Goal: Answer question/provide support: Share knowledge or assist other users

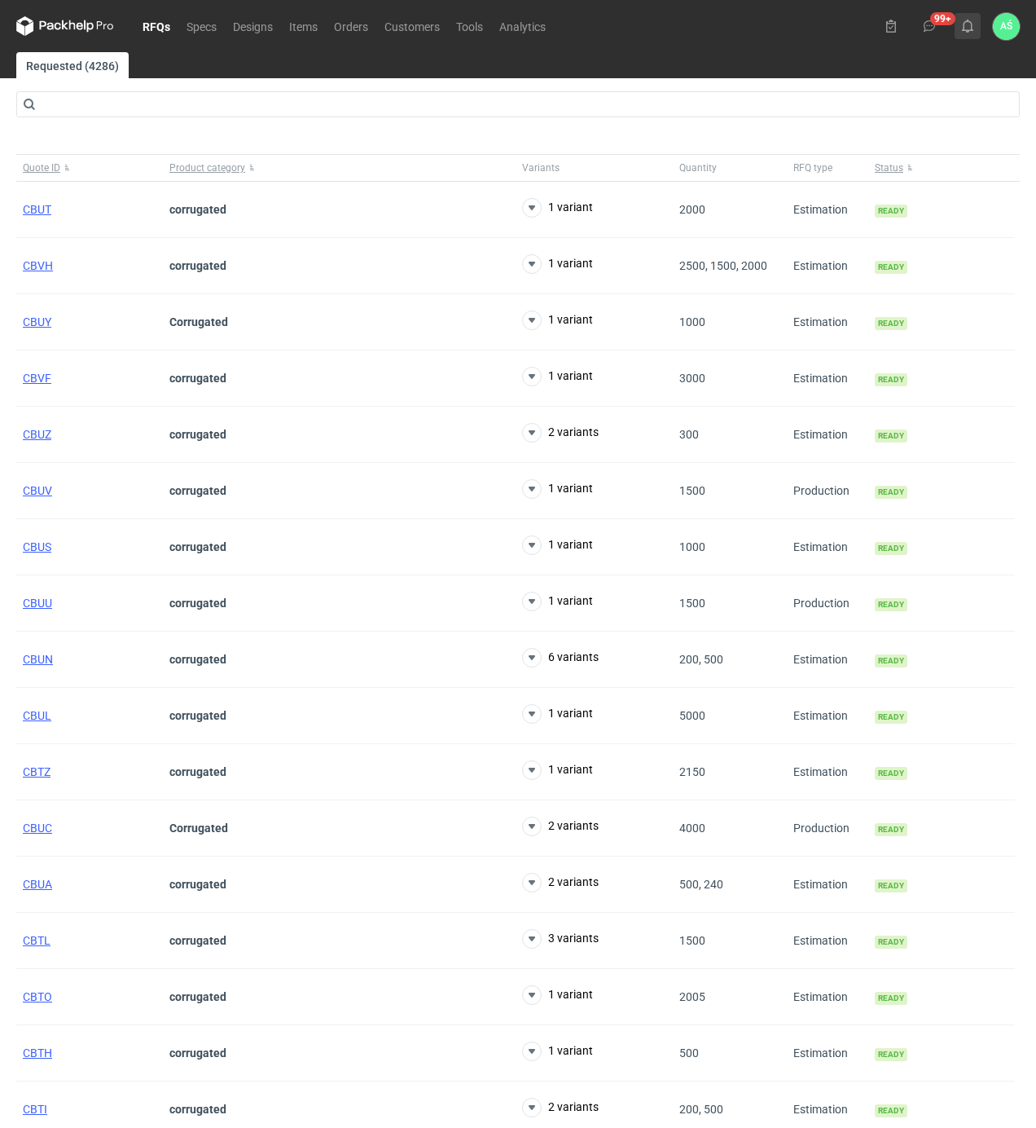
click at [965, 24] on use at bounding box center [967, 26] width 11 height 13
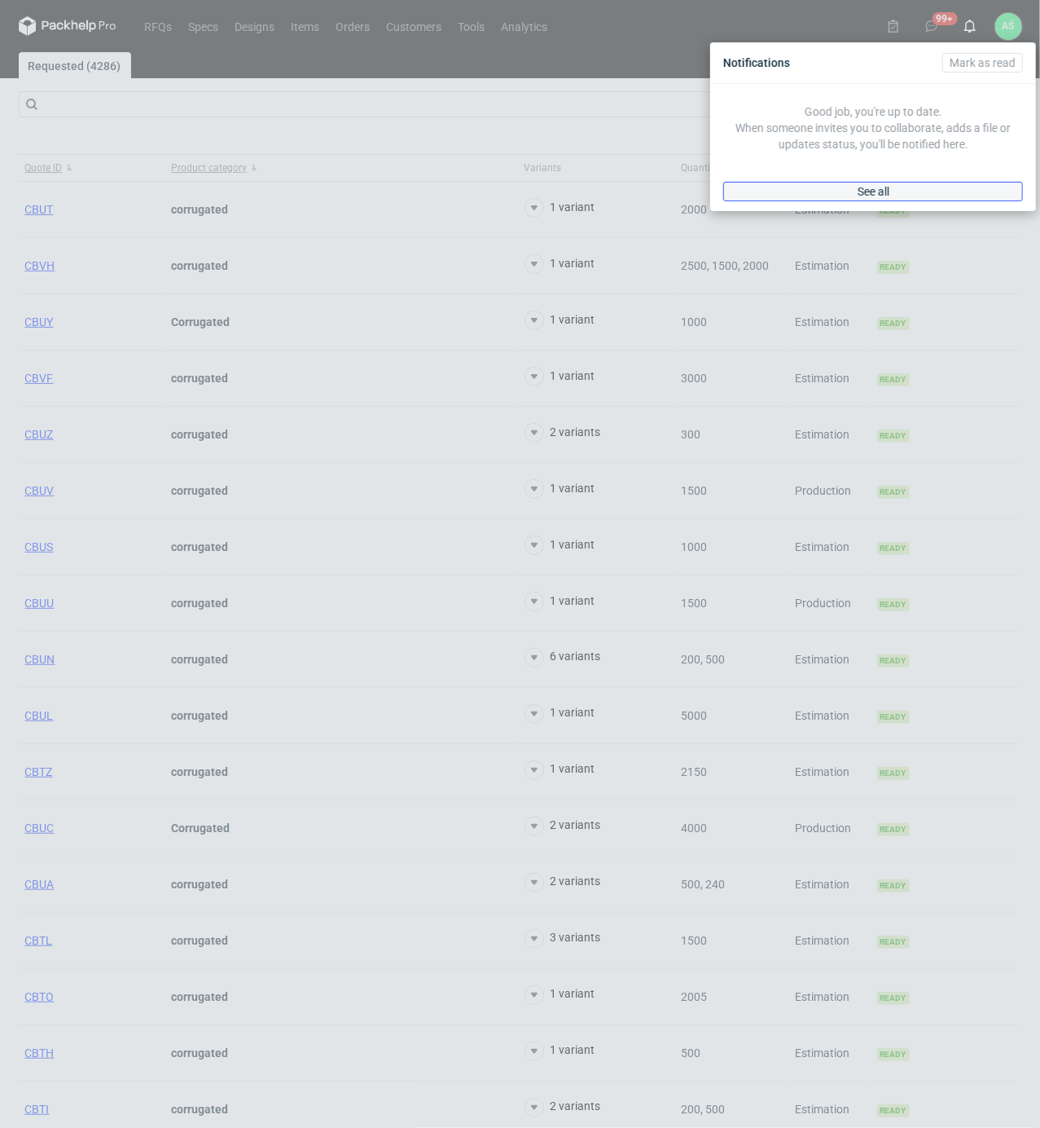
click at [907, 200] on link "See all" at bounding box center [873, 192] width 300 height 20
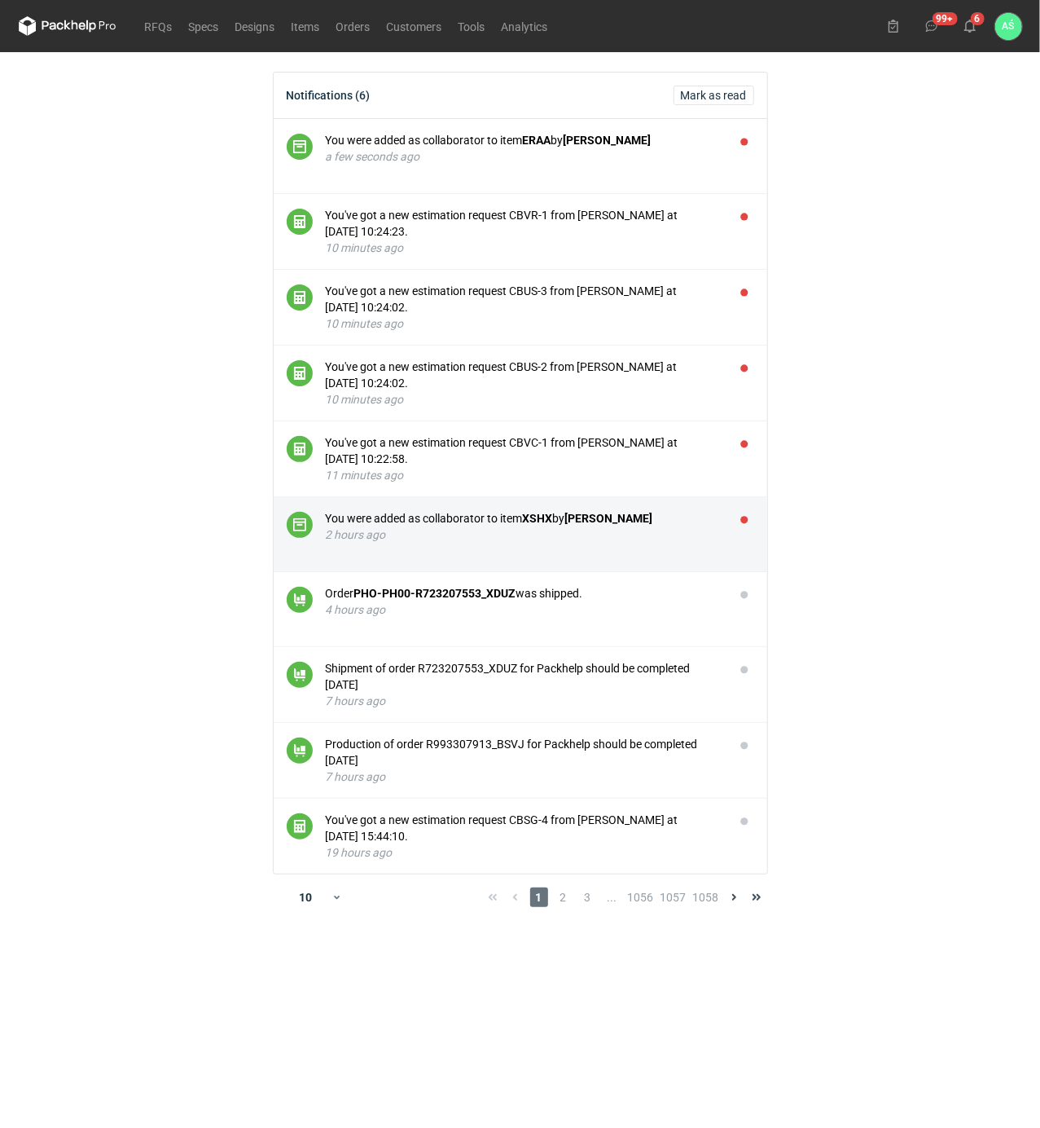
click at [733, 531] on li "You were added as collaborator to item XSHX by [PERSON_NAME] 2 hours ago" at bounding box center [521, 534] width 494 height 75
click at [741, 520] on button "button" at bounding box center [745, 520] width 20 height 20
click at [691, 521] on div "You were added as collaborator to item XSHX by [PERSON_NAME]" at bounding box center [524, 518] width 396 height 16
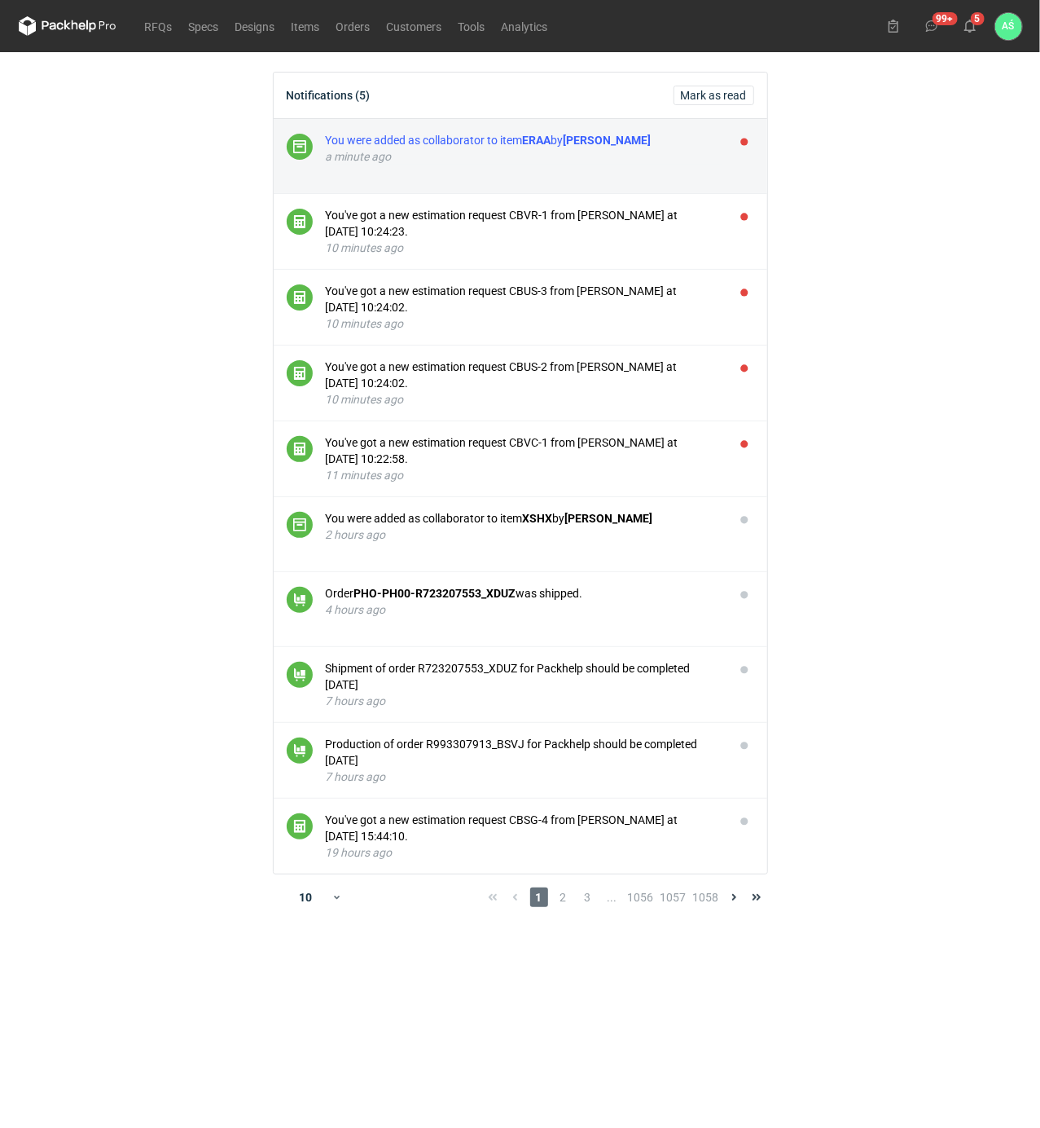
click at [619, 147] on div "You were added as collaborator to item ERAA by [PERSON_NAME]" at bounding box center [524, 140] width 396 height 16
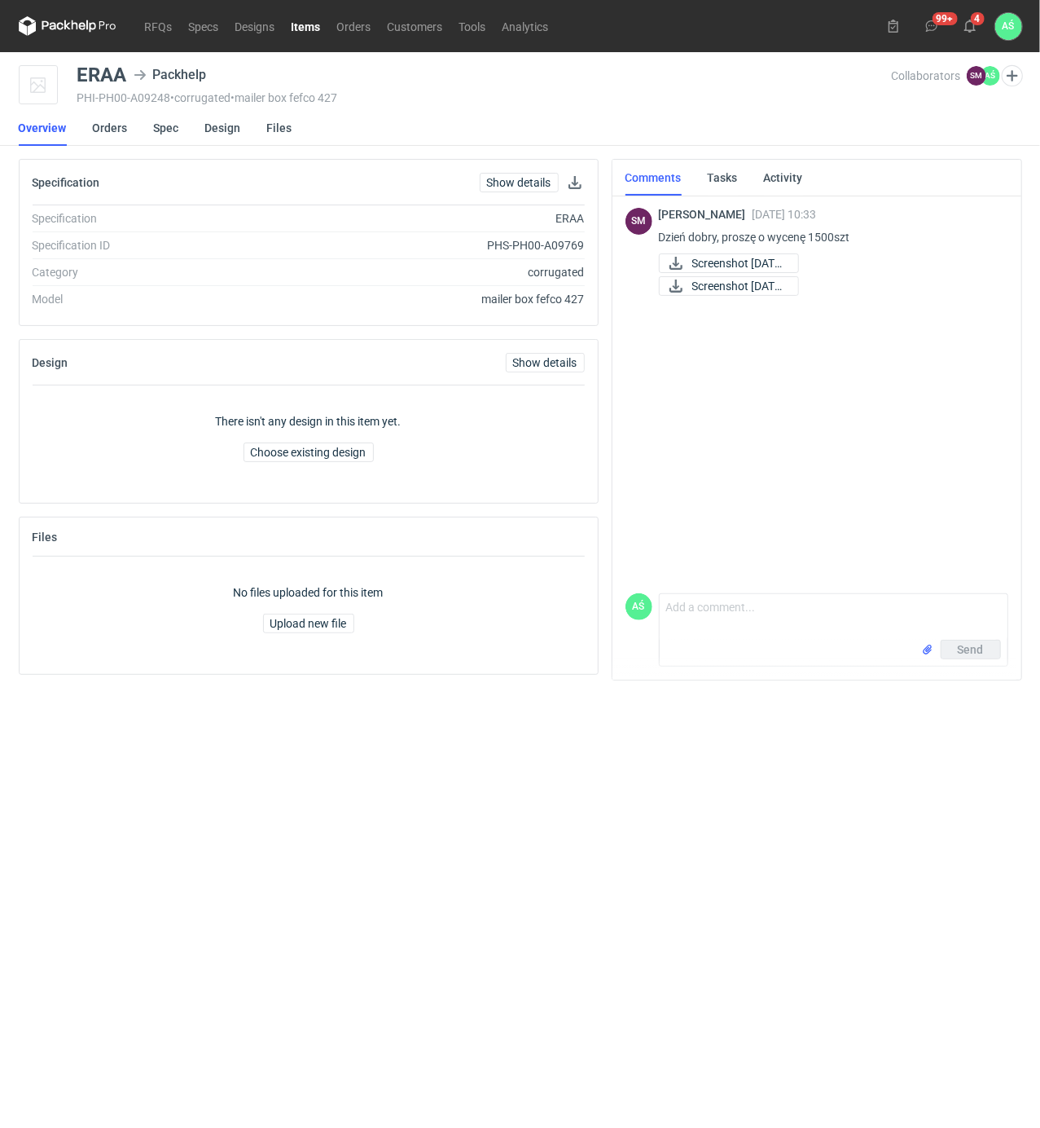
click at [802, 470] on div "SM [PERSON_NAME] [DATE] 10:33 Dzień dobry, proszę o wycenę 1500szt Screenshot […" at bounding box center [817, 389] width 383 height 393
click at [746, 461] on div "SM [PERSON_NAME] [DATE] 10:33 Dzień dobry, proszę o wycenę 1500szt Screenshot […" at bounding box center [817, 389] width 383 height 393
click at [761, 264] on span "Screenshot [DATE].." at bounding box center [738, 263] width 93 height 18
click at [773, 278] on span "Screenshot [DATE].." at bounding box center [738, 286] width 93 height 18
click at [163, 124] on link "Spec" at bounding box center [166, 128] width 25 height 36
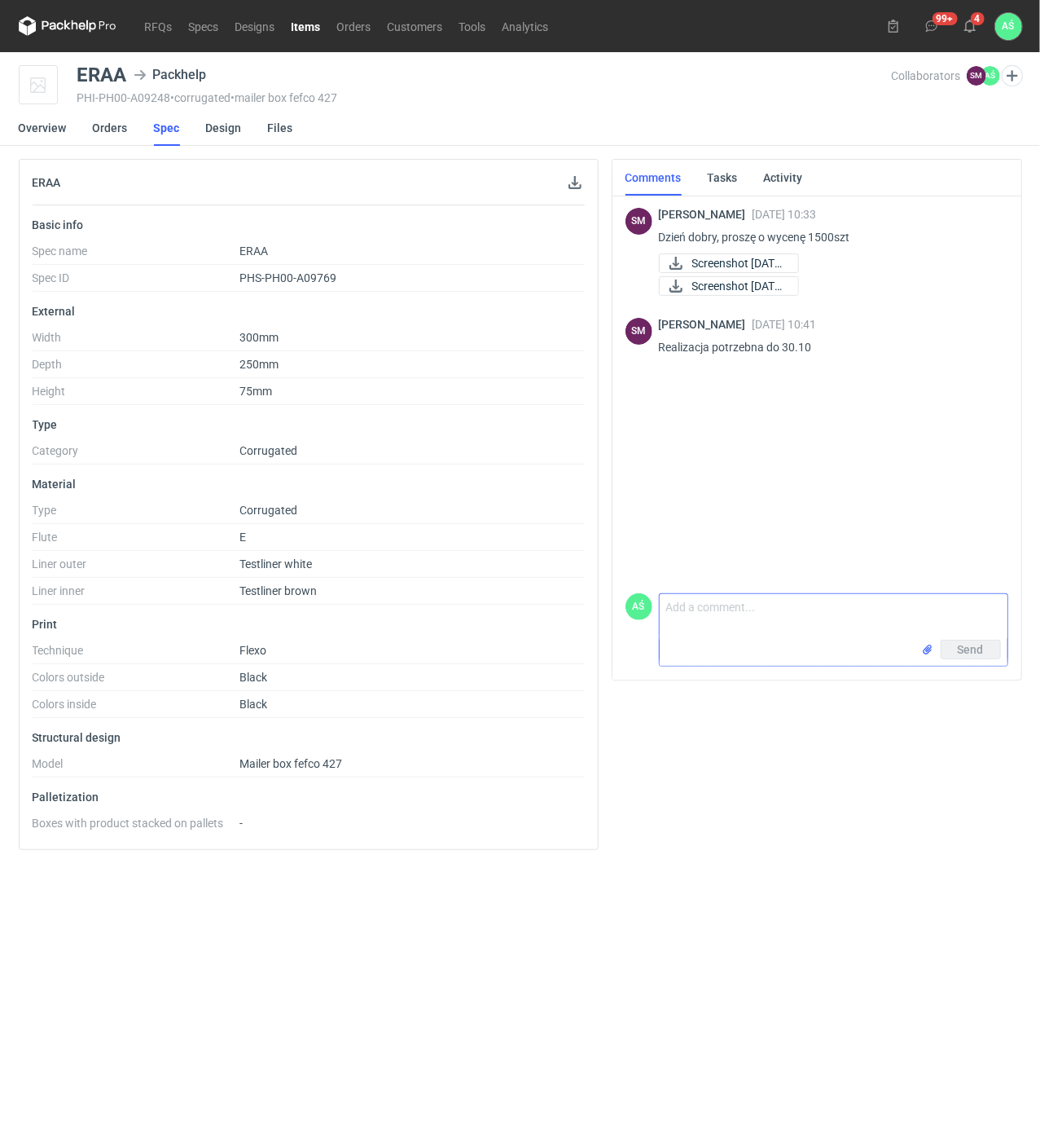
click at [694, 613] on textarea "Comment message" at bounding box center [834, 617] width 348 height 46
type textarea "przesyłam ofertę, czas realizacji 12dni"
click at [923, 653] on input "file" at bounding box center [927, 649] width 13 height 17
click at [968, 652] on span "Send" at bounding box center [971, 649] width 26 height 11
click at [965, 24] on use at bounding box center [970, 26] width 11 height 13
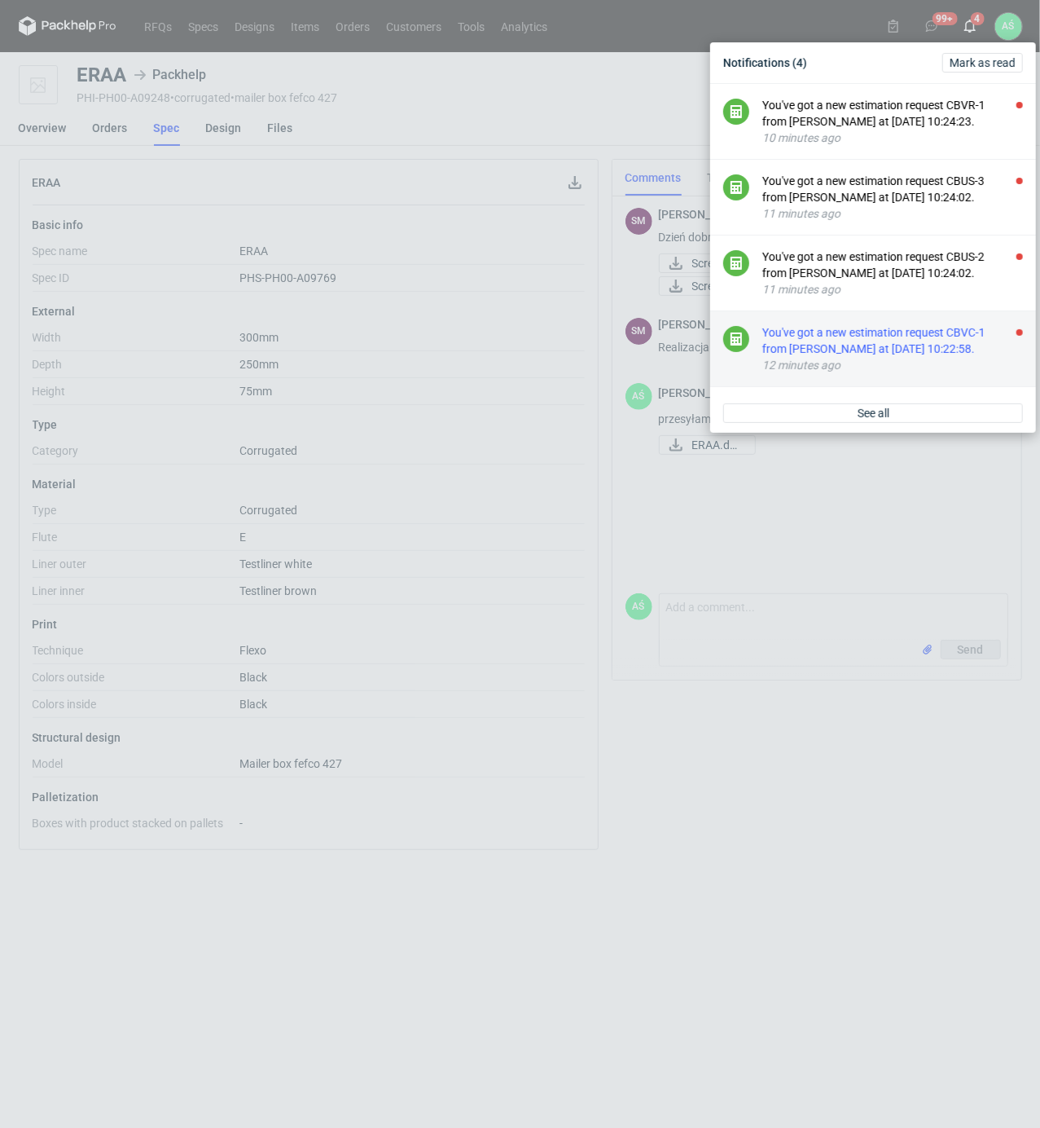
click at [953, 360] on div "12 minutes ago" at bounding box center [893, 365] width 261 height 16
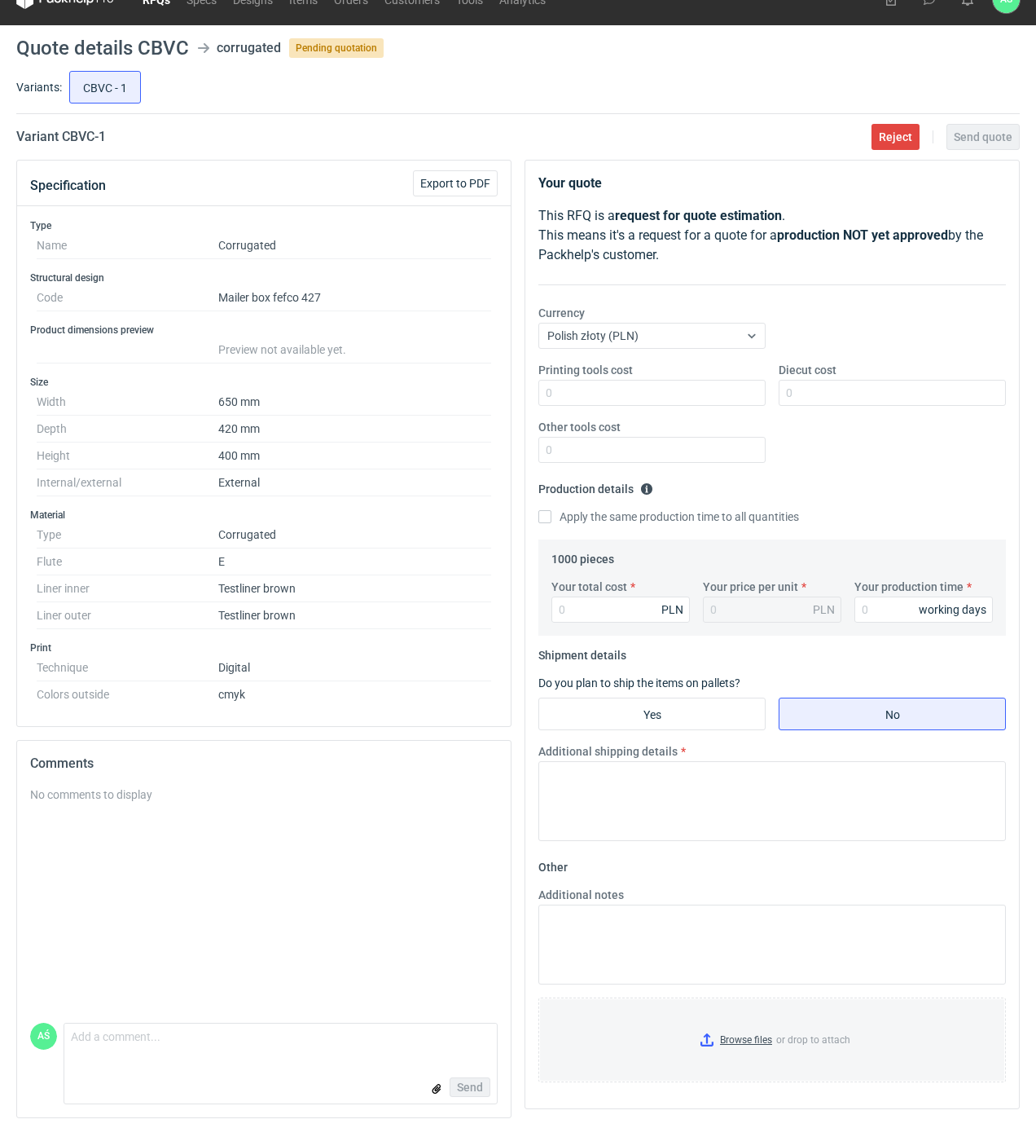
scroll to position [34, 0]
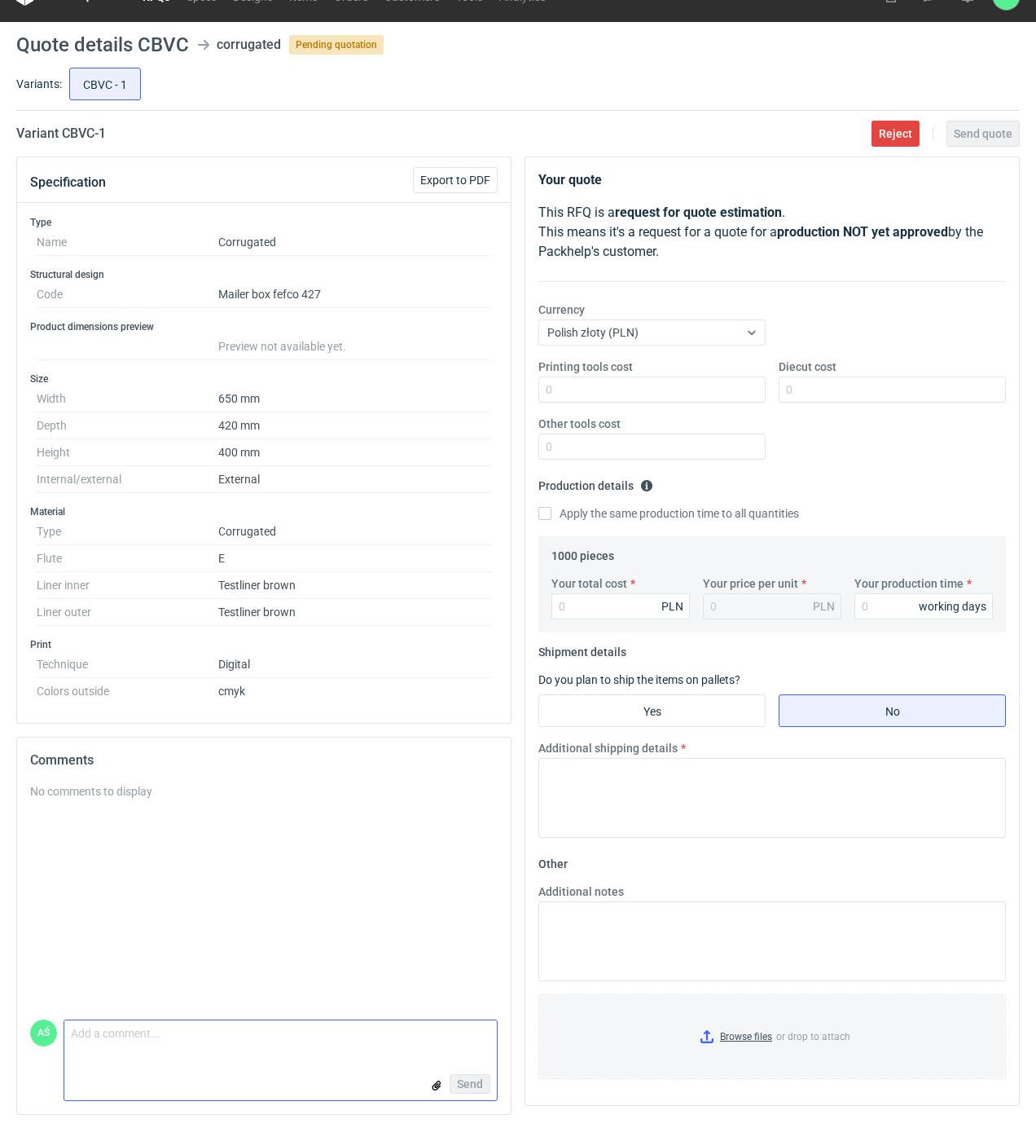
click at [141, 1040] on textarea "Comment message" at bounding box center [280, 1037] width 433 height 34
click at [417, 1031] on textarea "Rodzaj opakowania przy tych wymiarach jest nie do zrealizowania" at bounding box center [280, 1032] width 433 height 46
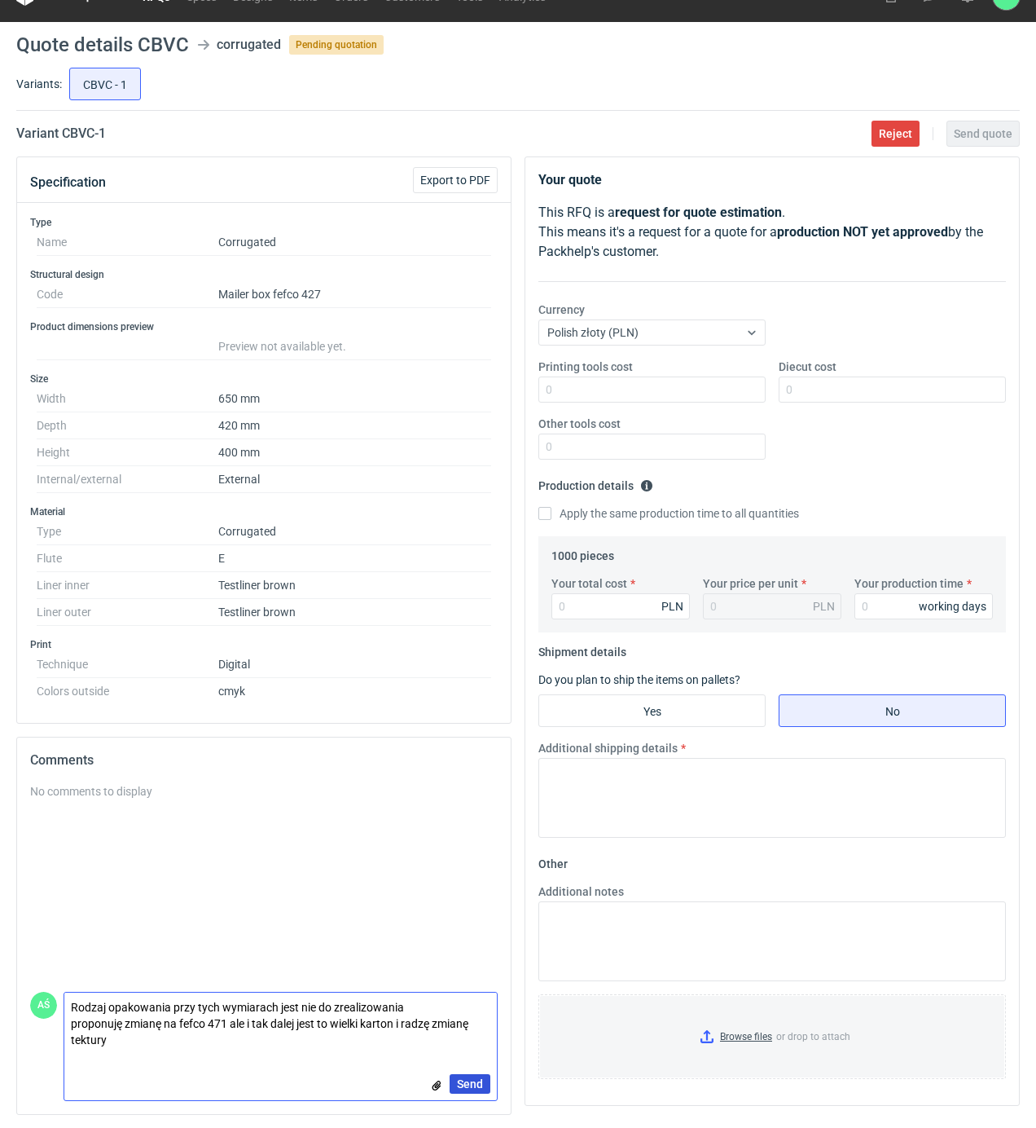
type textarea "Rodzaj opakowania przy tych wymiarach jest nie do zrealizowania proponuję zmian…"
click at [473, 1084] on span "Send" at bounding box center [470, 1083] width 26 height 11
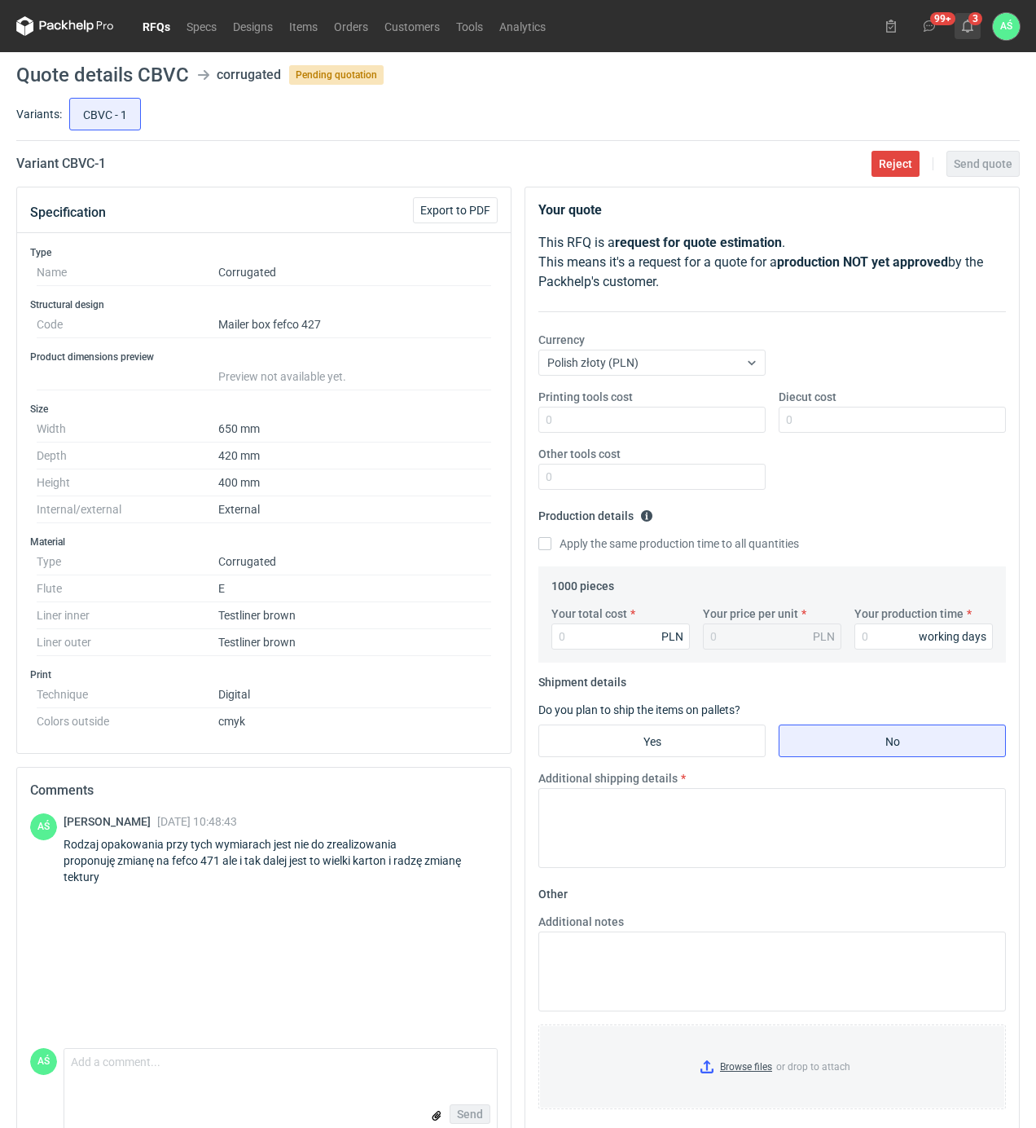
click at [968, 21] on use at bounding box center [967, 26] width 11 height 13
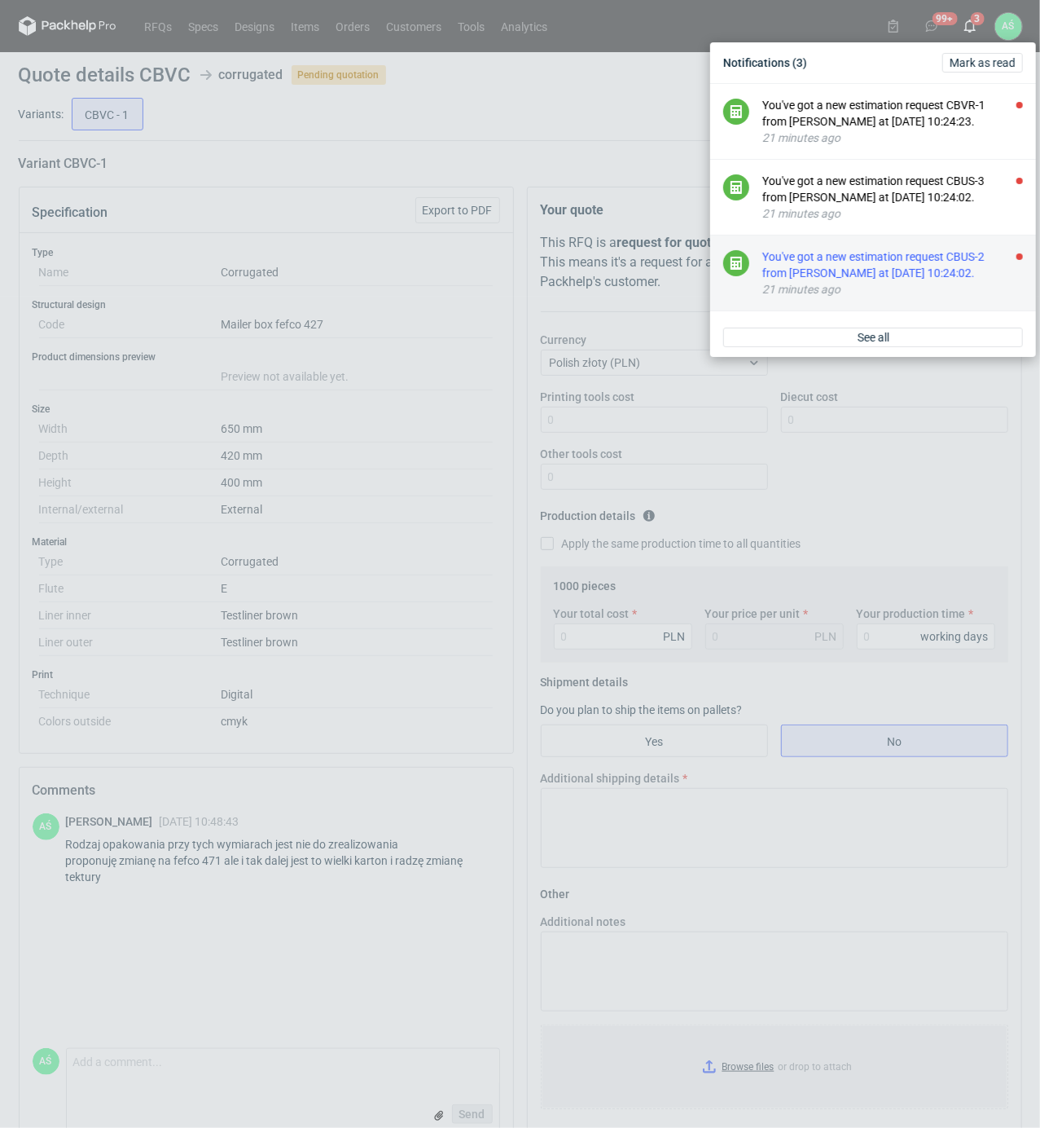
click at [956, 275] on div "You've got a new estimation request CBUS-2 from [PERSON_NAME] at [DATE] 10:24:0…" at bounding box center [893, 264] width 261 height 33
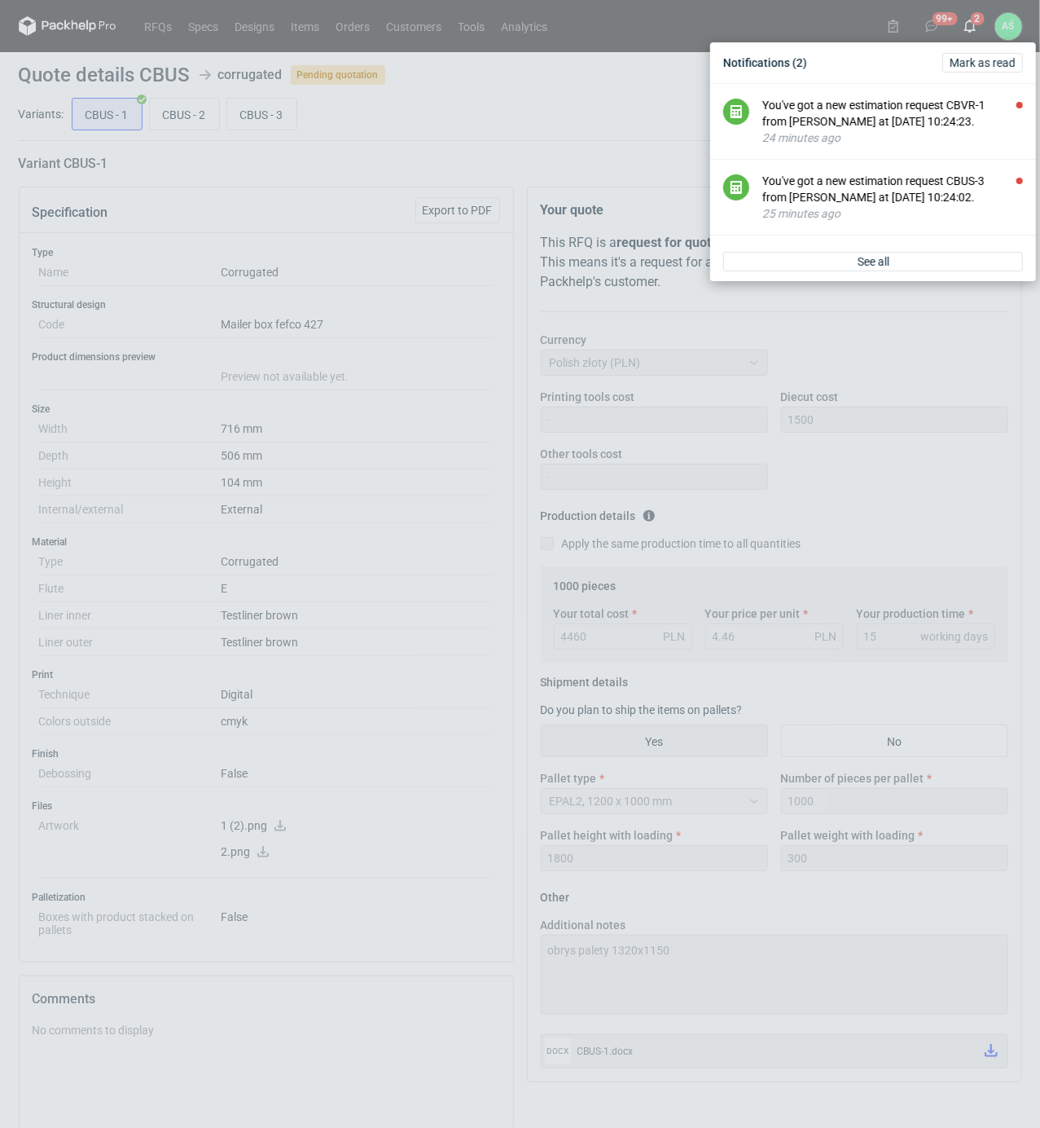
click at [178, 118] on div "Notifications (2) [PERSON_NAME] as read You've got a new estimation request CBV…" at bounding box center [520, 564] width 1040 height 1128
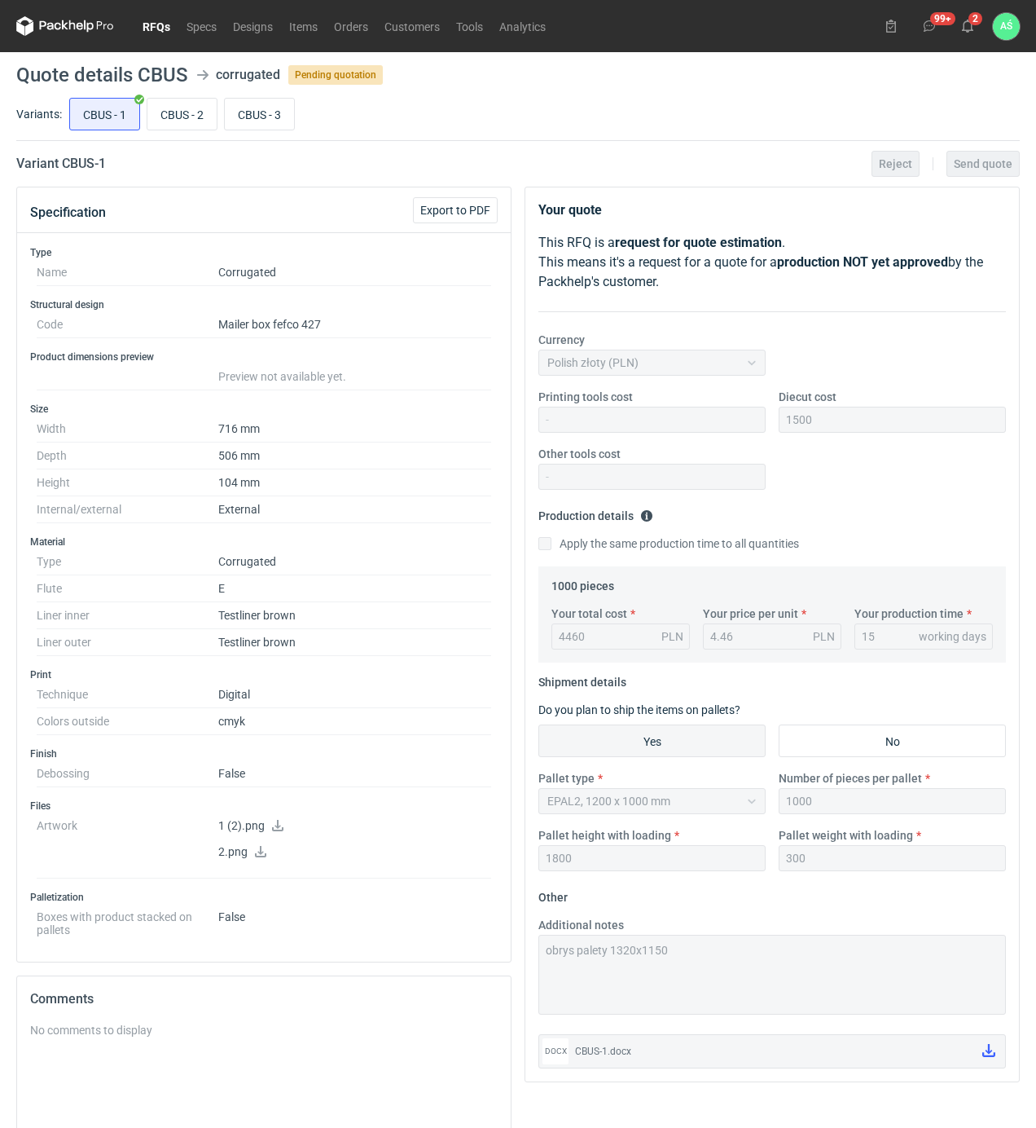
click at [178, 118] on input "CBUS - 2" at bounding box center [181, 114] width 69 height 31
radio input "true"
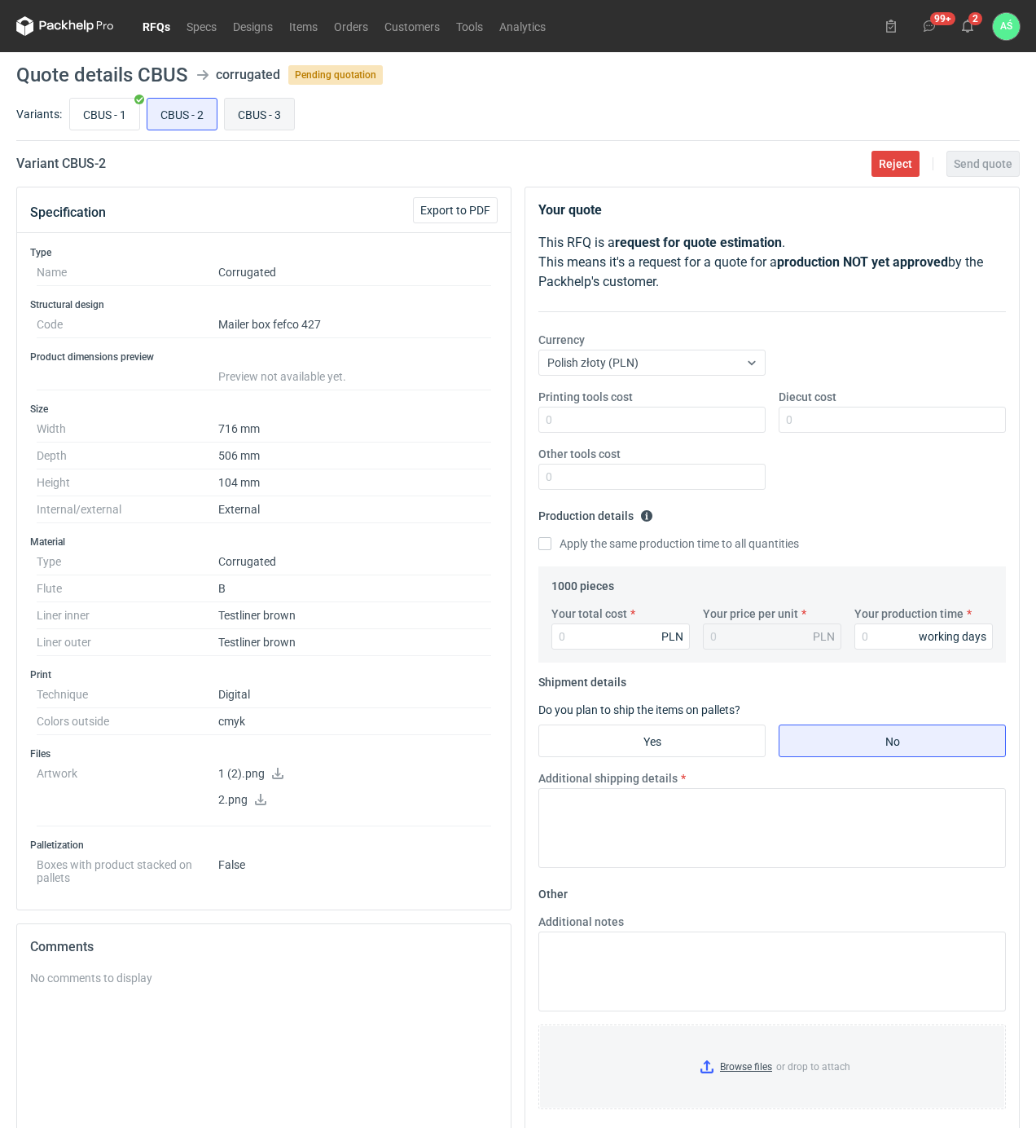
click at [253, 121] on input "CBUS - 3" at bounding box center [259, 114] width 69 height 31
radio input "true"
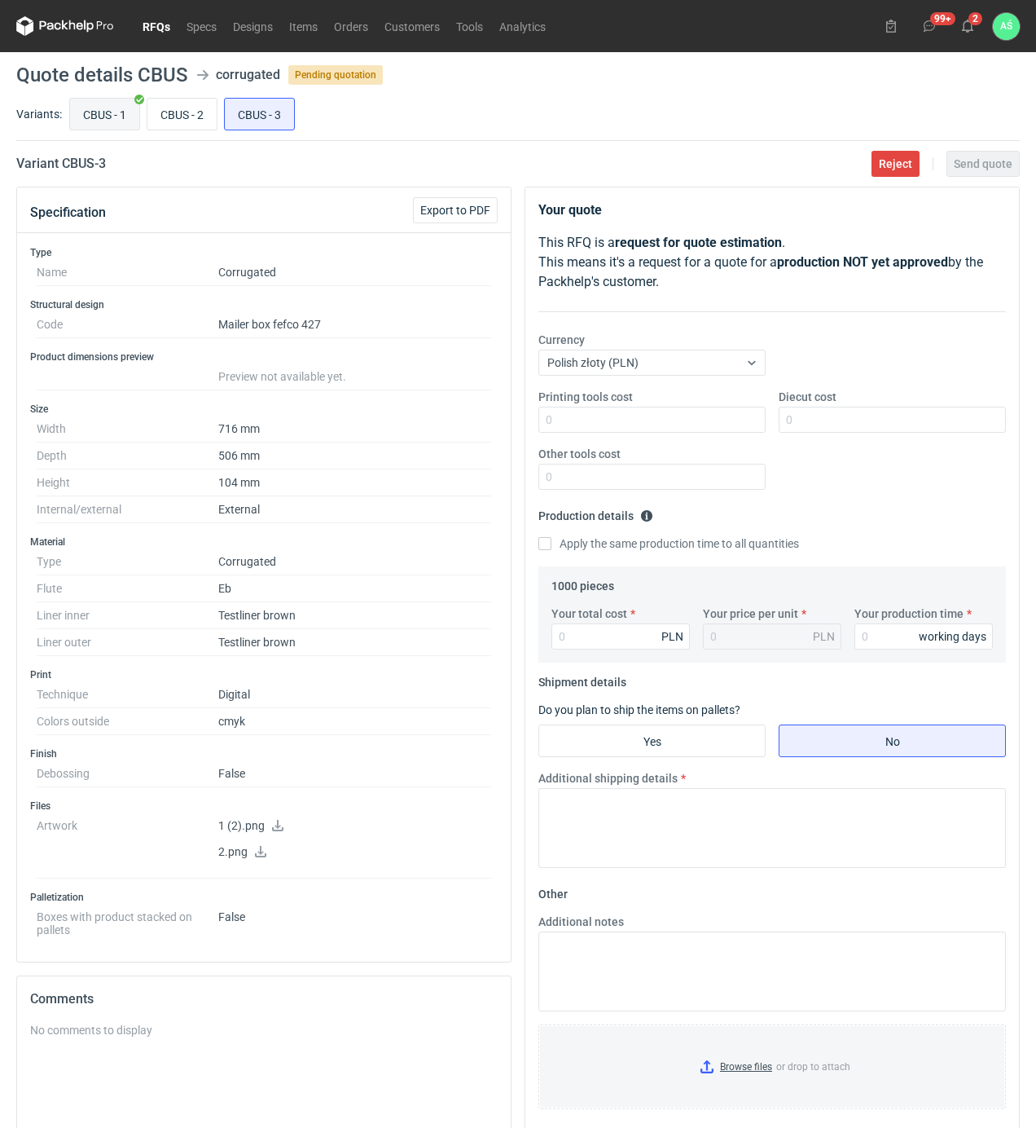
click at [99, 112] on input "CBUS - 1" at bounding box center [104, 114] width 69 height 31
radio input "true"
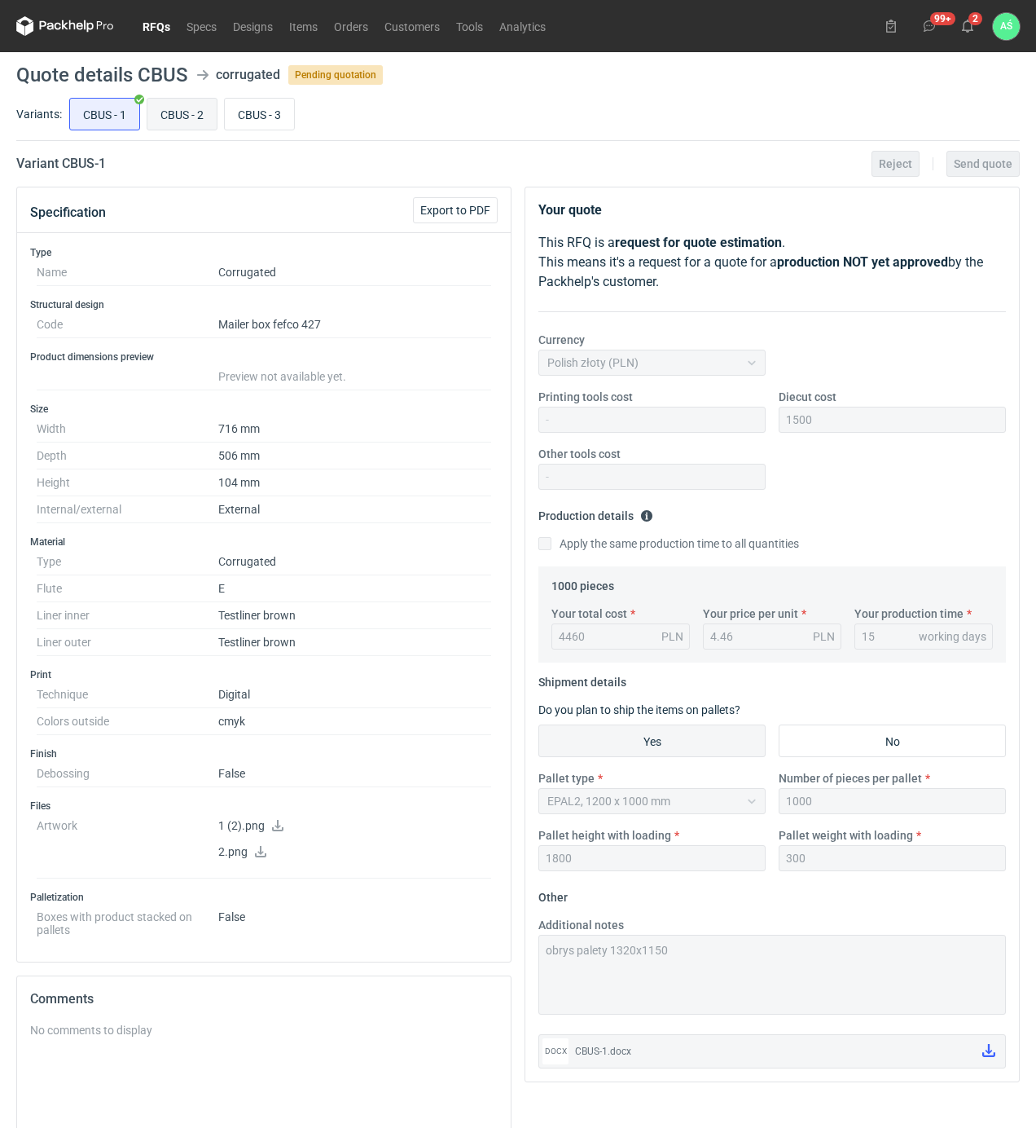
click at [192, 111] on input "CBUS - 2" at bounding box center [181, 114] width 69 height 31
radio input "true"
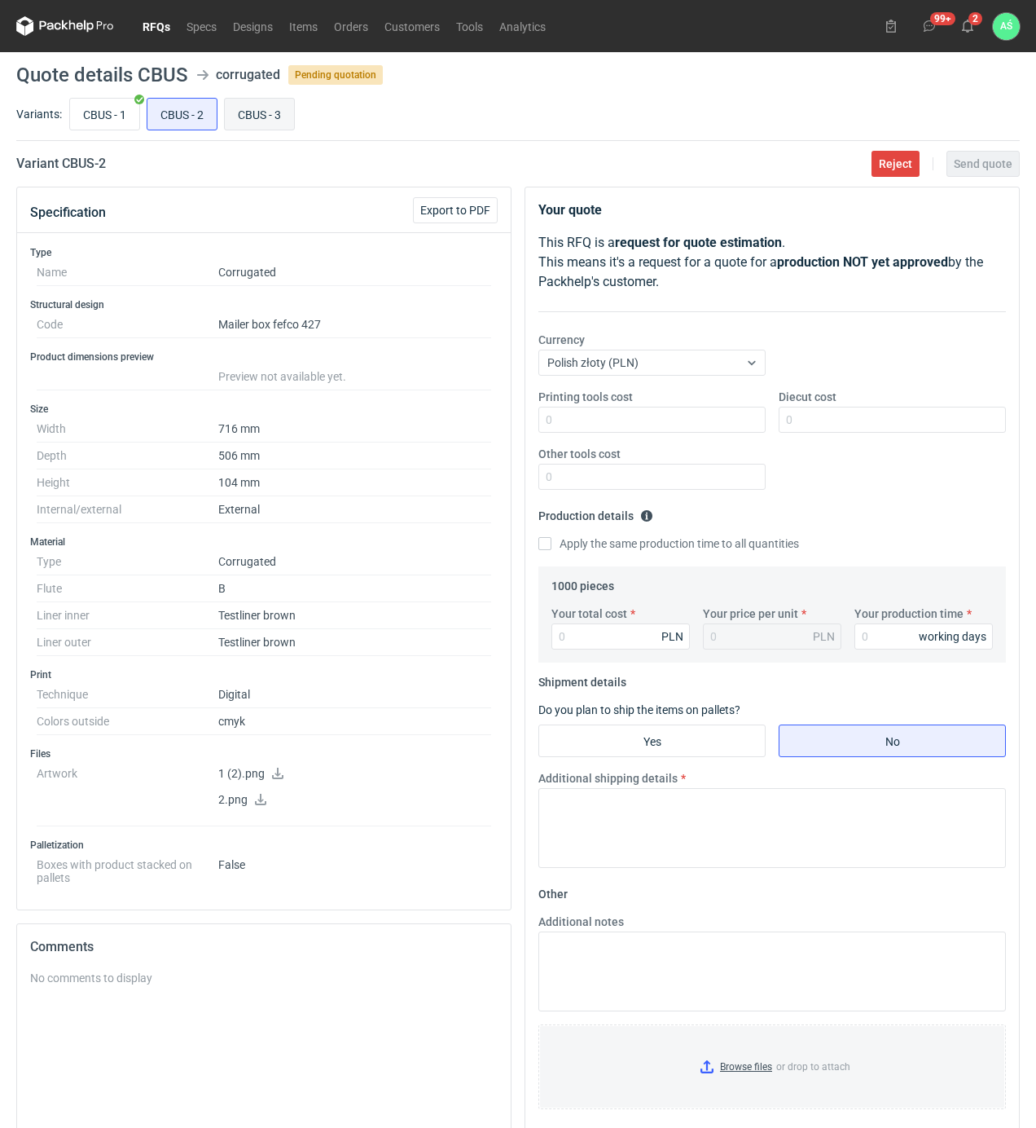
click at [255, 114] on input "CBUS - 3" at bounding box center [259, 114] width 69 height 31
radio input "true"
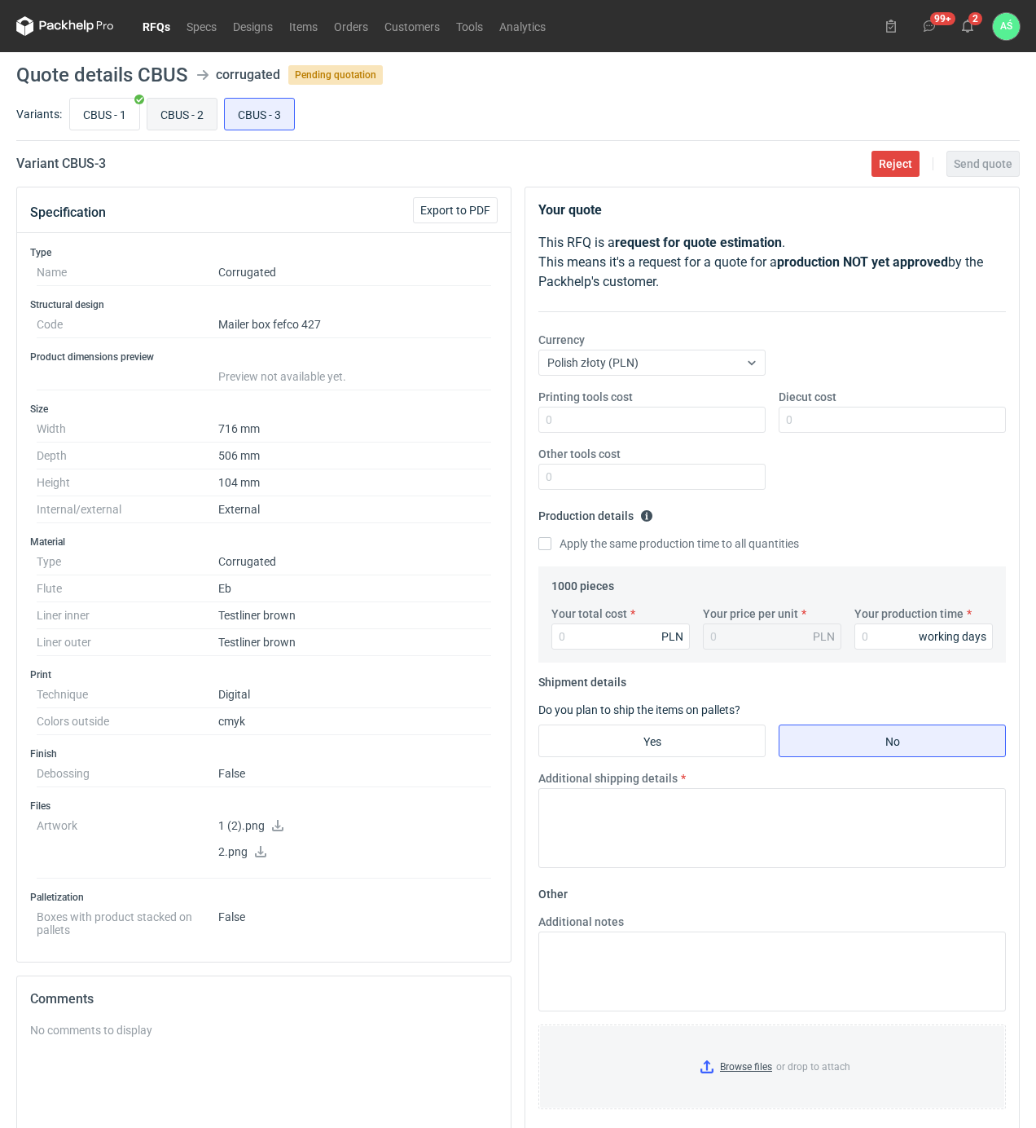
click at [187, 116] on input "CBUS - 2" at bounding box center [181, 114] width 69 height 31
radio input "true"
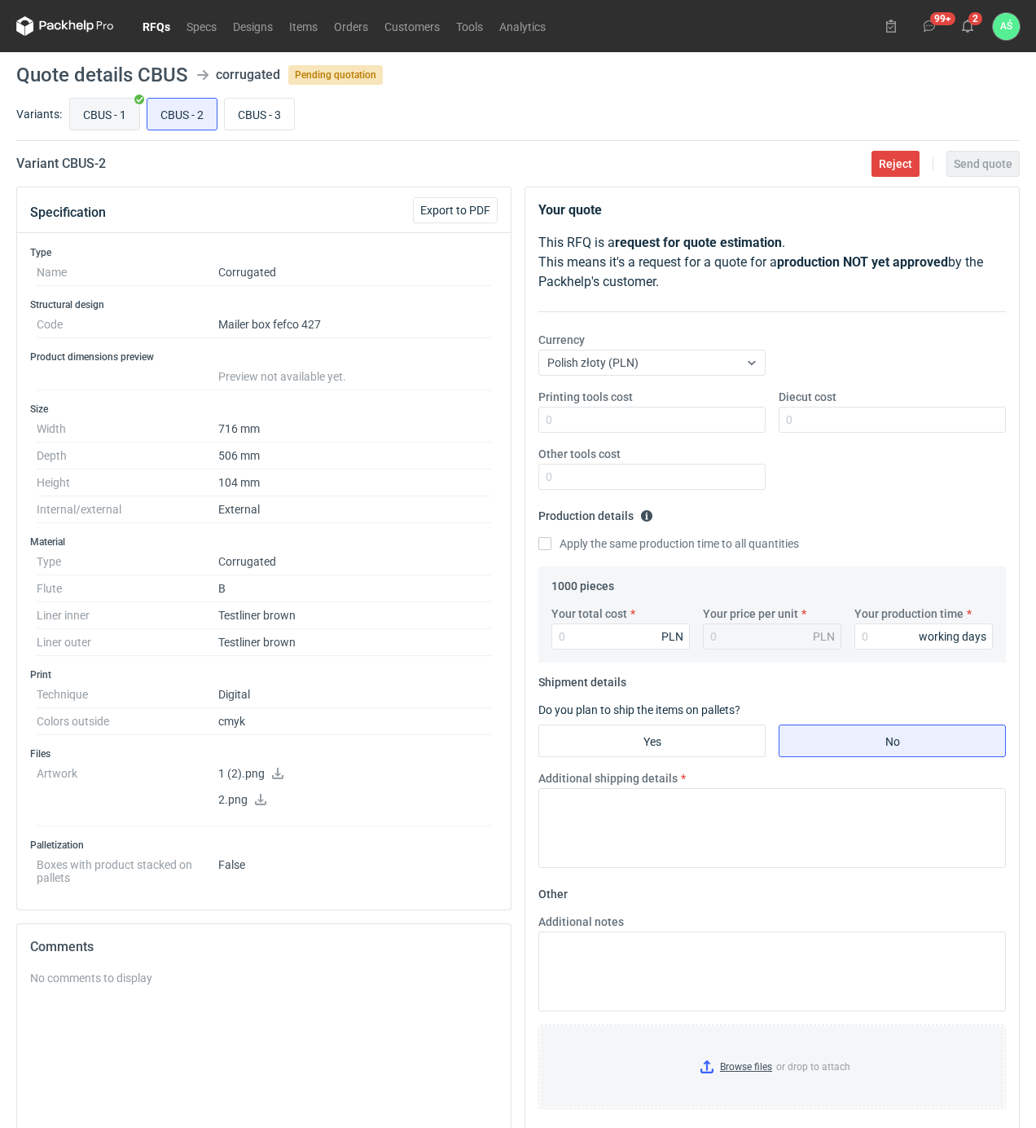
click at [112, 118] on input "CBUS - 1" at bounding box center [104, 114] width 69 height 31
radio input "true"
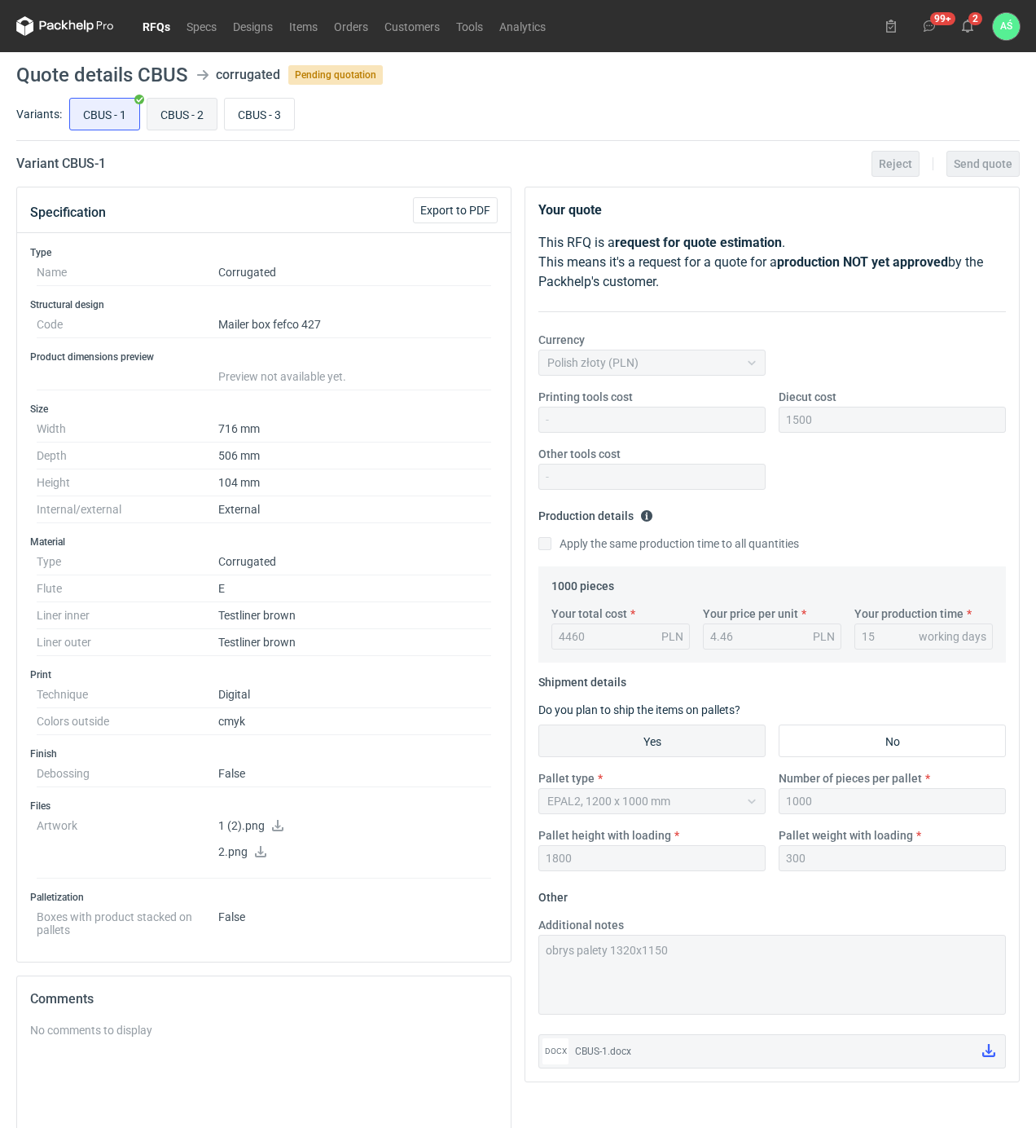
click at [181, 119] on input "CBUS - 2" at bounding box center [181, 114] width 69 height 31
radio input "true"
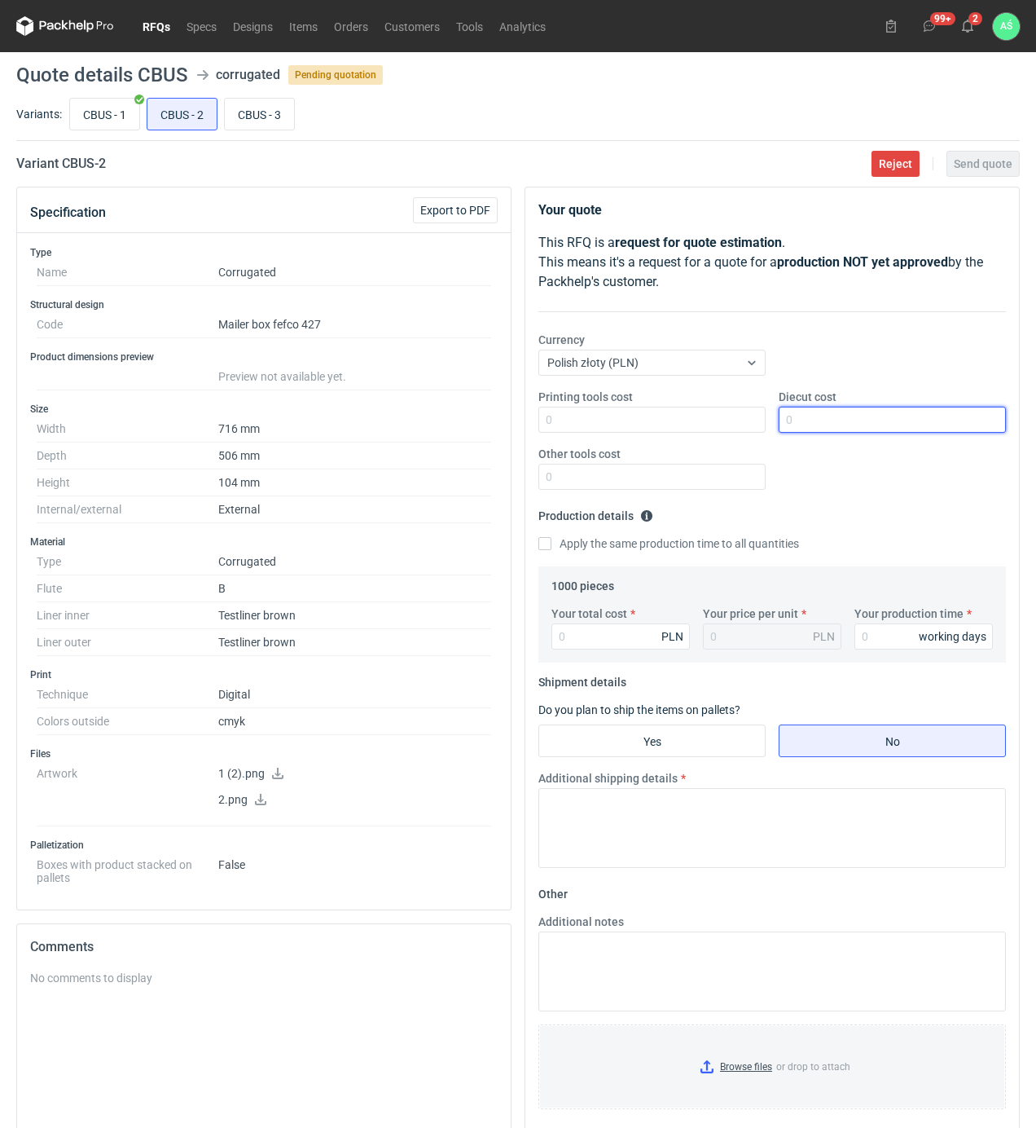
click at [798, 415] on input "Diecut cost" at bounding box center [892, 420] width 227 height 26
type input "1500"
type input "4590"
type input "4.59"
type input "15"
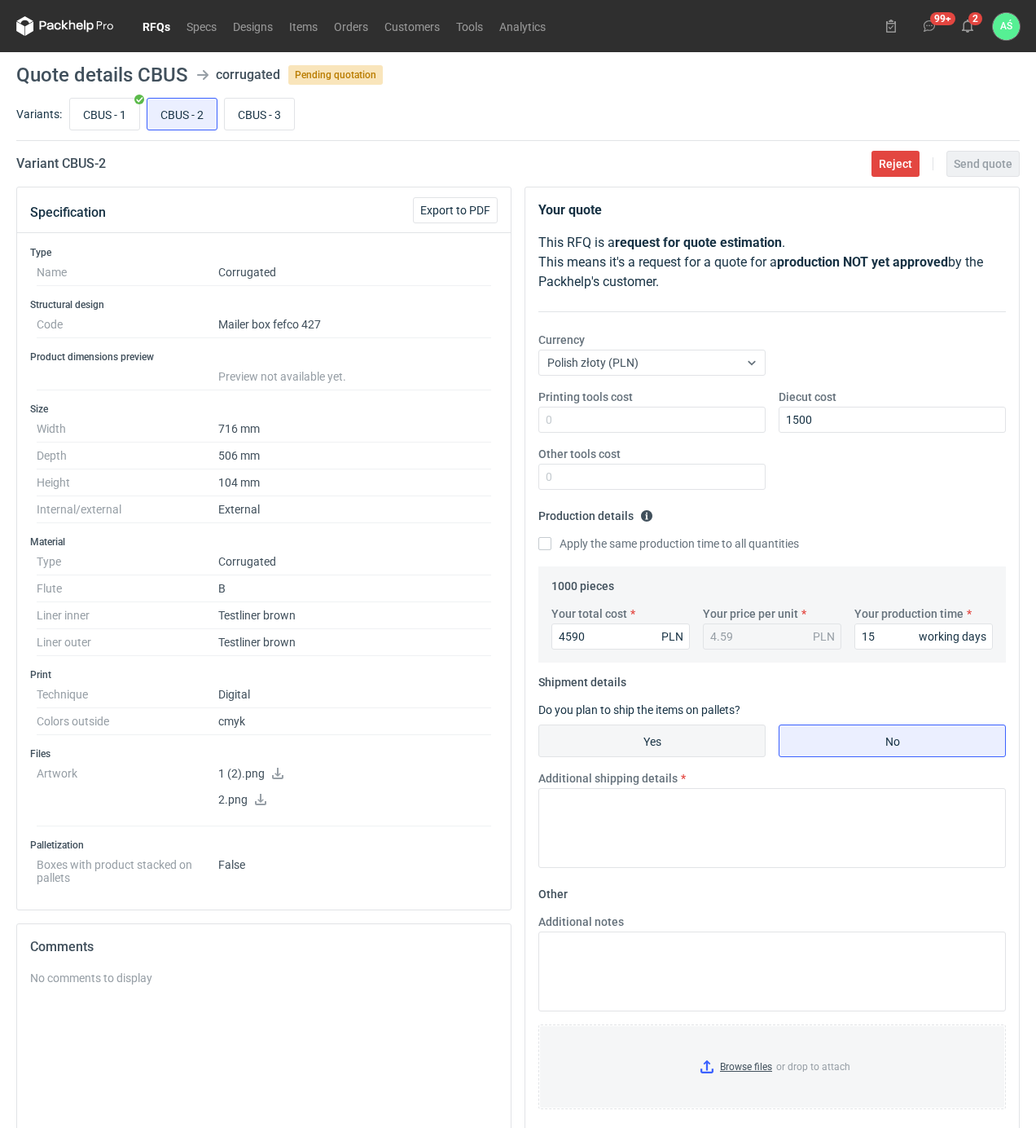
click at [590, 730] on input "Yes" at bounding box center [652, 740] width 226 height 31
radio input "true"
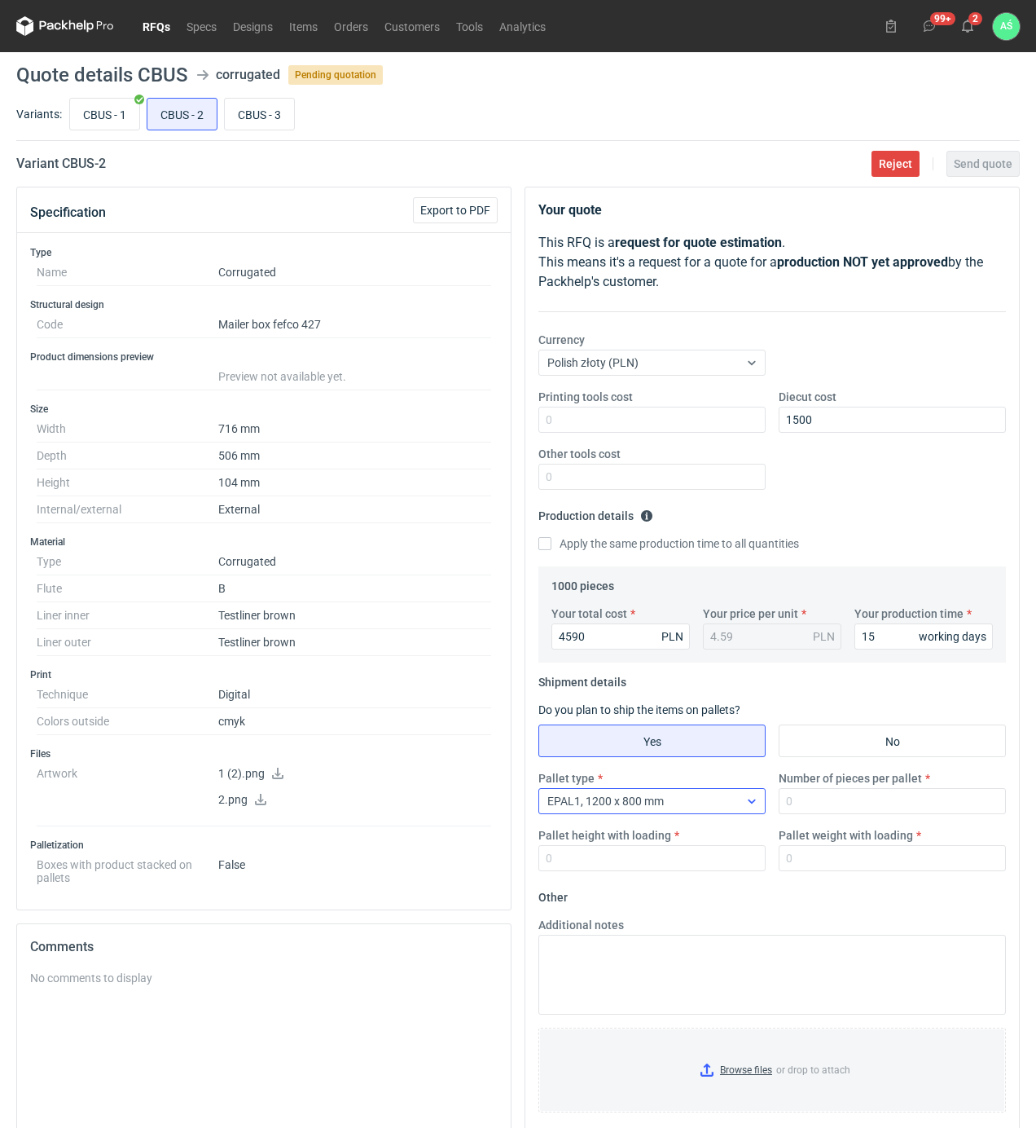
click at [701, 803] on div "EPAL1, 1200 x 800 mm" at bounding box center [639, 800] width 200 height 23
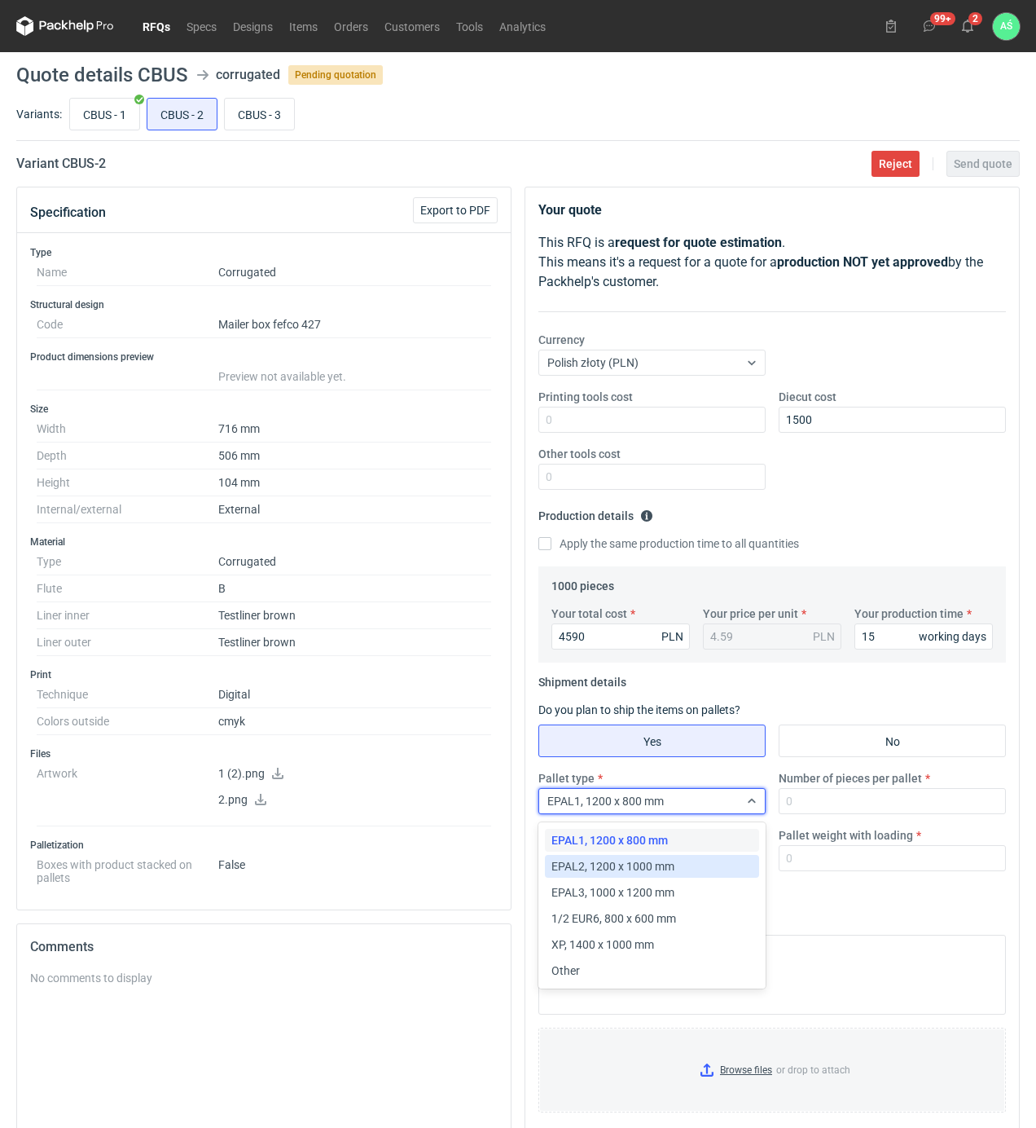
click at [644, 870] on span "EPAL2, 1200 x 1000 mm" at bounding box center [613, 866] width 123 height 16
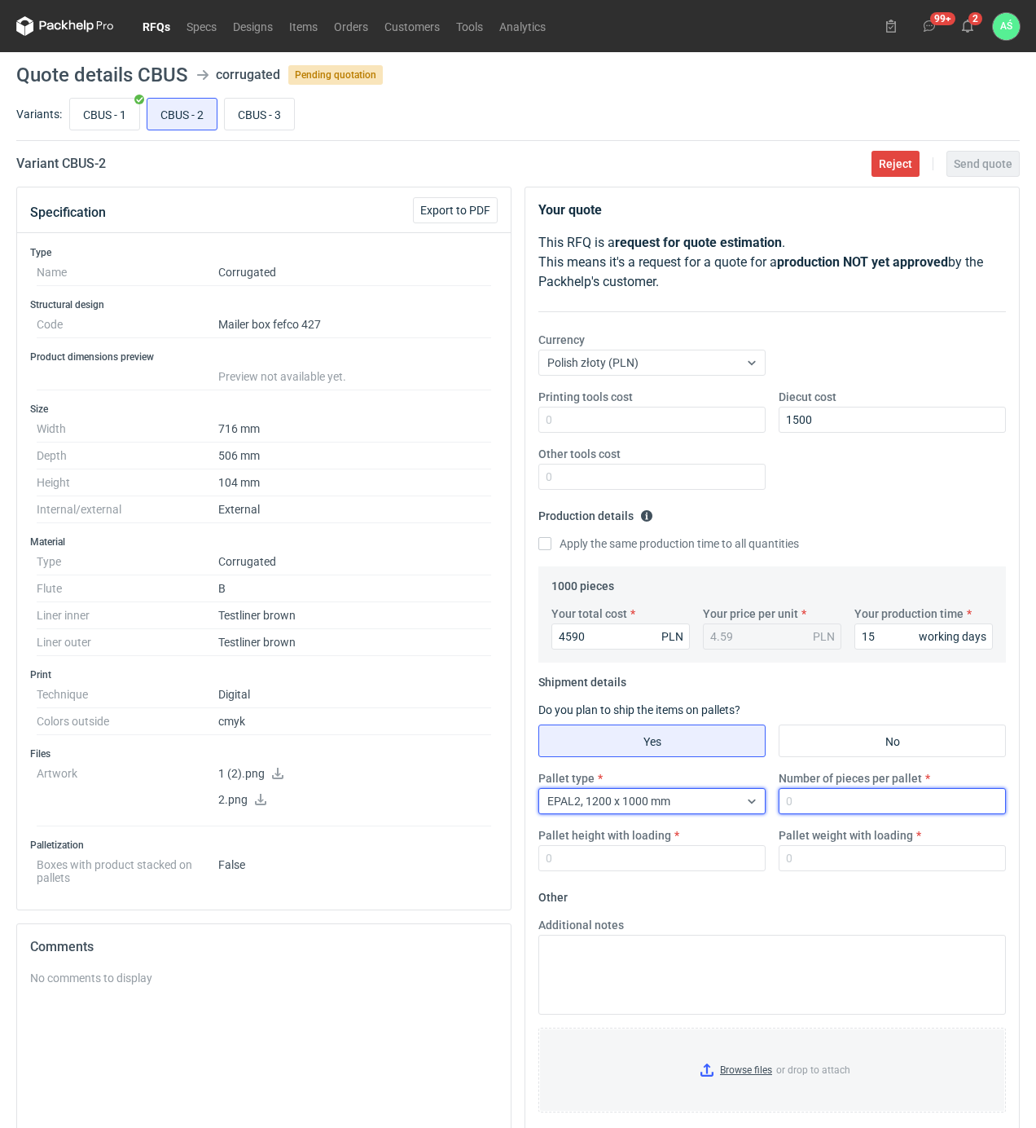
click at [832, 799] on input "Number of pieces per pallet" at bounding box center [892, 801] width 227 height 26
type input "500"
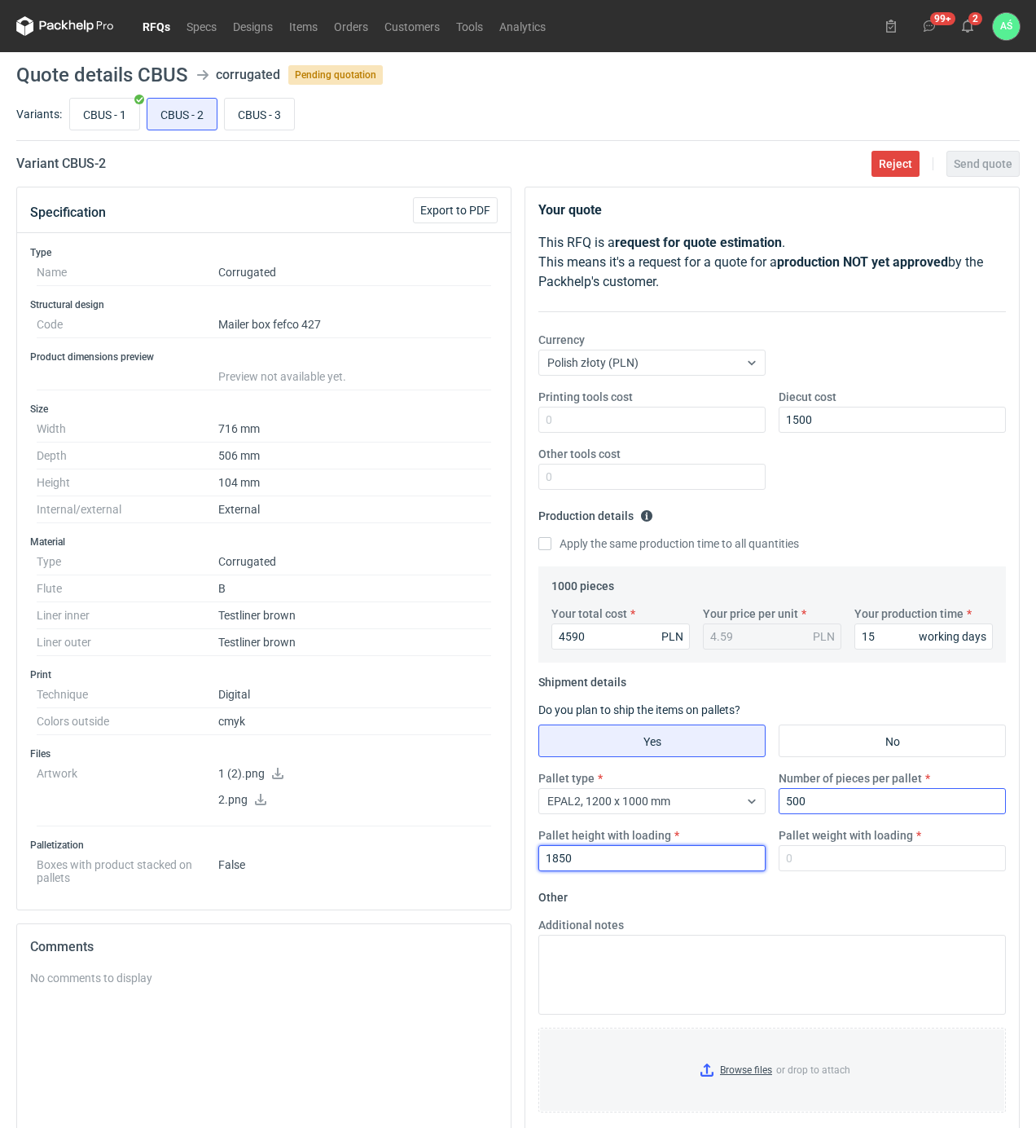
type input "1850"
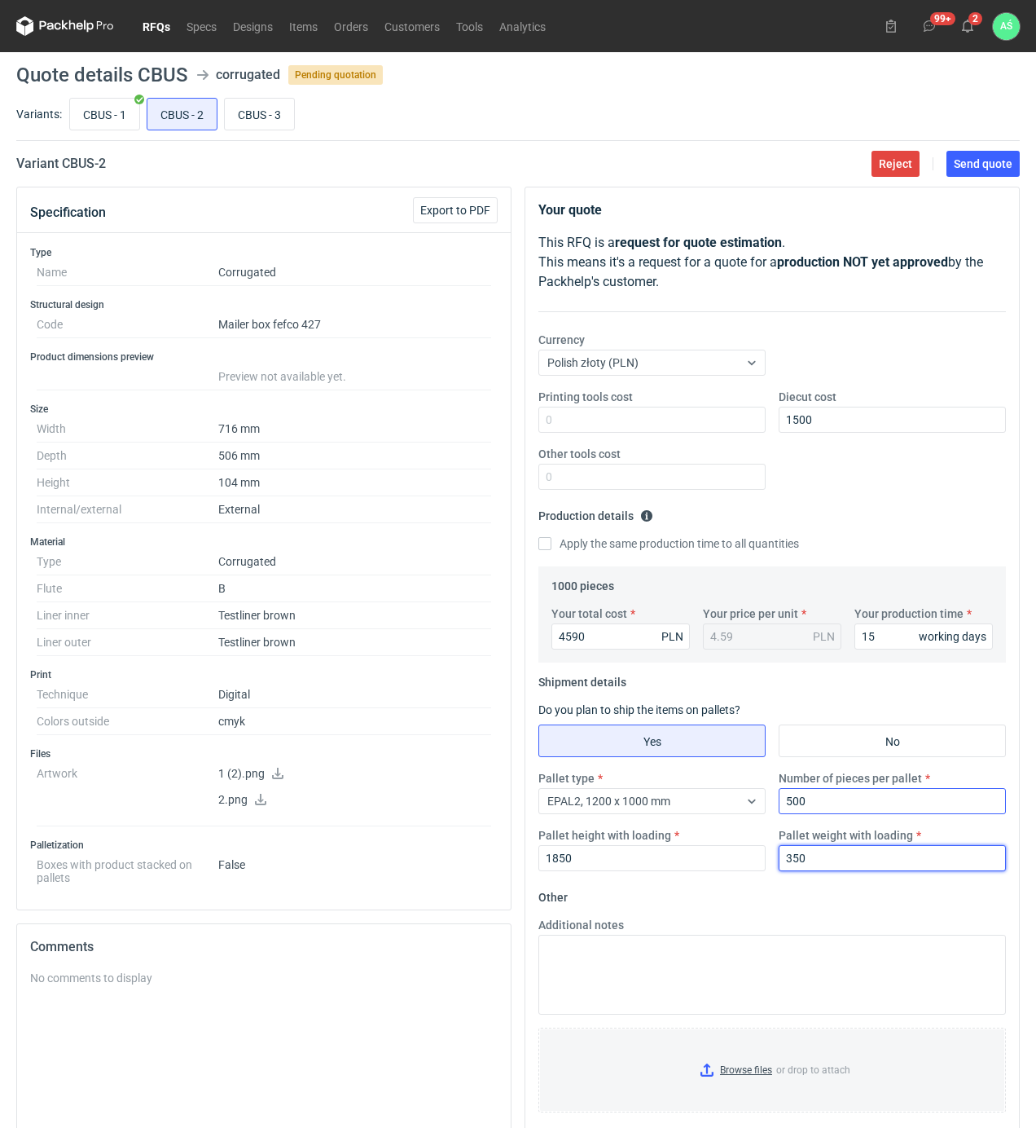
type input "350"
click at [754, 1075] on input "Browse files or drop to attach" at bounding box center [772, 1069] width 464 height 81
click at [1011, 171] on button "Send quote" at bounding box center [983, 164] width 73 height 26
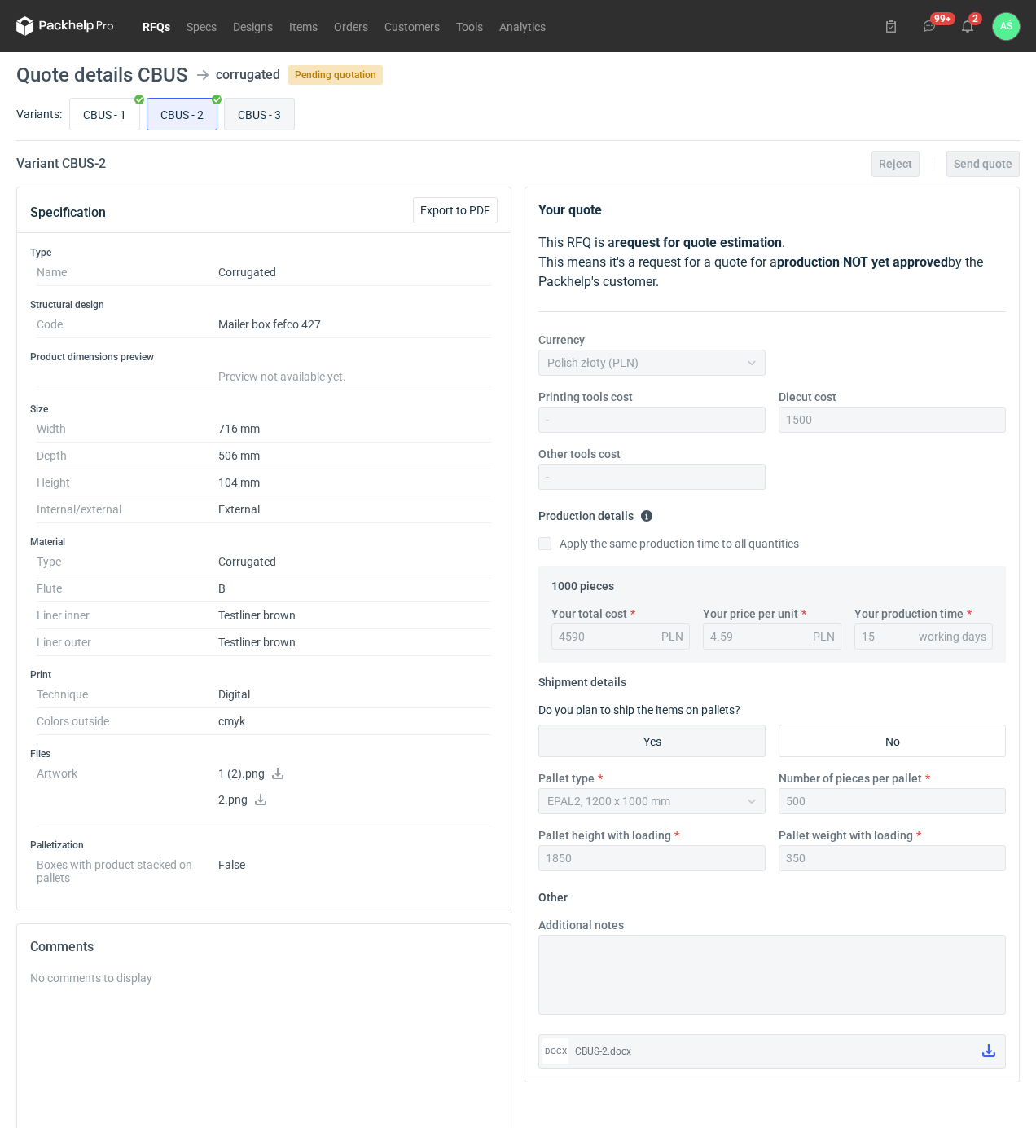
click at [258, 117] on input "CBUS - 3" at bounding box center [259, 114] width 69 height 31
radio input "true"
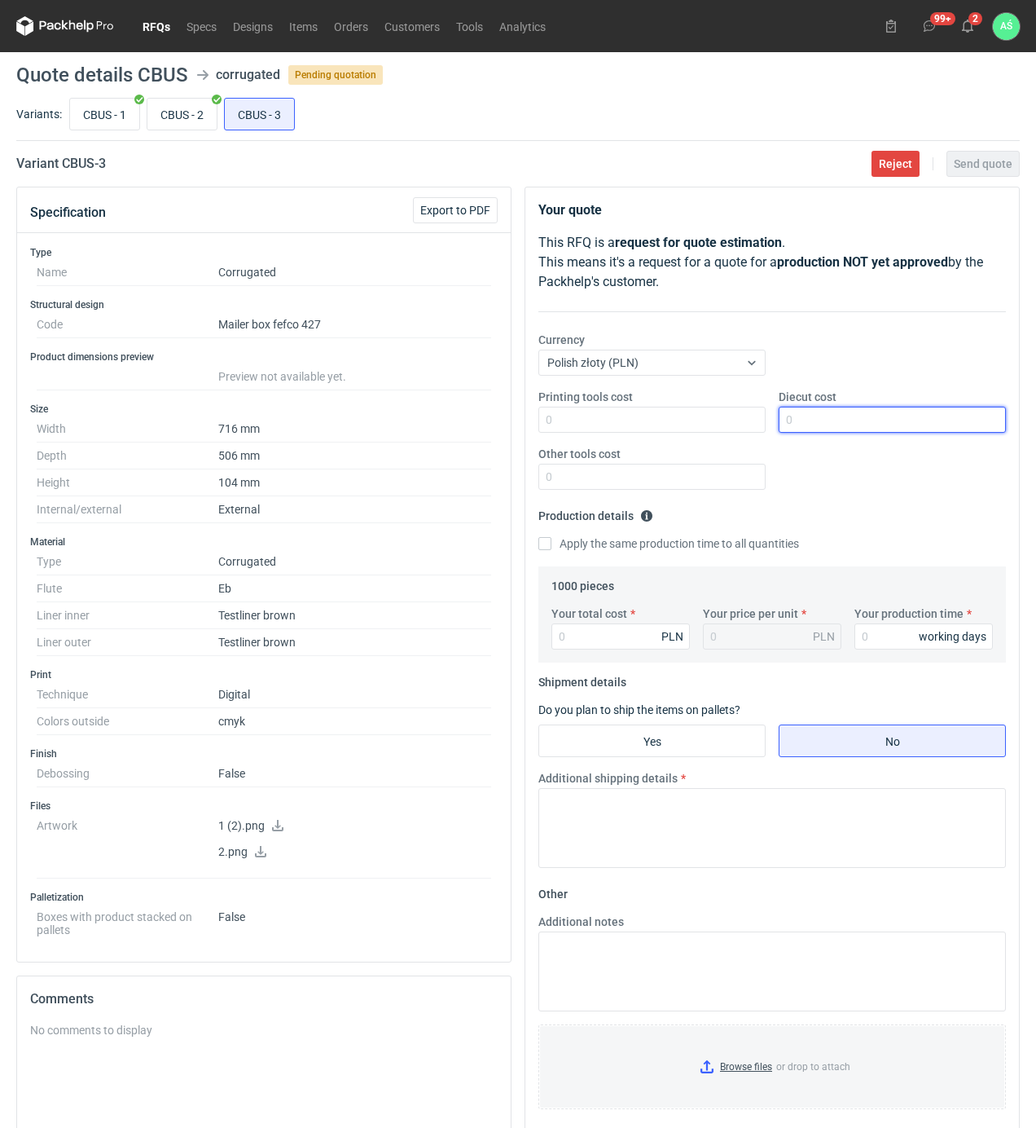
click at [808, 431] on input "Diecut cost" at bounding box center [892, 420] width 227 height 26
type input "1500"
type input "5220"
type input "5.22"
type input "5220"
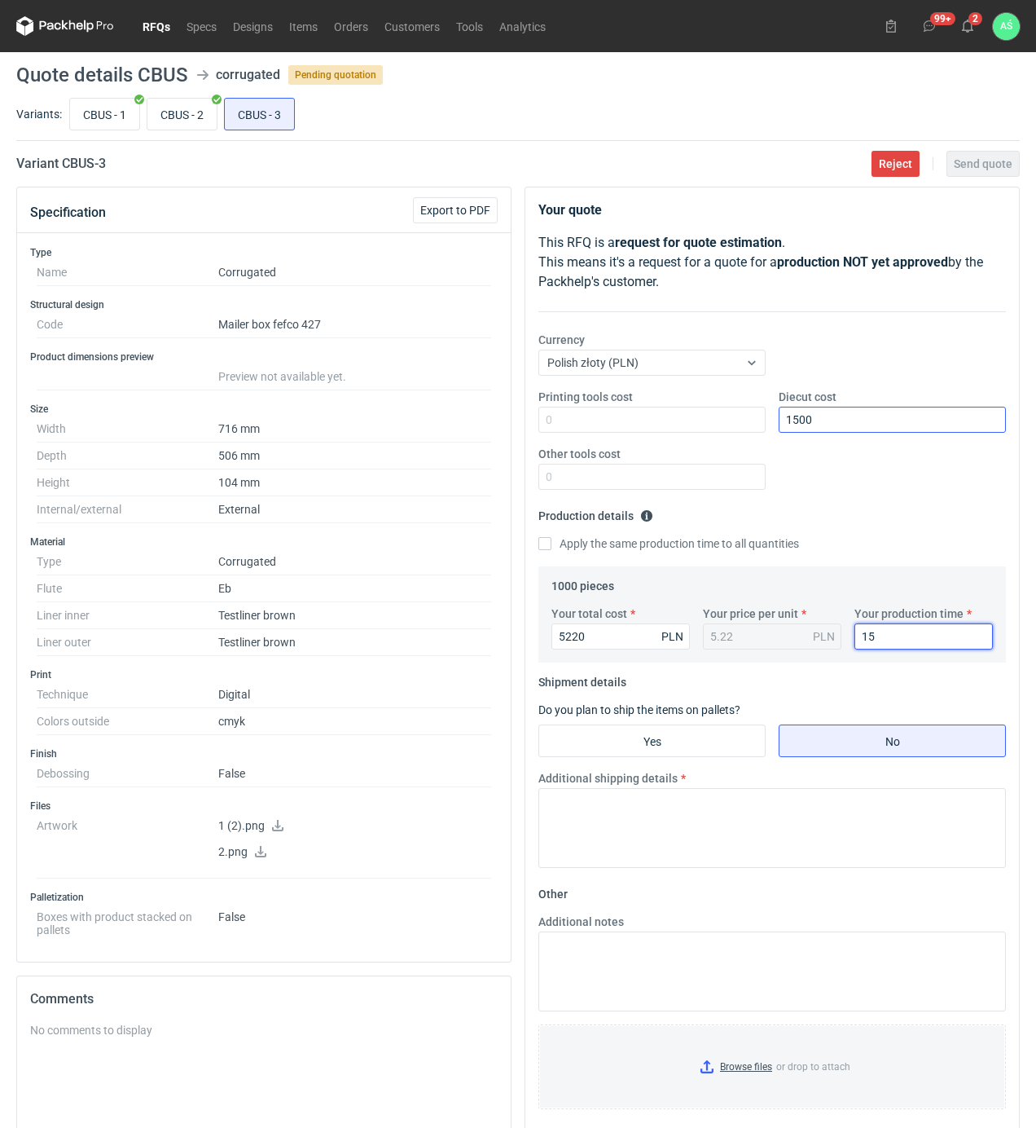
type input "15"
click at [679, 744] on input "Yes" at bounding box center [652, 740] width 226 height 31
radio input "true"
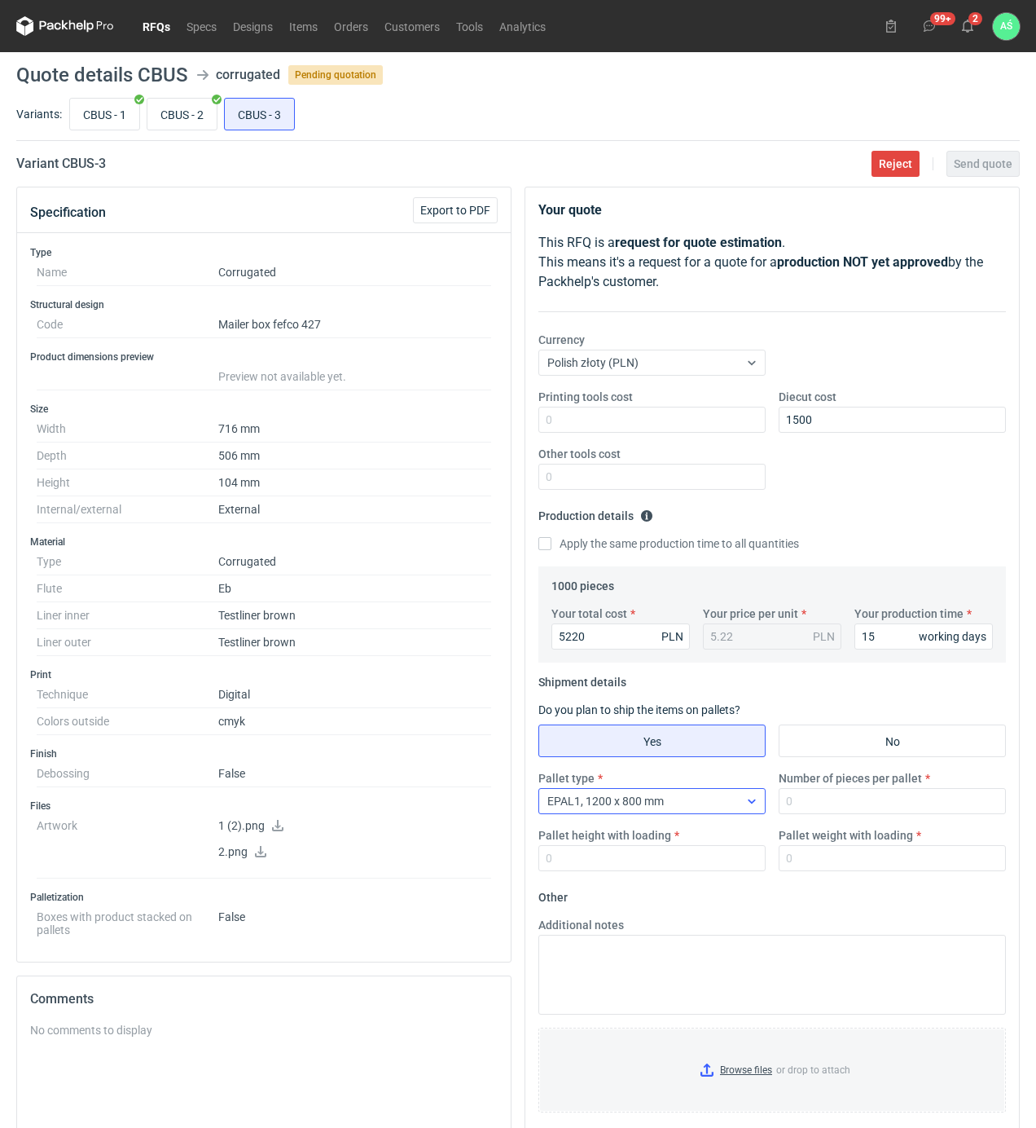
click at [747, 803] on icon at bounding box center [751, 800] width 13 height 13
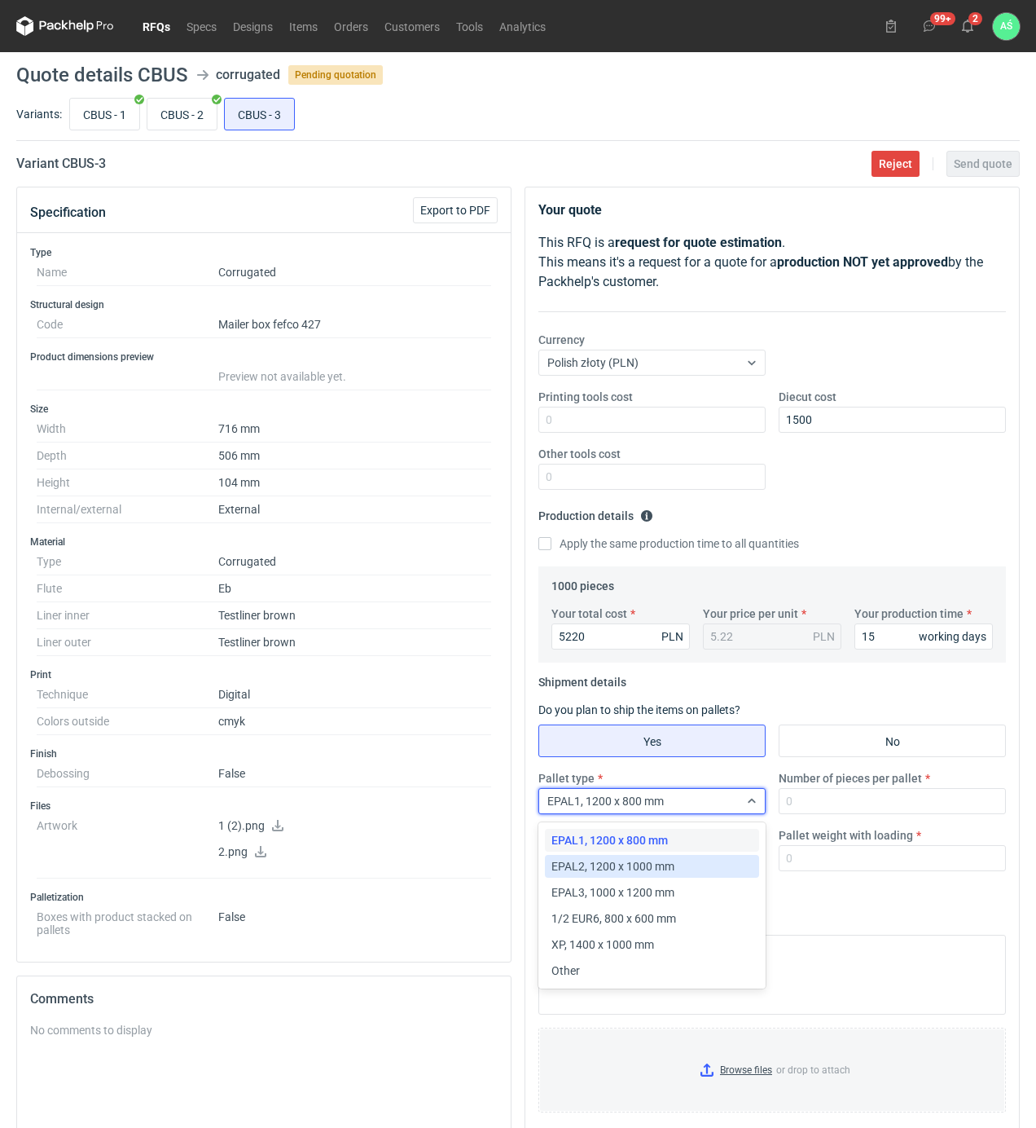
click at [650, 870] on span "EPAL2, 1200 x 1000 mm" at bounding box center [613, 866] width 123 height 16
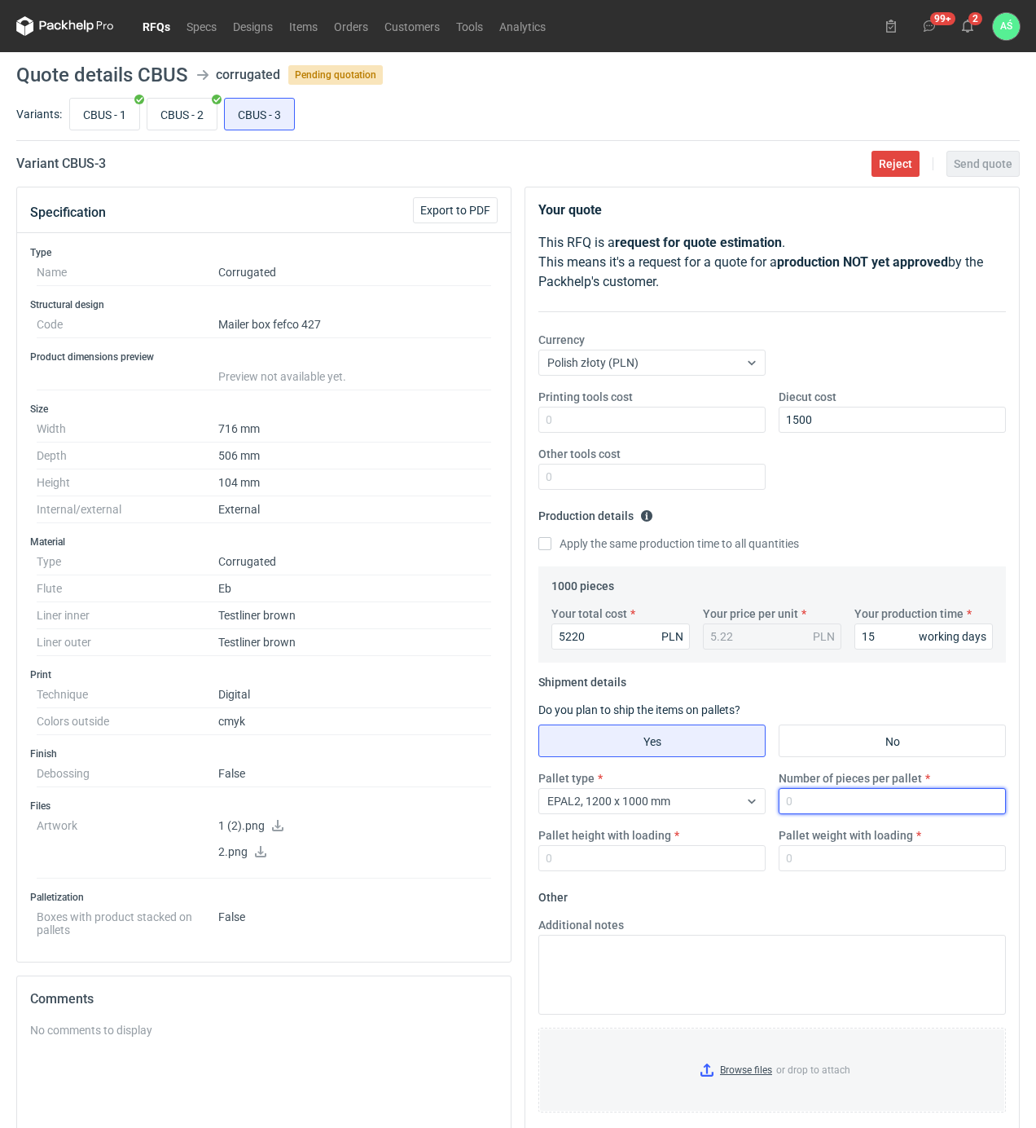
click at [872, 800] on input "Number of pieces per pallet" at bounding box center [892, 801] width 227 height 26
type input "340"
type input "1800"
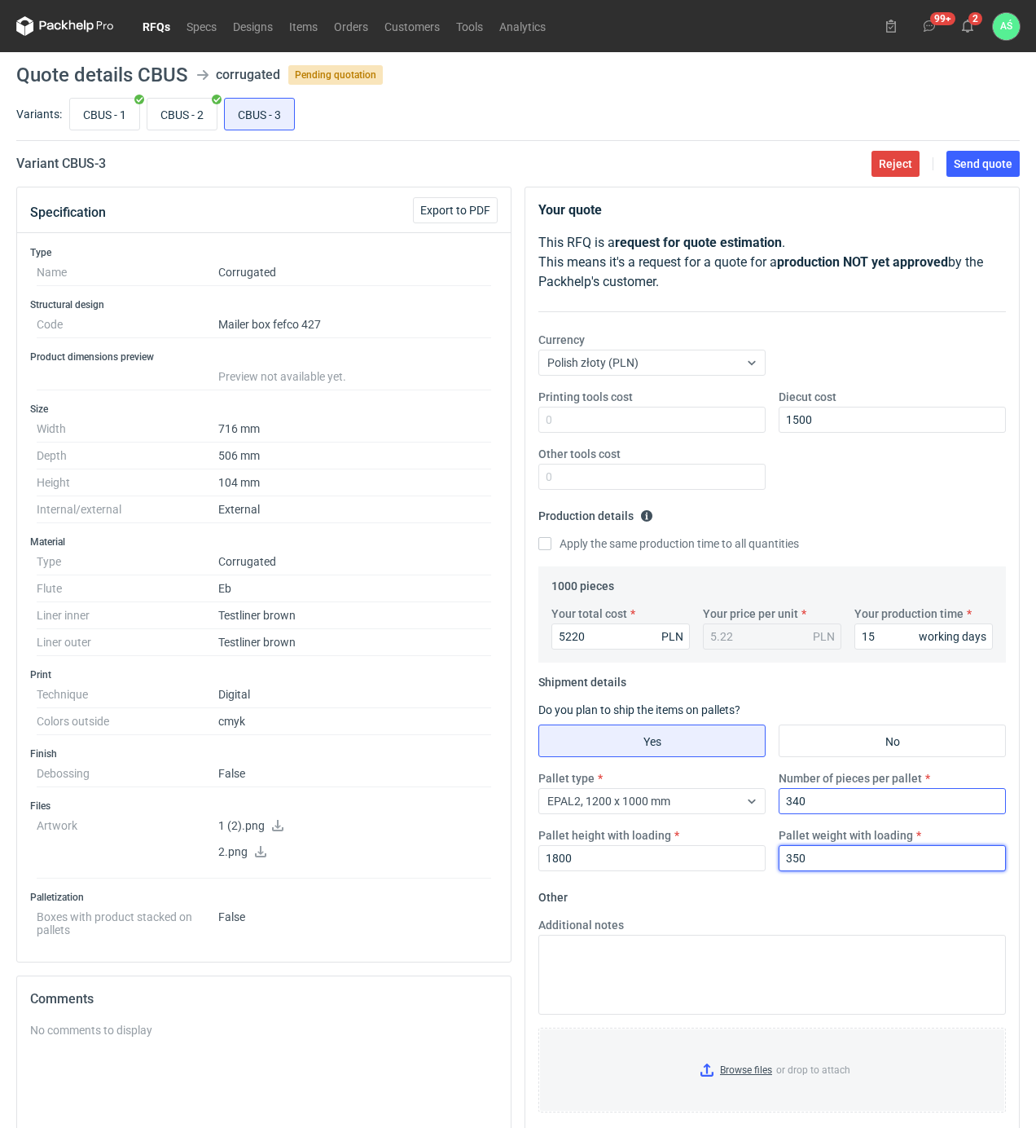
type input "350"
click at [763, 1073] on input "Browse files or drop to attach" at bounding box center [772, 1069] width 464 height 81
click at [976, 165] on span "Send quote" at bounding box center [983, 163] width 59 height 11
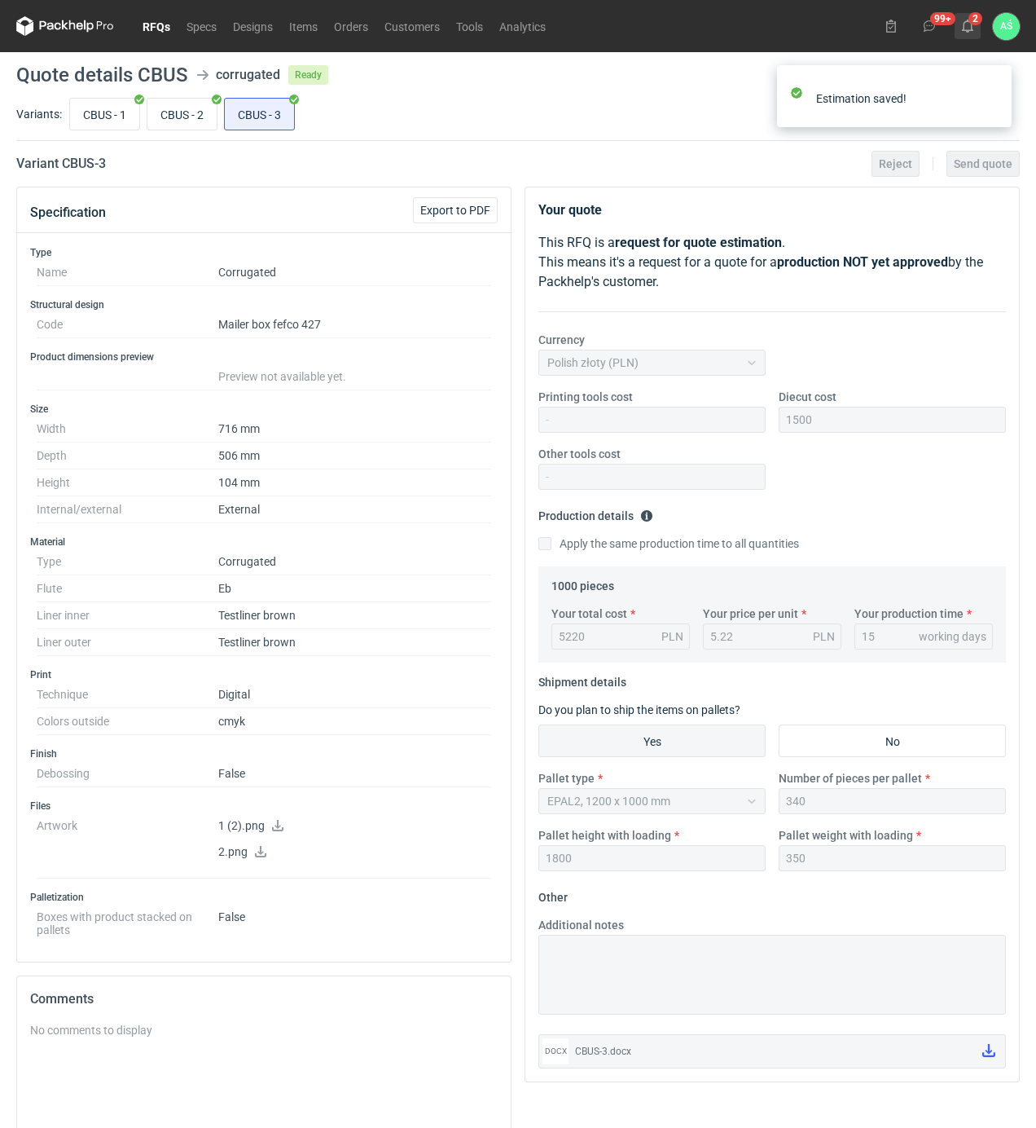
click at [965, 29] on use at bounding box center [967, 26] width 11 height 13
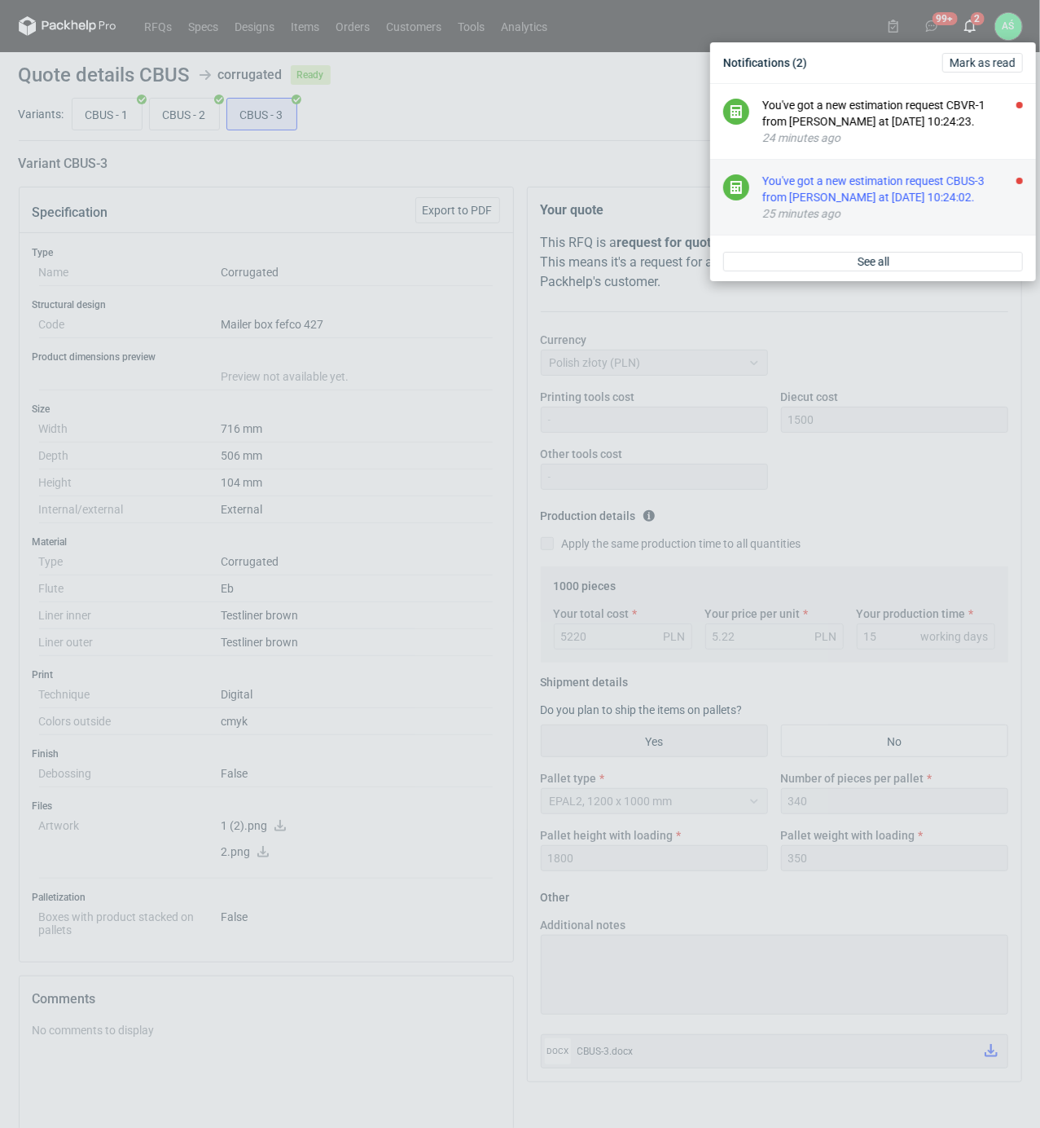
click at [968, 200] on div "You've got a new estimation request CBUS-3 from [PERSON_NAME] at [DATE] 10:24:0…" at bounding box center [893, 189] width 261 height 33
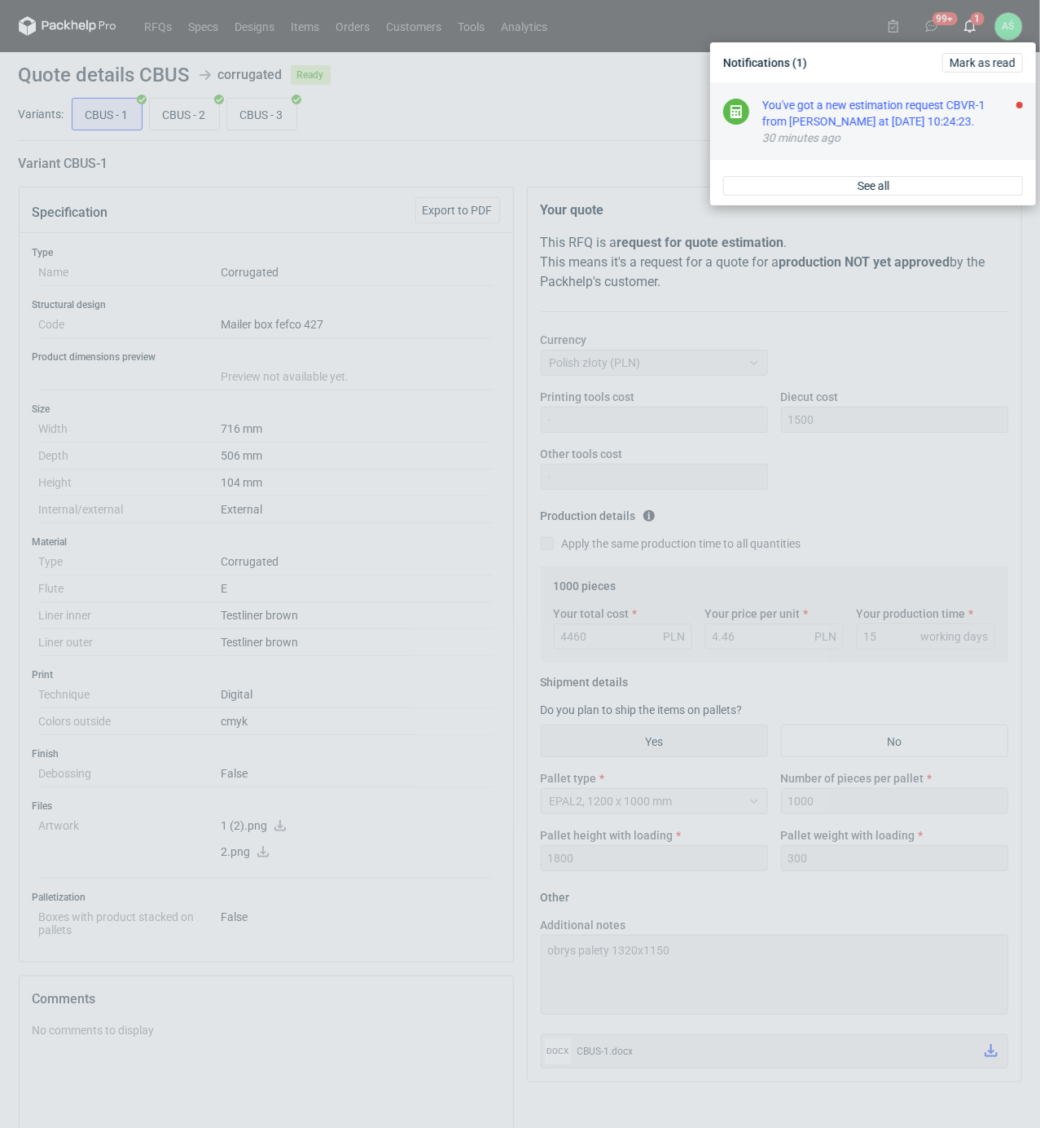
click at [932, 116] on div "You've got a new estimation request CBVR-1 from [PERSON_NAME] at [DATE] 10:24:2…" at bounding box center [893, 113] width 261 height 33
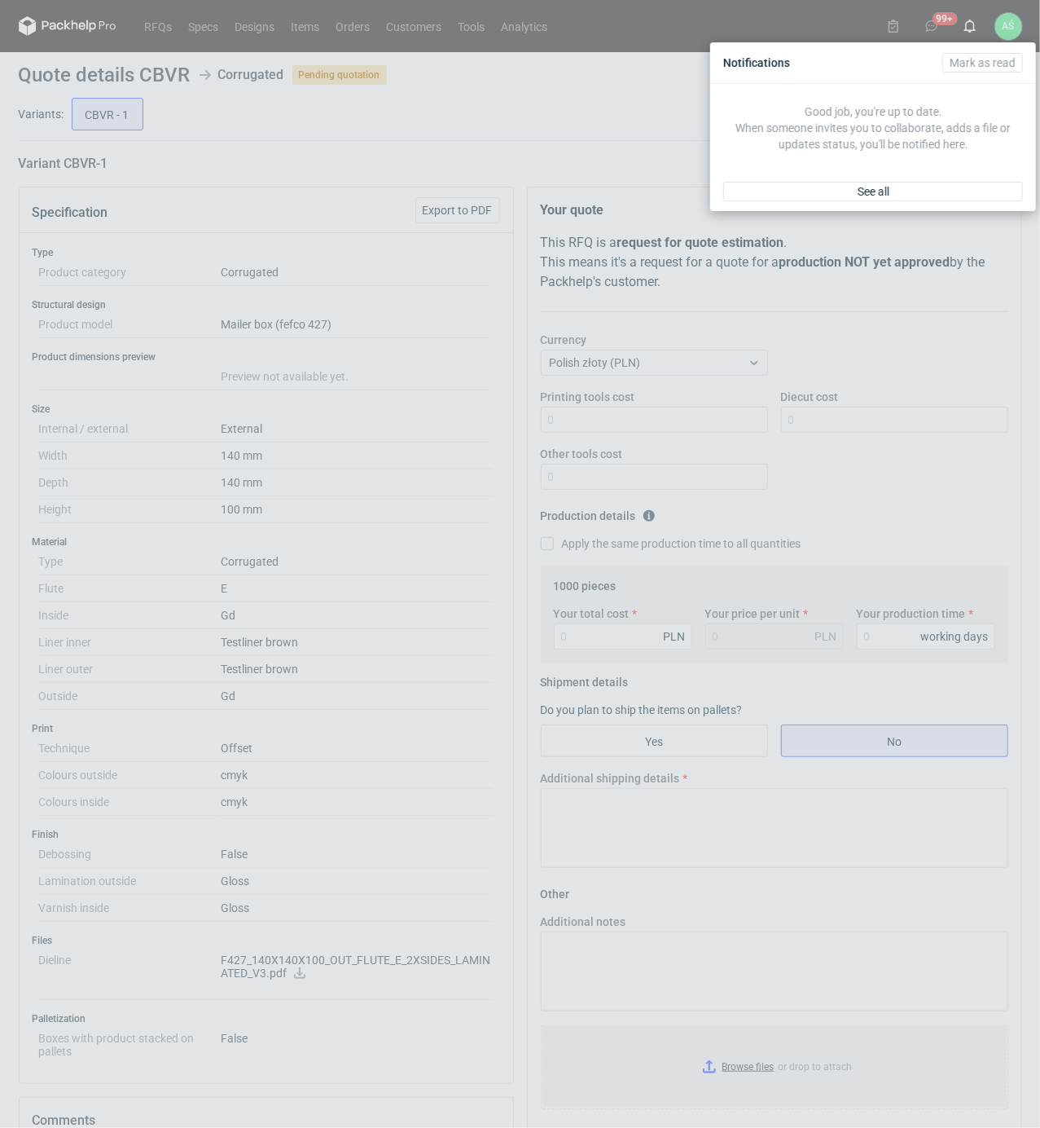
click at [428, 548] on div "Notifications [PERSON_NAME] as read Good job, you're up to date. When someone i…" at bounding box center [520, 564] width 1040 height 1128
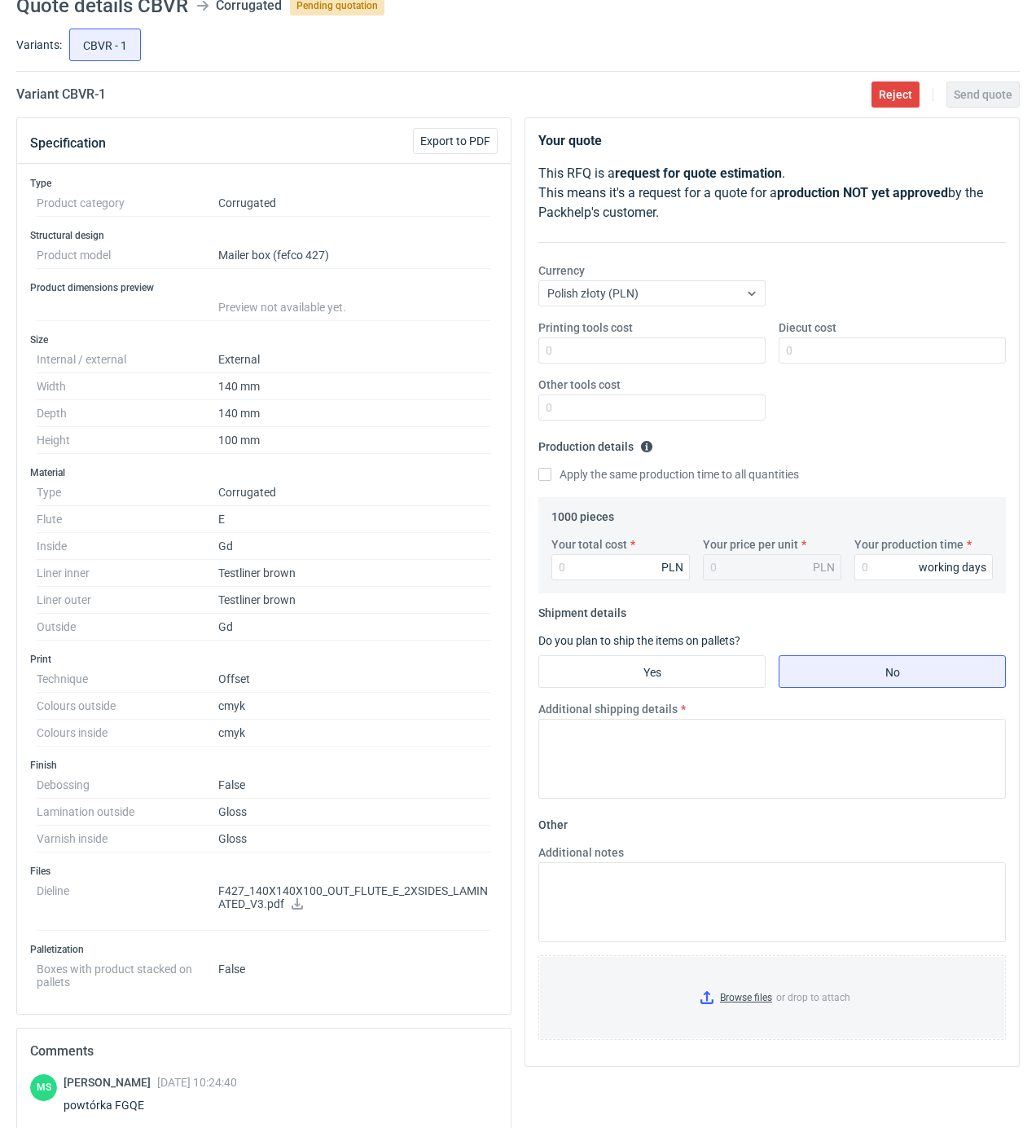
scroll to position [108, 0]
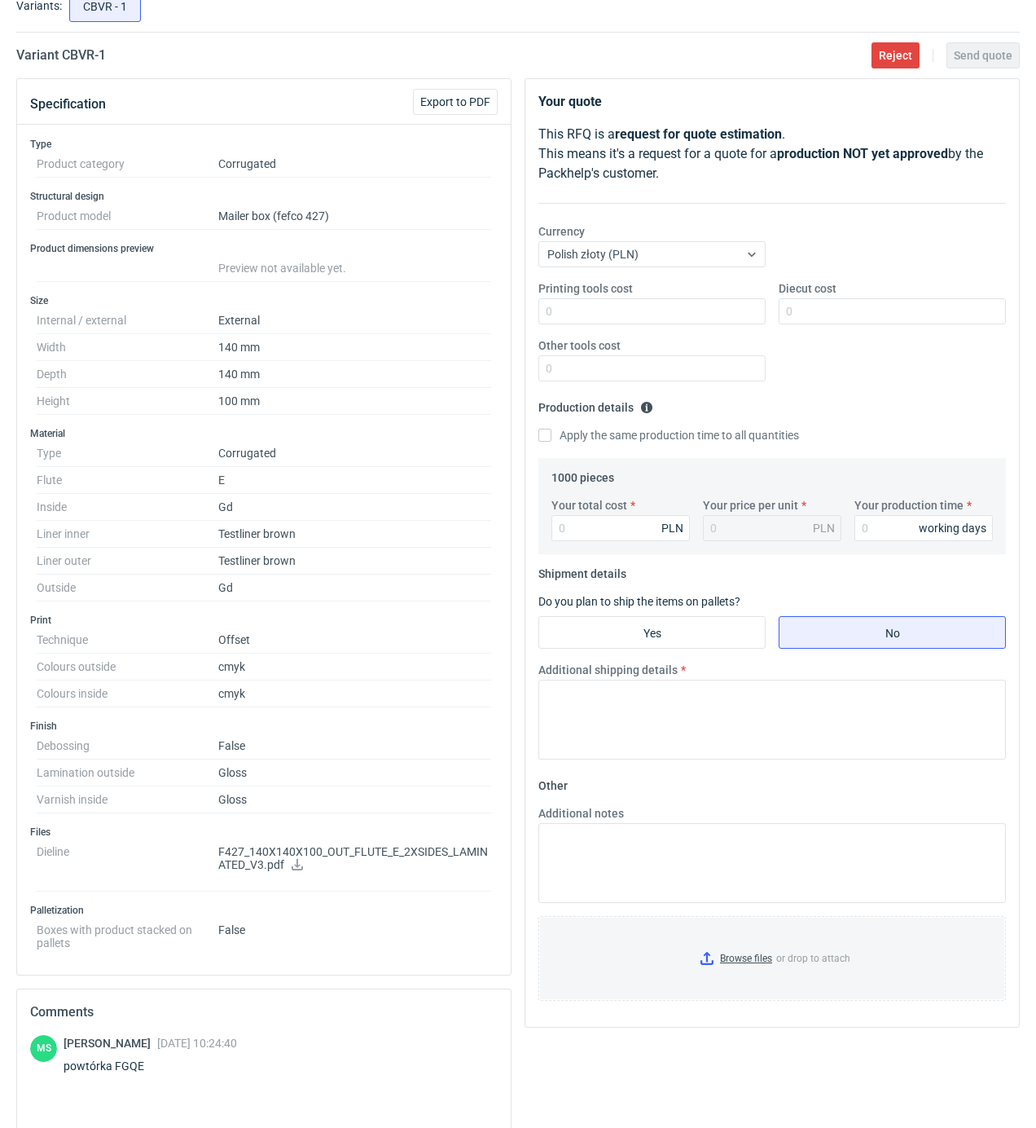
click at [303, 868] on icon at bounding box center [297, 864] width 13 height 11
drag, startPoint x: 141, startPoint y: 1073, endPoint x: 114, endPoint y: 1070, distance: 27.0
click at [114, 1070] on div "powtórka FGQE" at bounding box center [151, 1065] width 174 height 16
copy div "FGQE"
click at [597, 535] on input "Your total cost" at bounding box center [621, 528] width 138 height 26
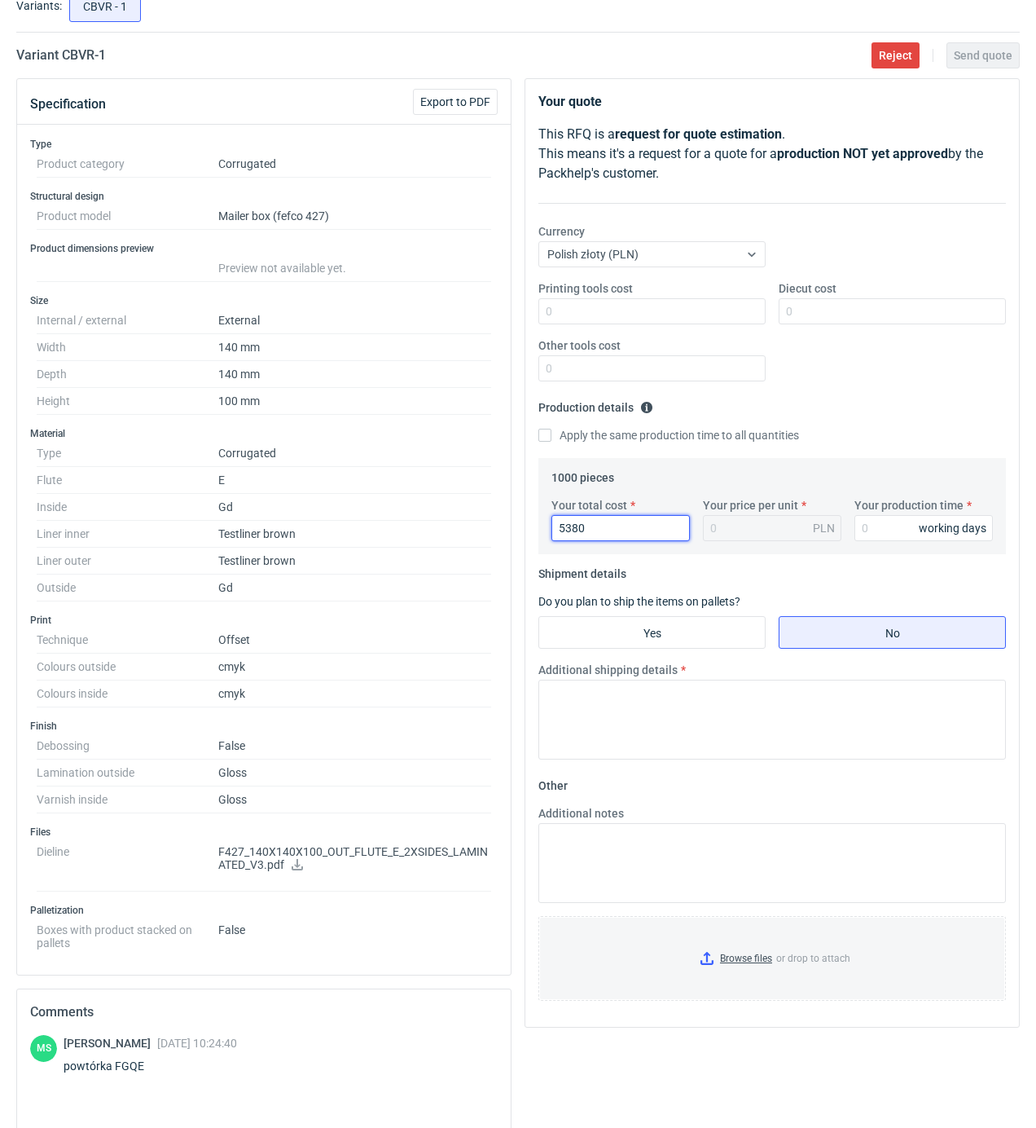
type input "5380"
type input "5.38"
type input "20"
click at [587, 639] on input "Yes" at bounding box center [652, 632] width 226 height 31
radio input "true"
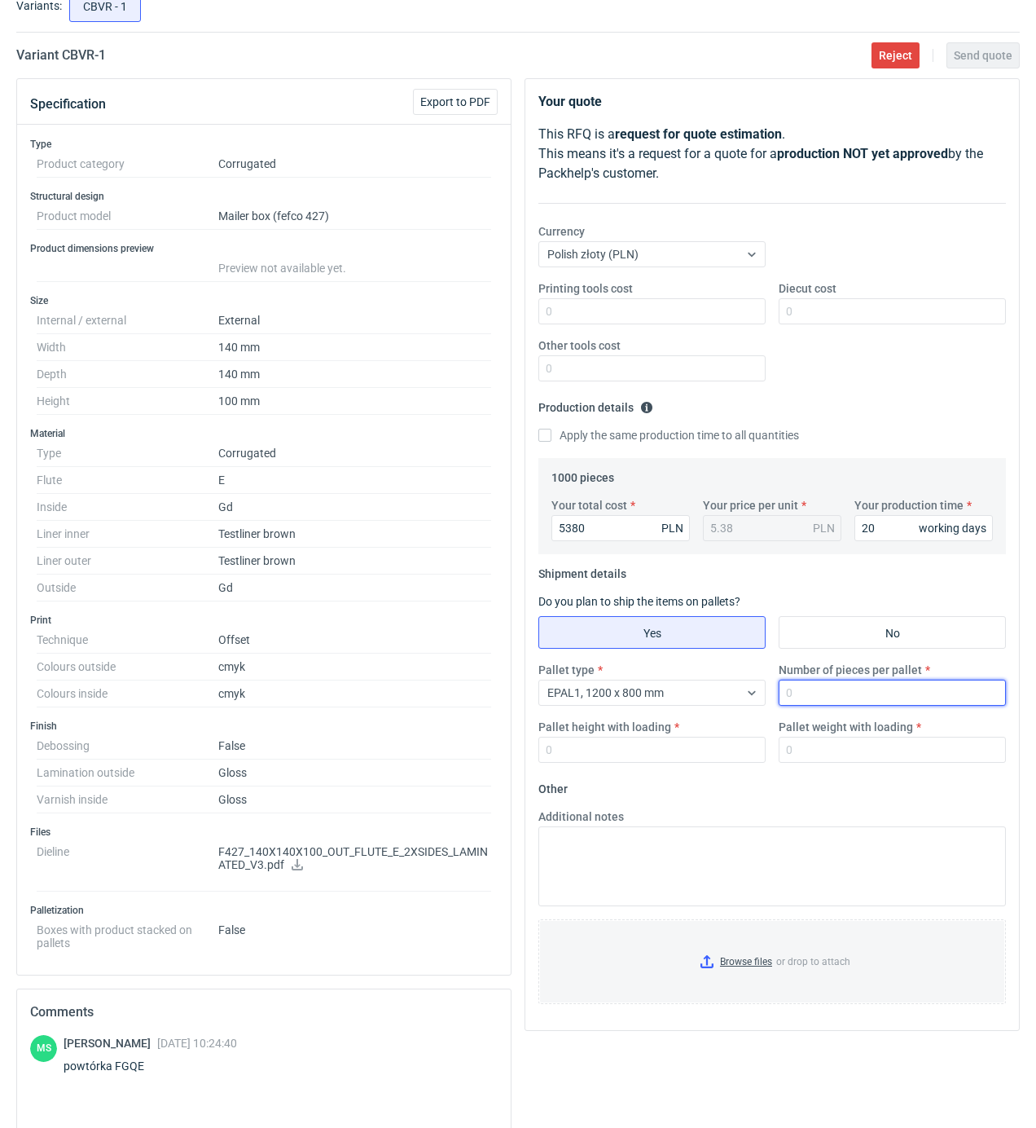
click at [815, 692] on input "Number of pieces per pallet" at bounding box center [892, 692] width 227 height 26
type input "1000"
type input "1800"
type input "300"
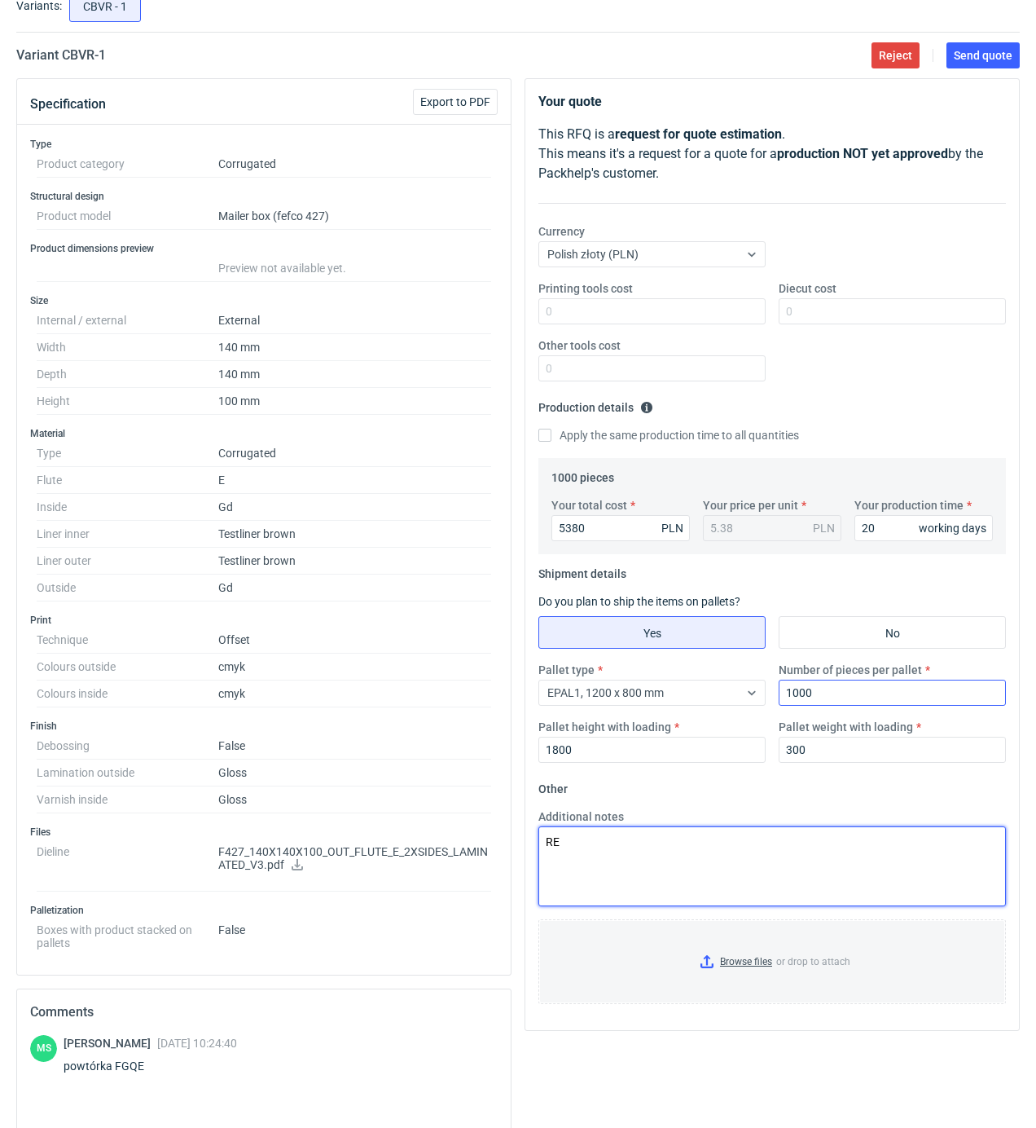
type textarea "R"
type textarea "reorder 1:1"
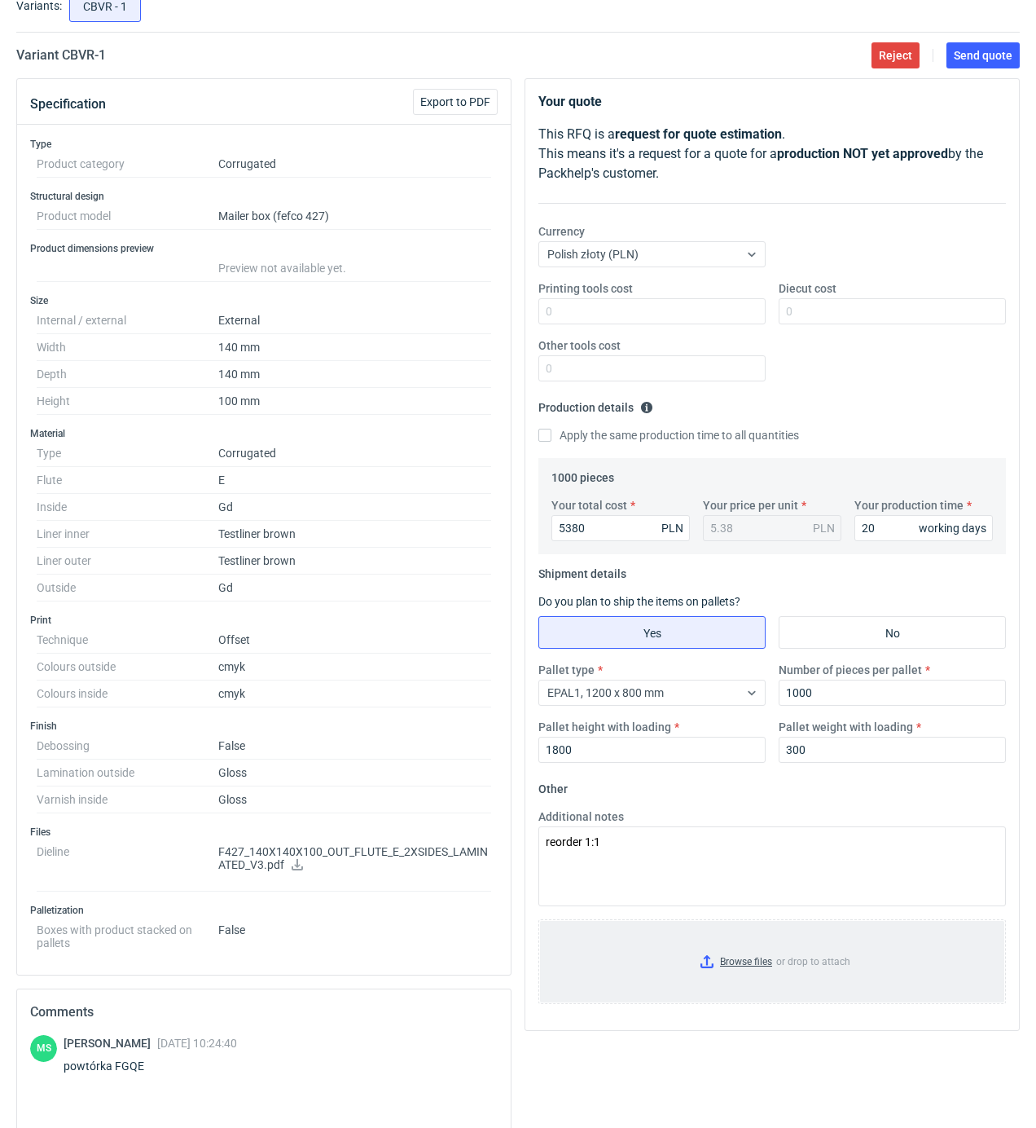
click at [749, 966] on input "Browse files or drop to attach" at bounding box center [772, 961] width 464 height 81
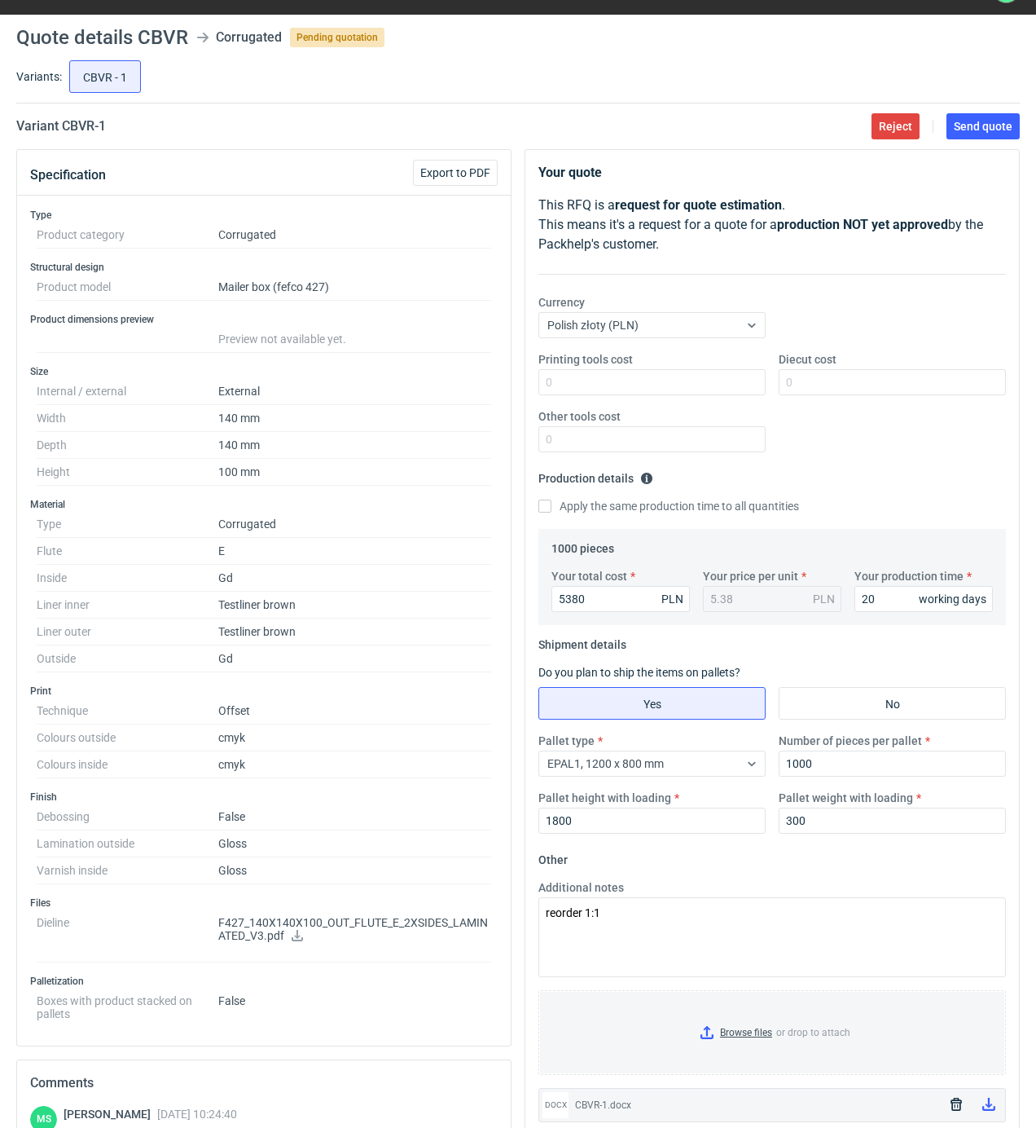
scroll to position [0, 0]
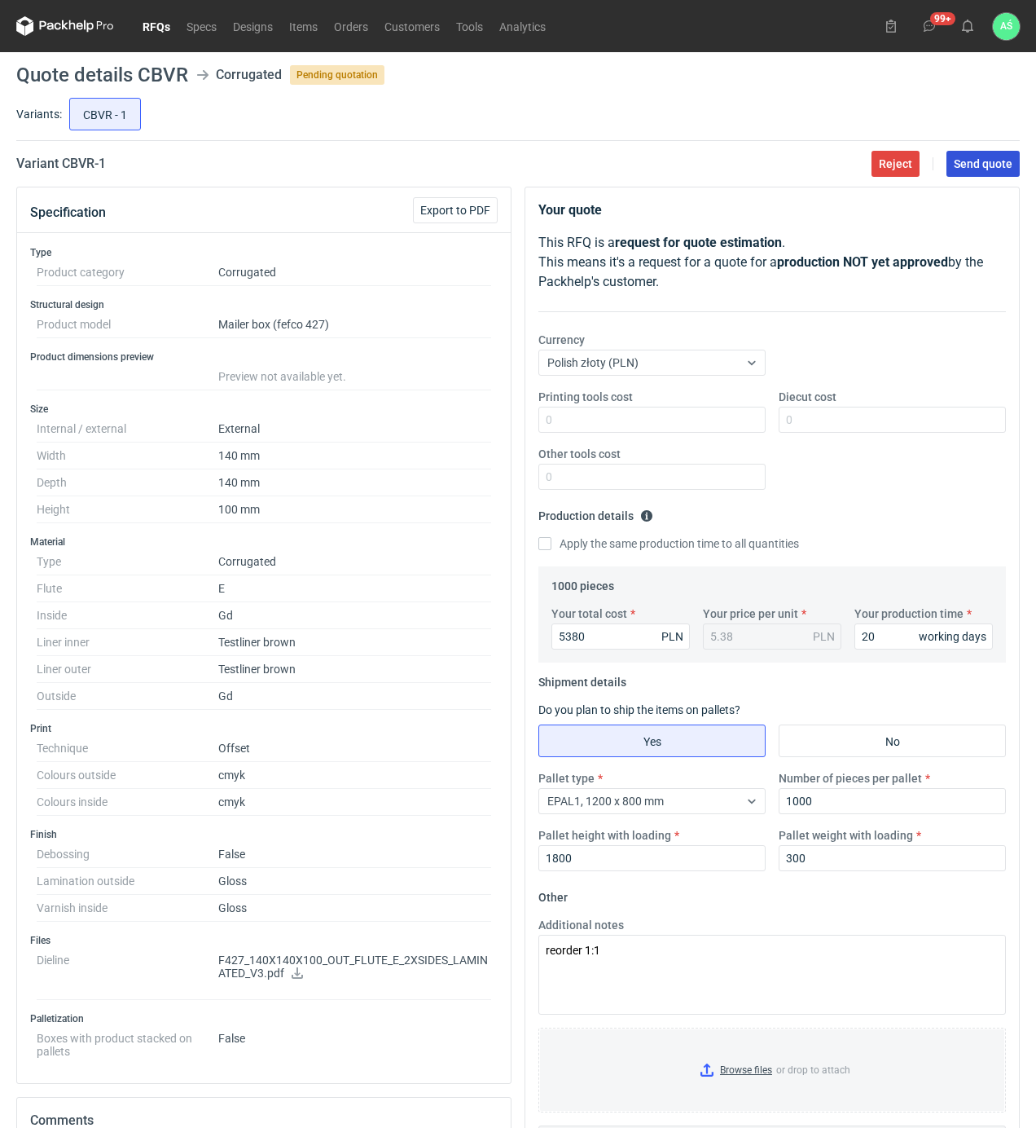
click at [956, 158] on span "Send quote" at bounding box center [983, 163] width 59 height 11
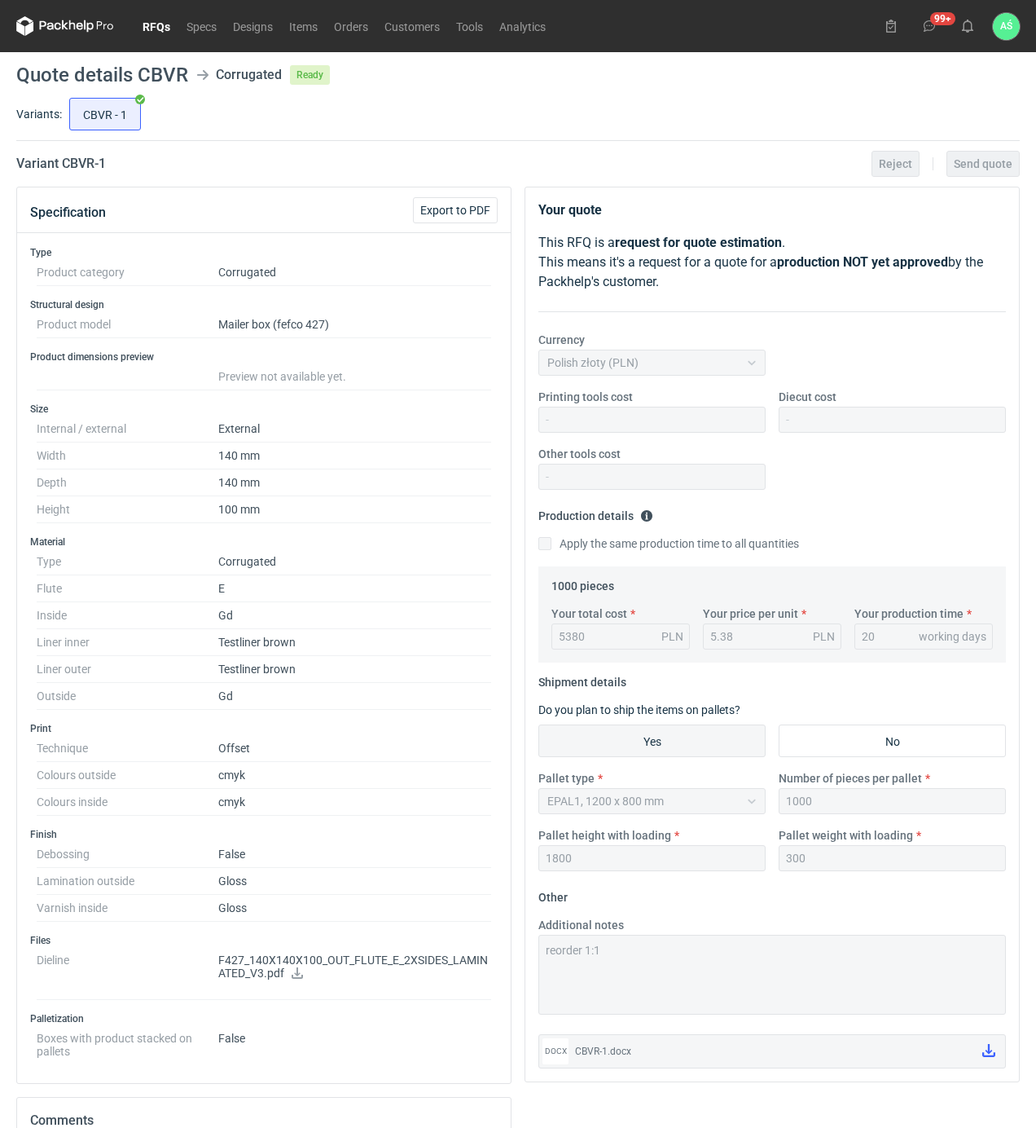
click at [873, 500] on div "Printing tools cost Diecut cost Other tools cost" at bounding box center [772, 446] width 481 height 114
click at [160, 24] on link "RFQs" at bounding box center [156, 26] width 44 height 20
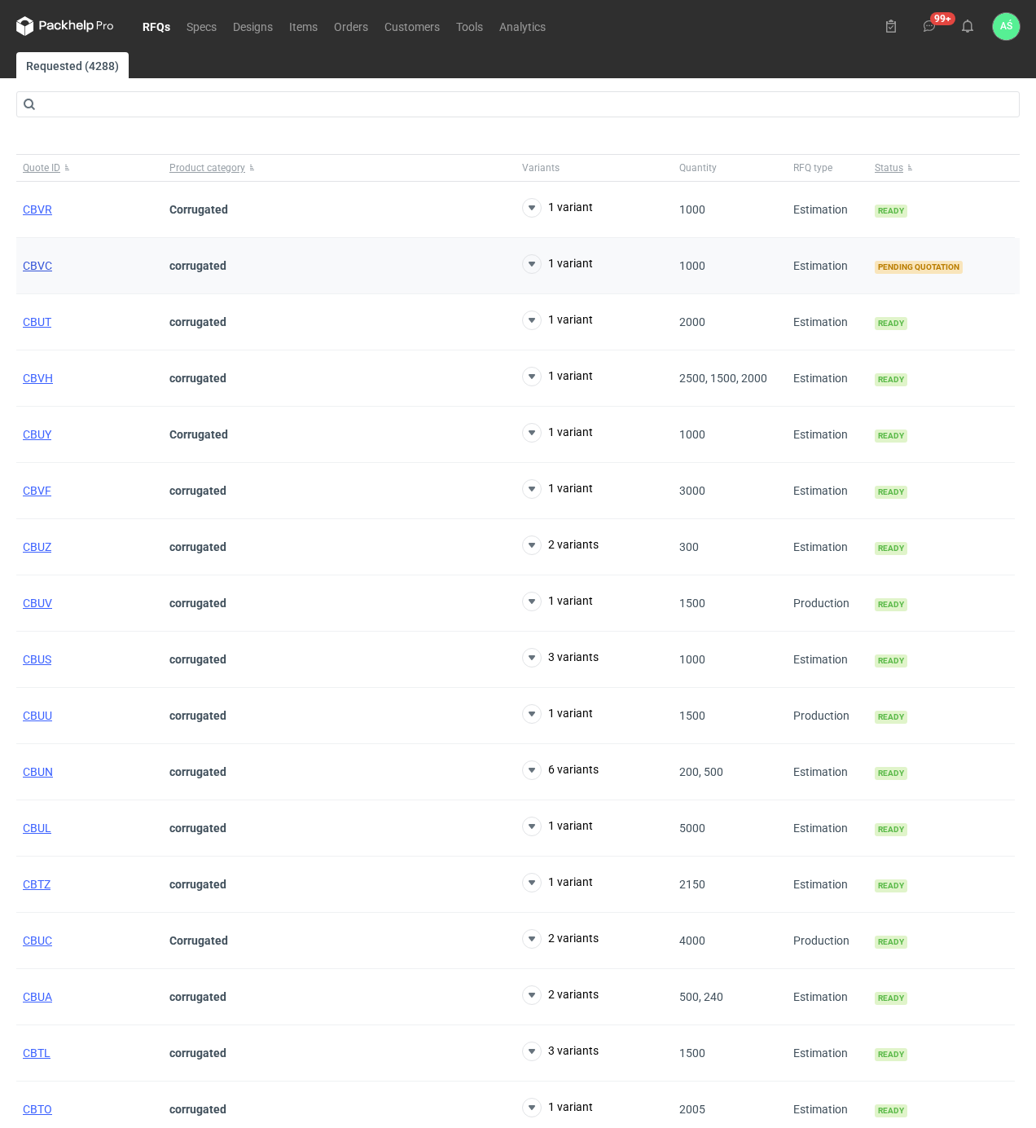
click at [39, 267] on span "CBVC" at bounding box center [37, 265] width 29 height 13
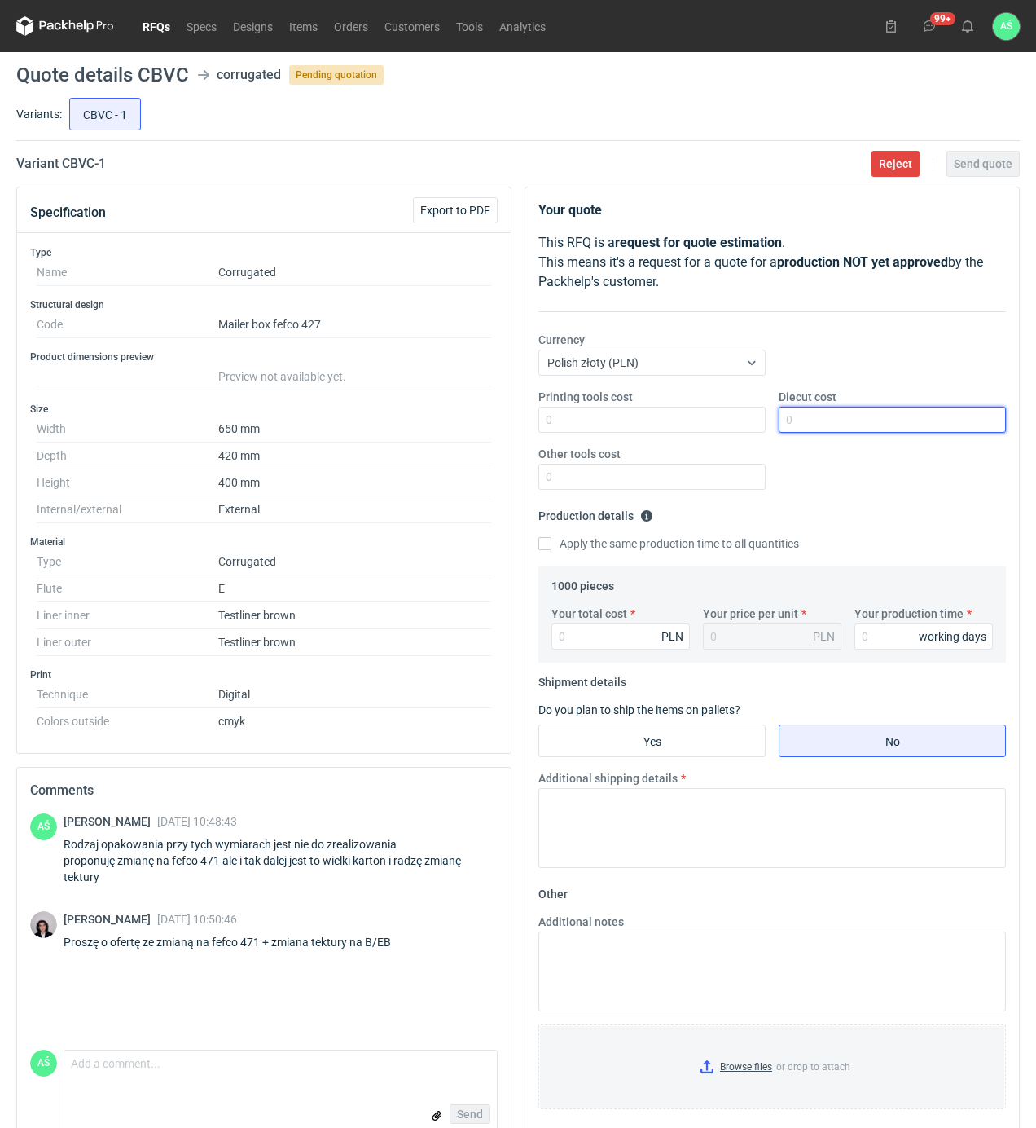
click at [796, 424] on input "Diecut cost" at bounding box center [892, 420] width 227 height 26
type input "5700"
type input "877"
type input "0.88"
type input "8770"
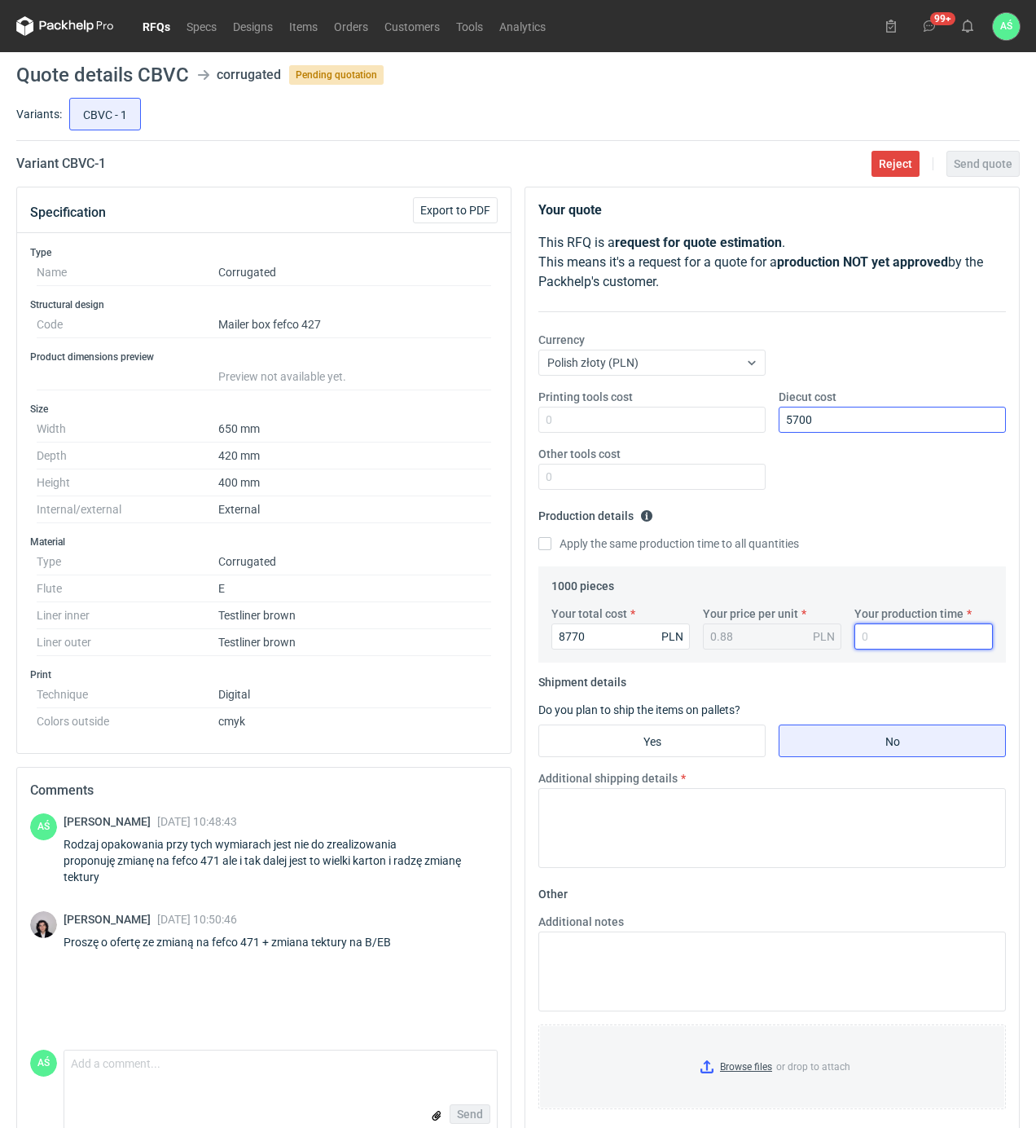
type input "8.77"
type input "15"
click at [706, 747] on input "Yes" at bounding box center [652, 740] width 226 height 31
radio input "true"
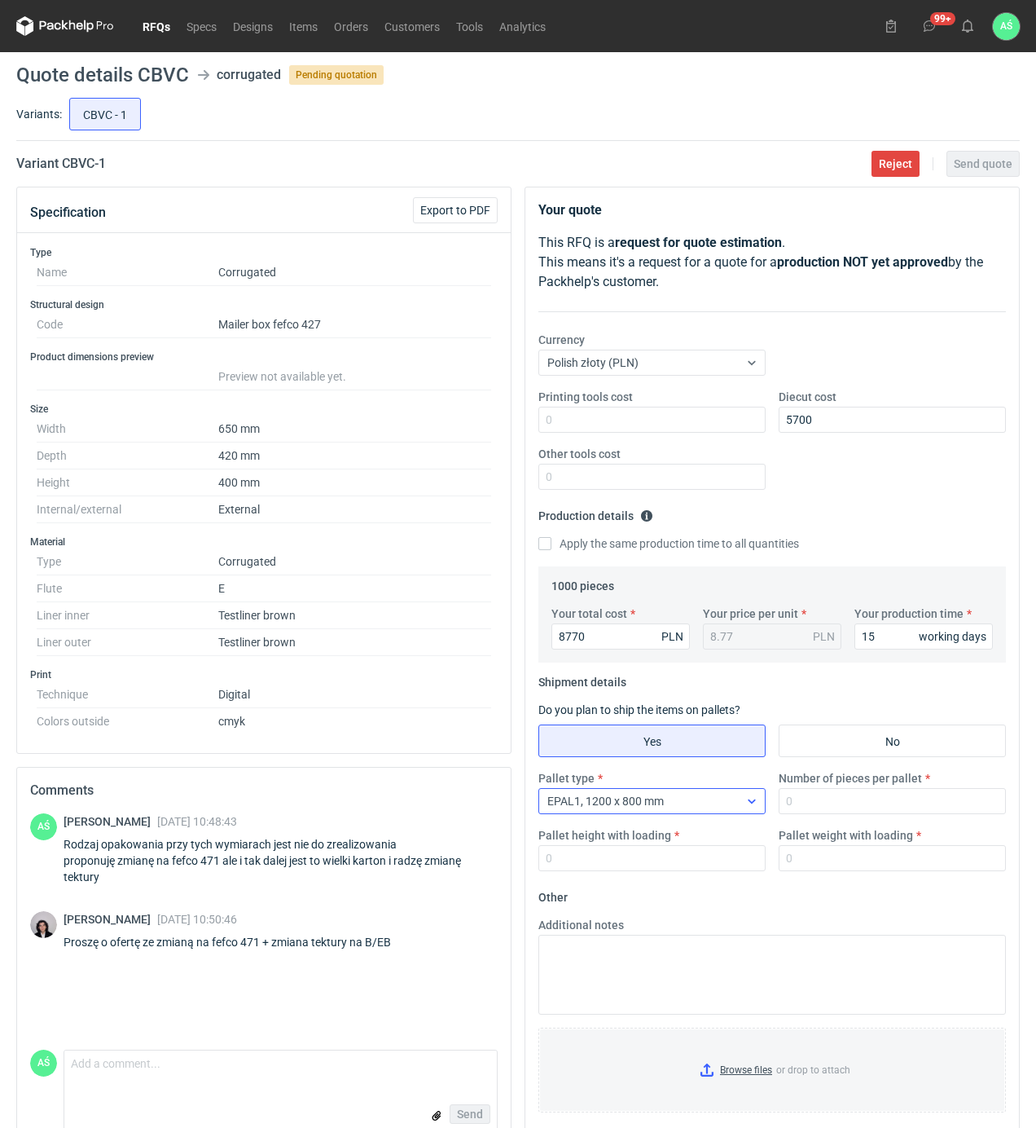
click at [658, 806] on span "EPAL1, 1200 x 800 mm" at bounding box center [605, 800] width 116 height 13
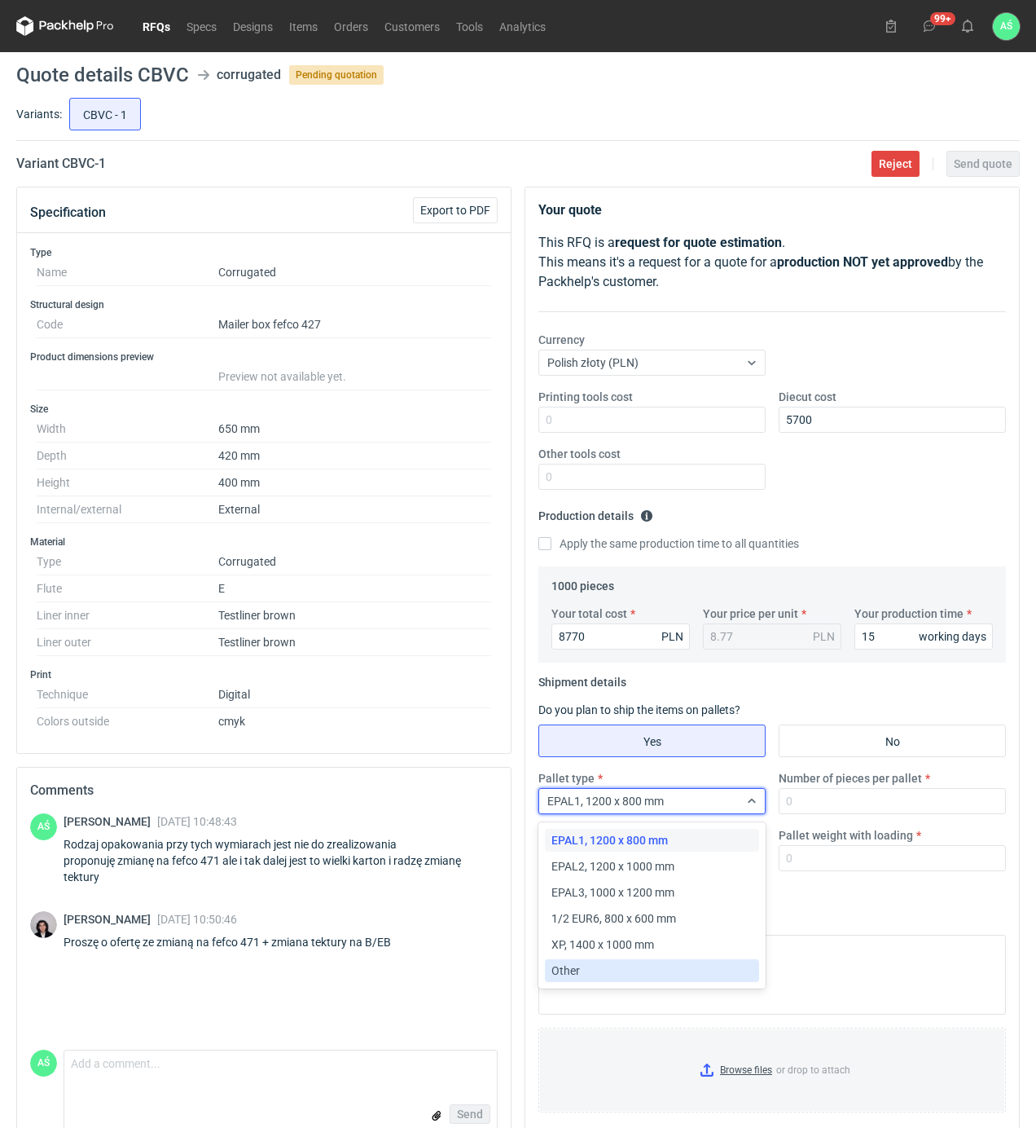
click at [585, 962] on div "Other" at bounding box center [652, 970] width 201 height 16
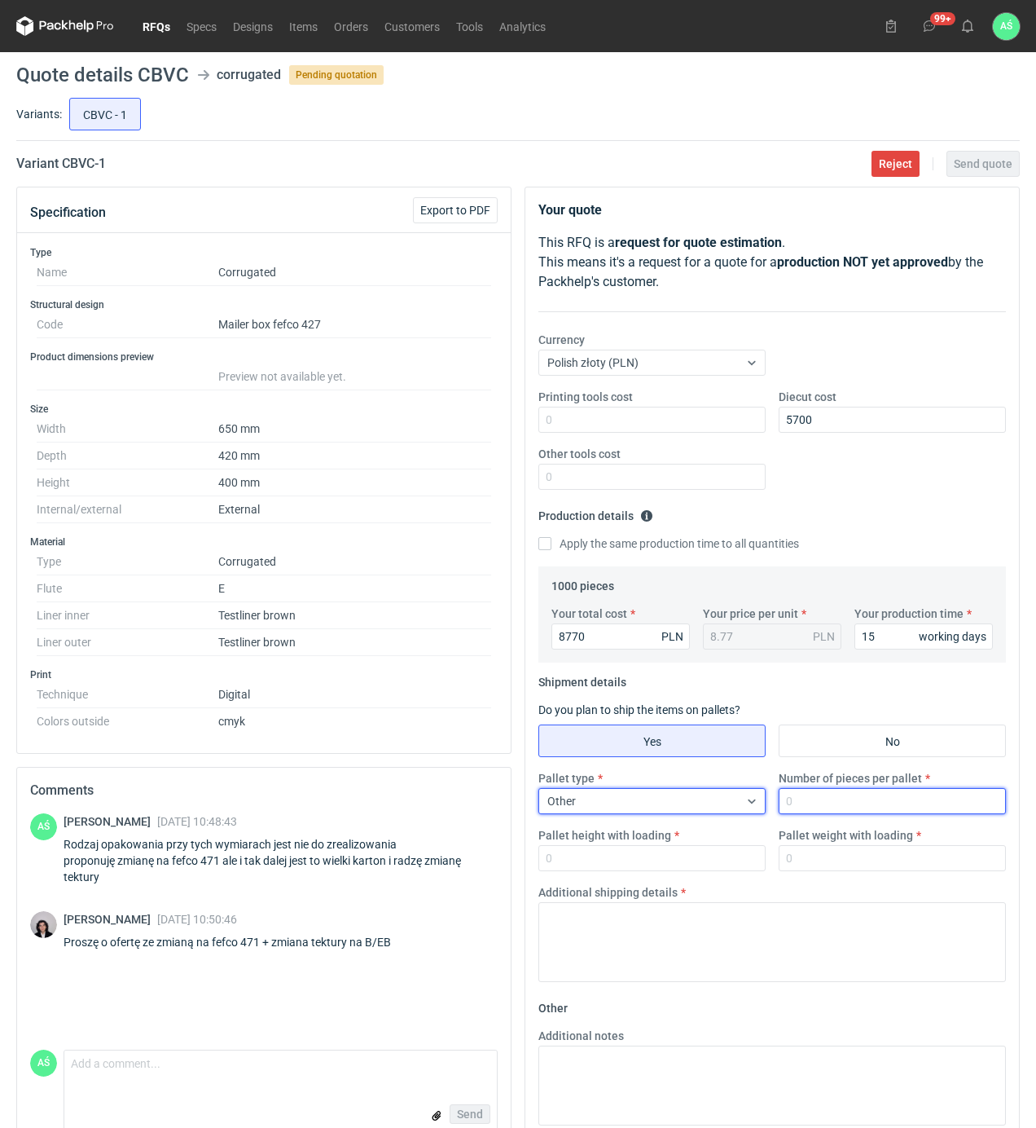
click at [811, 803] on input "Number of pieces per pallet" at bounding box center [892, 801] width 227 height 26
type input "500"
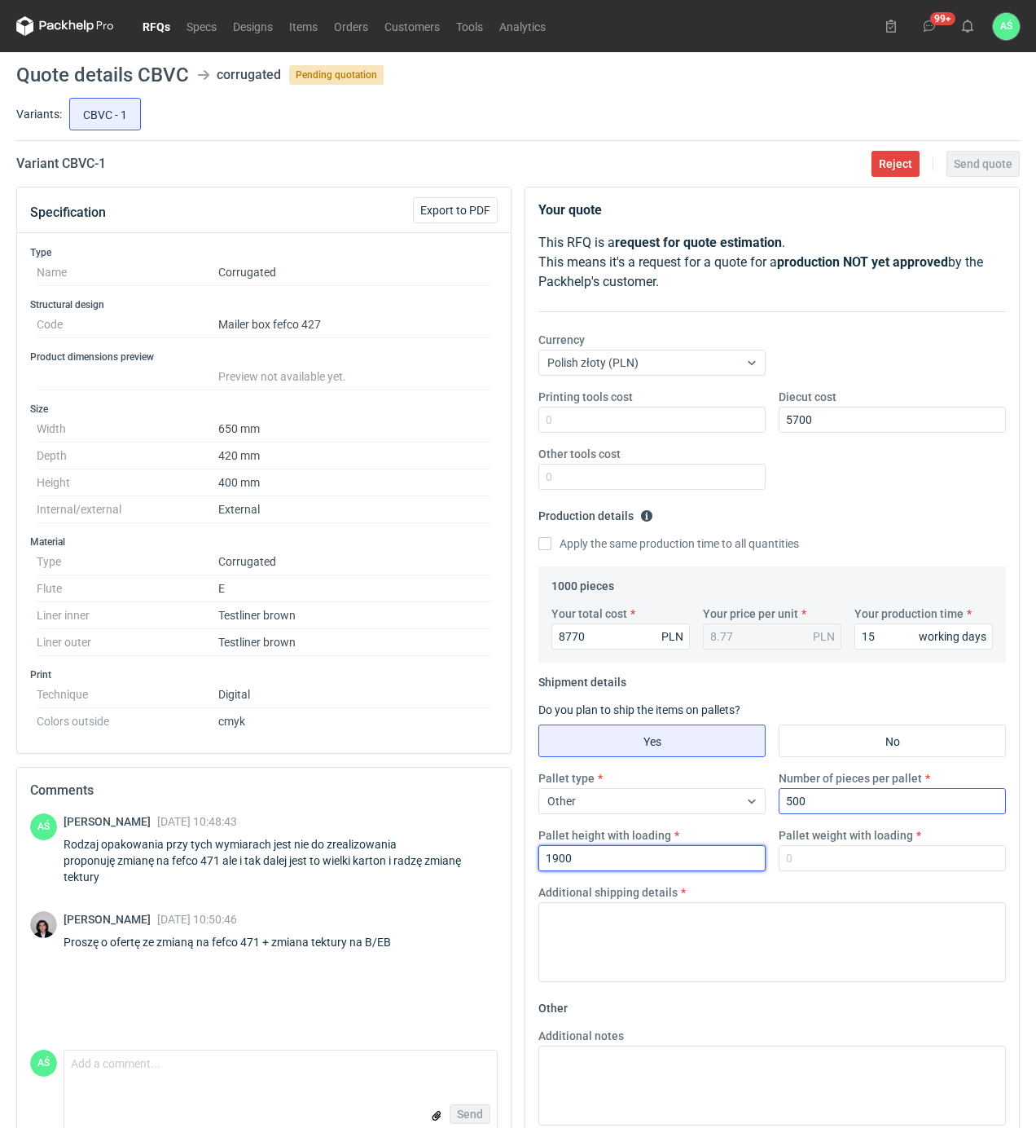
type input "1900"
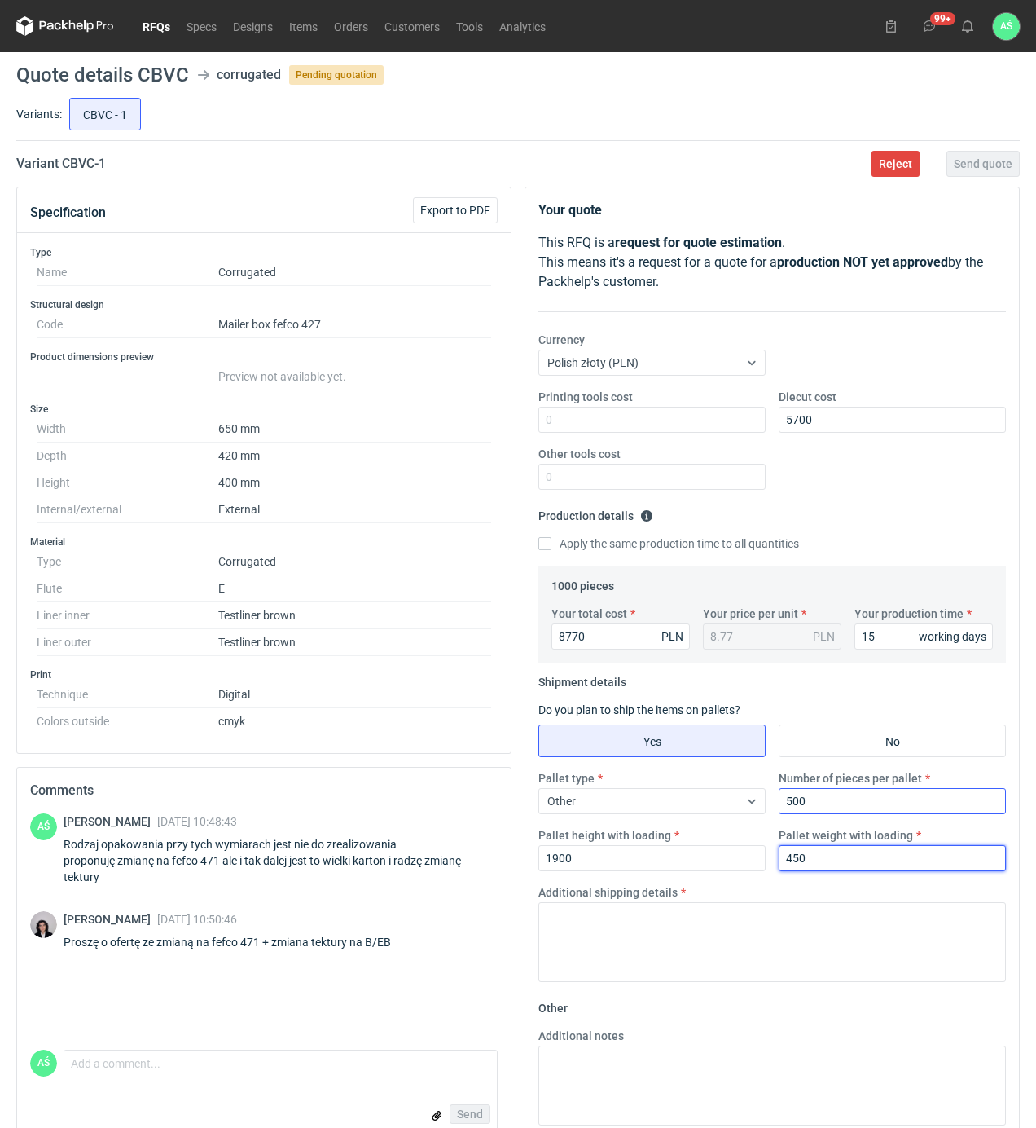
type input "450"
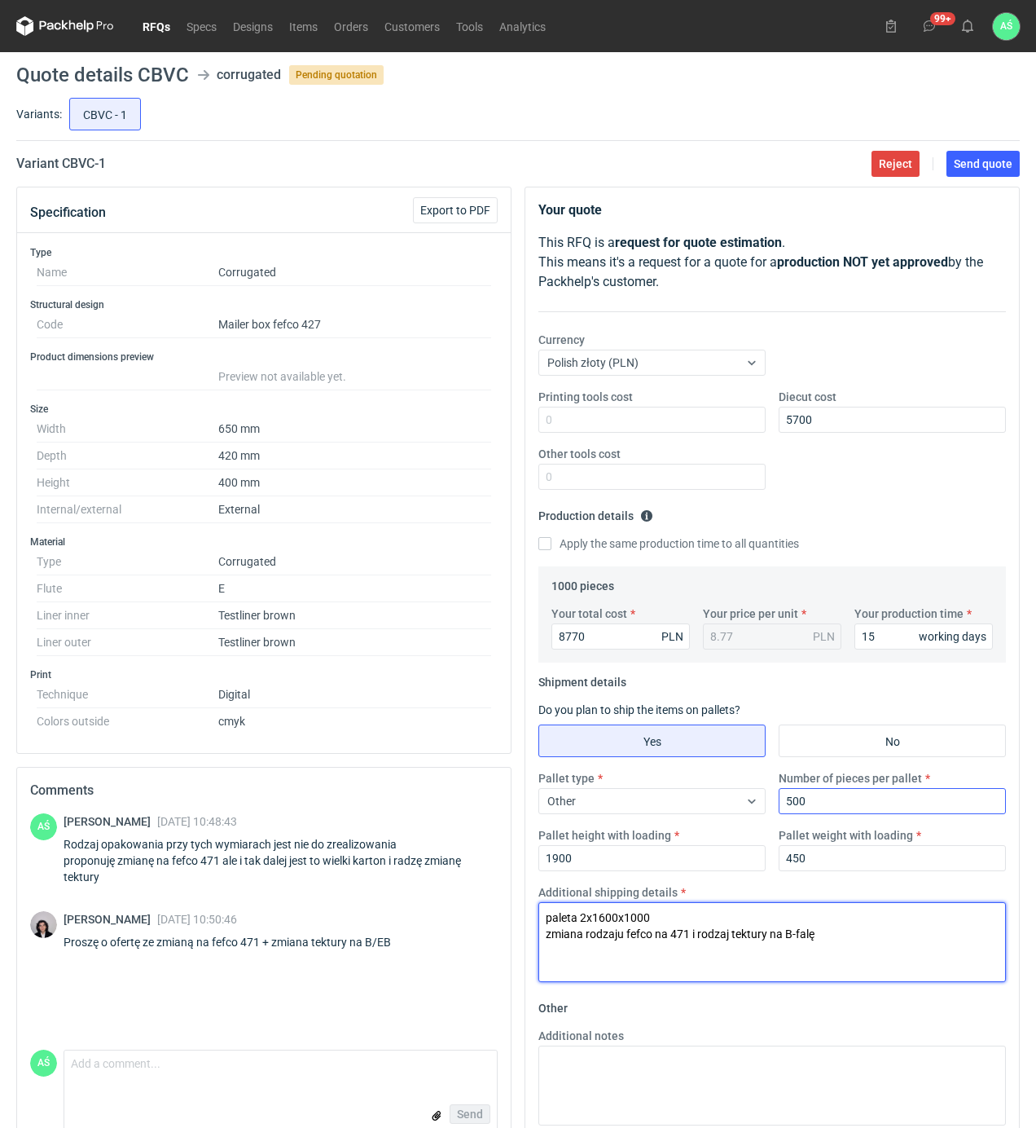
type textarea "paleta 2x1600x1000 zmiana rodzaju fefco na 471 i rodzaj tektury na B-falę"
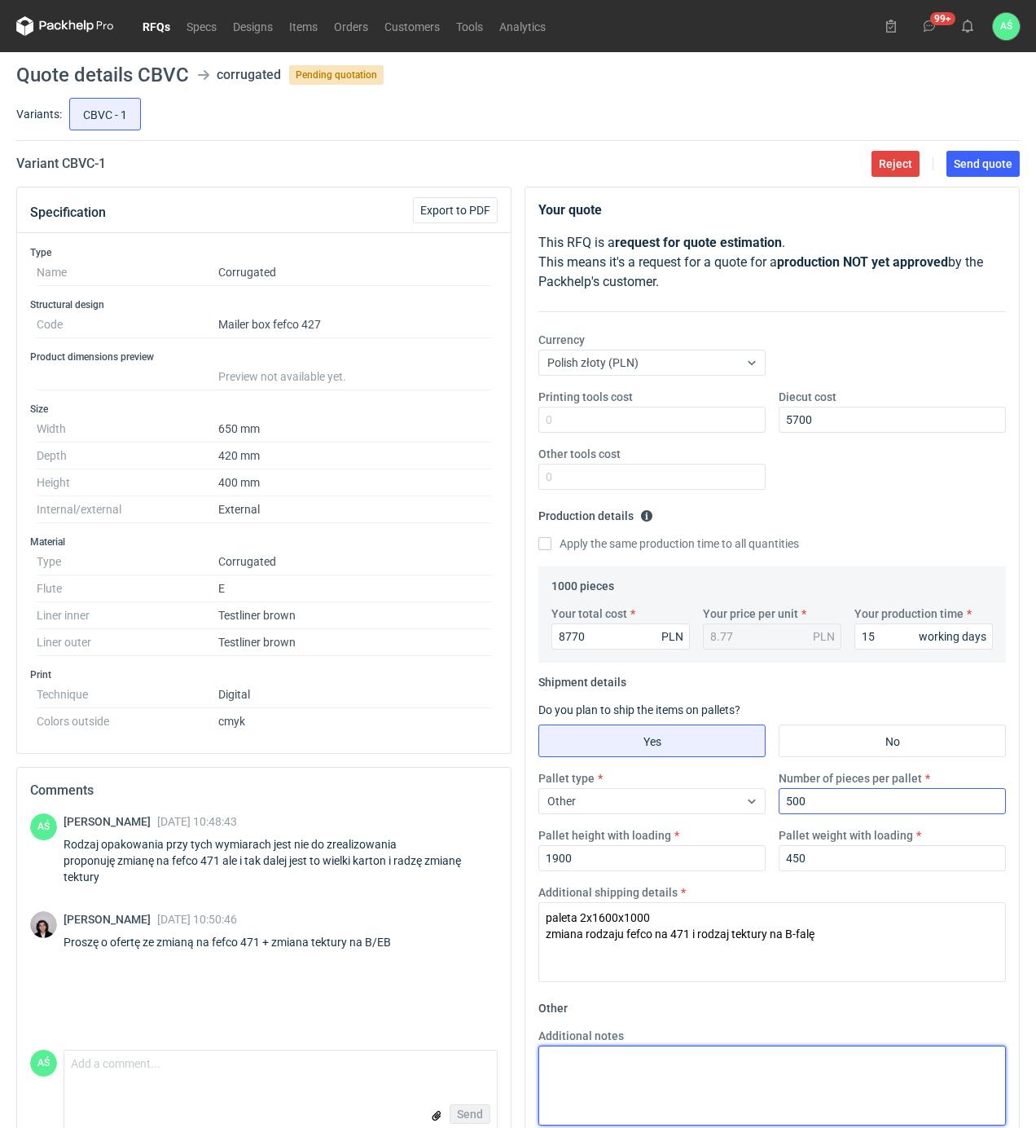
paste textarea "paleta 2x1600x1000 zmiana rodzaju fefco na 471 i rodzaj tektury na B-falę"
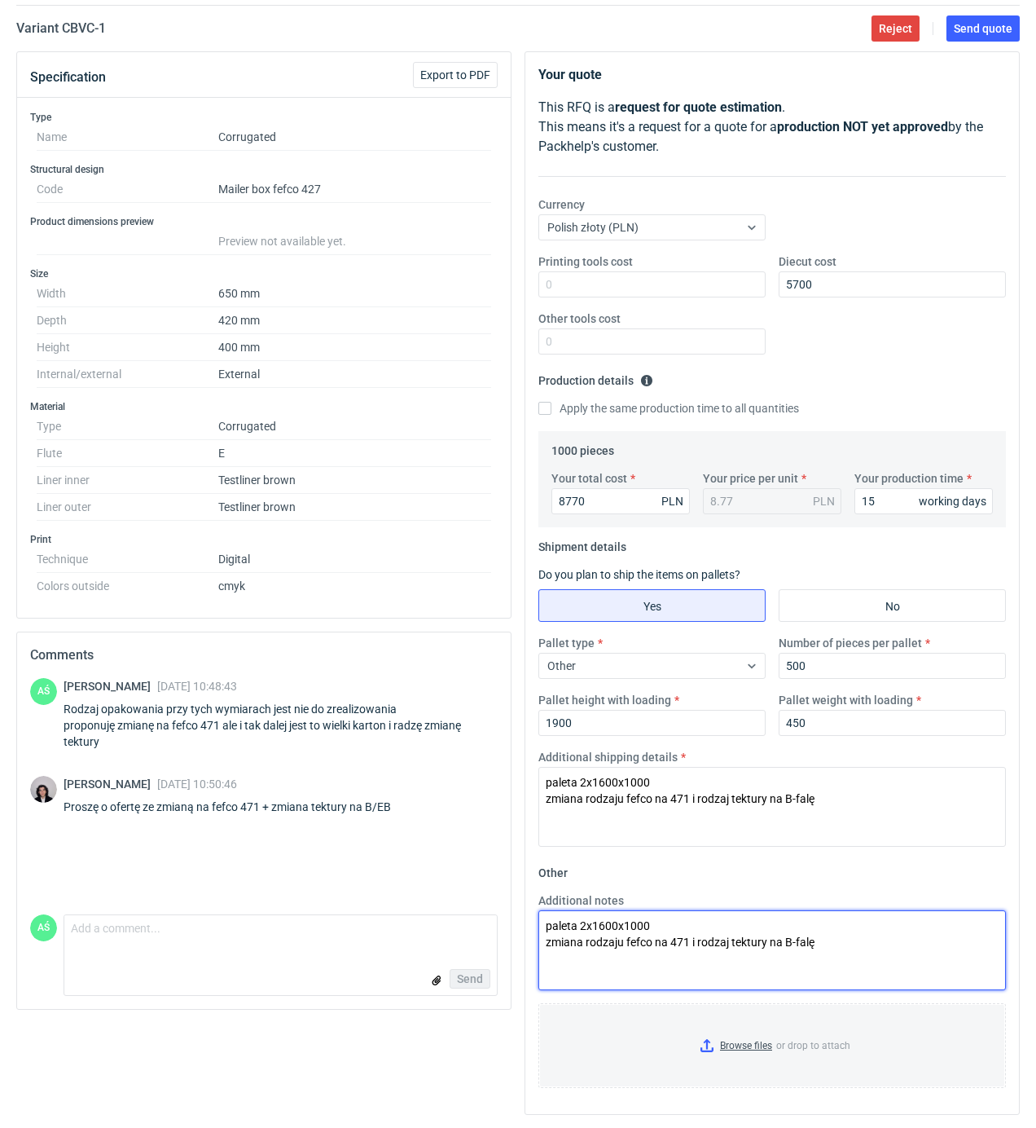
scroll to position [140, 0]
type textarea "paleta 2x1600x1000 zmiana rodzaju fefco na 471 i rodzaj tektury na B-falę"
click at [744, 1044] on input "Browse files or drop to attach" at bounding box center [772, 1044] width 464 height 81
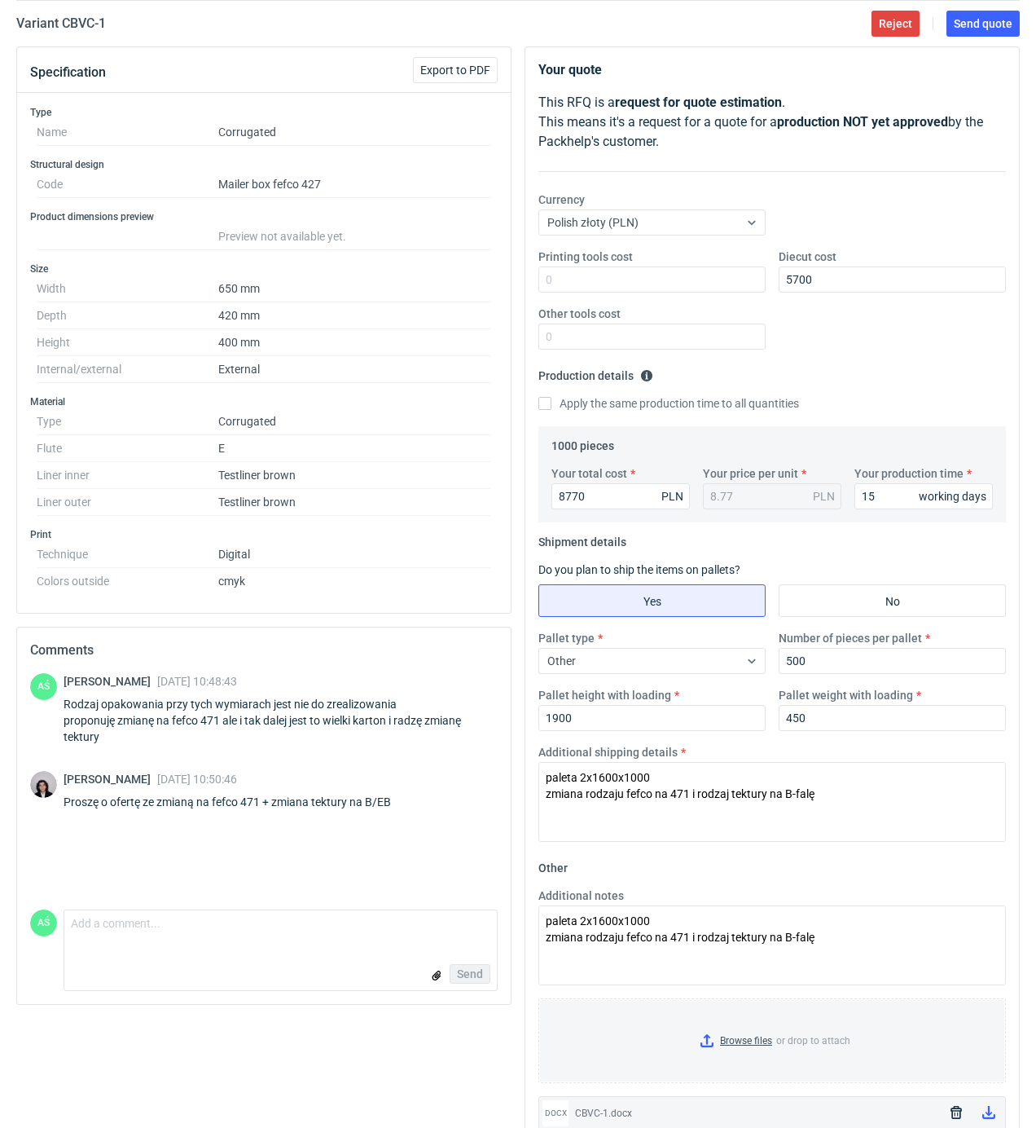
scroll to position [0, 0]
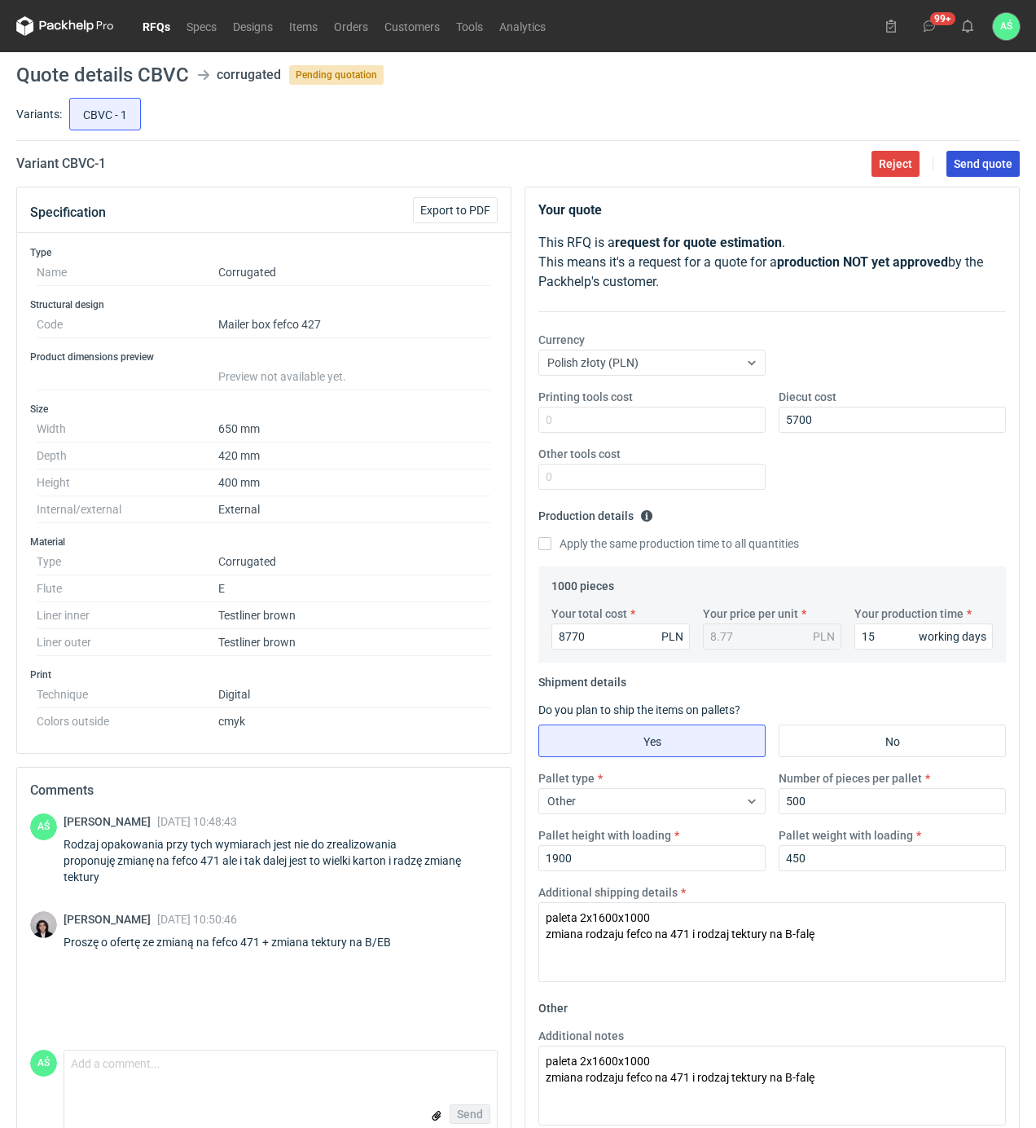
click at [982, 161] on span "Send quote" at bounding box center [983, 163] width 59 height 11
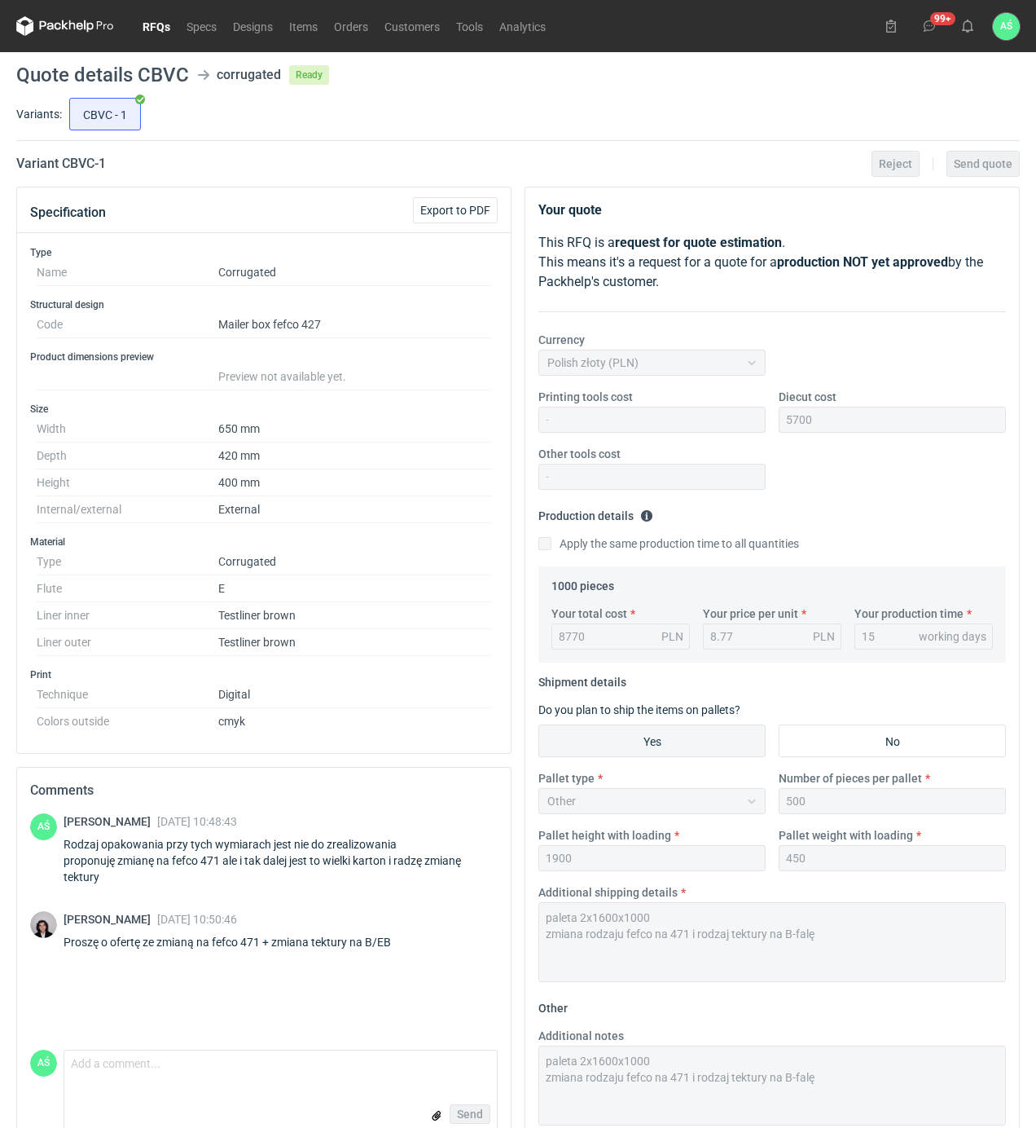
click at [154, 31] on link "RFQs" at bounding box center [156, 26] width 44 height 20
